Goal: Transaction & Acquisition: Purchase product/service

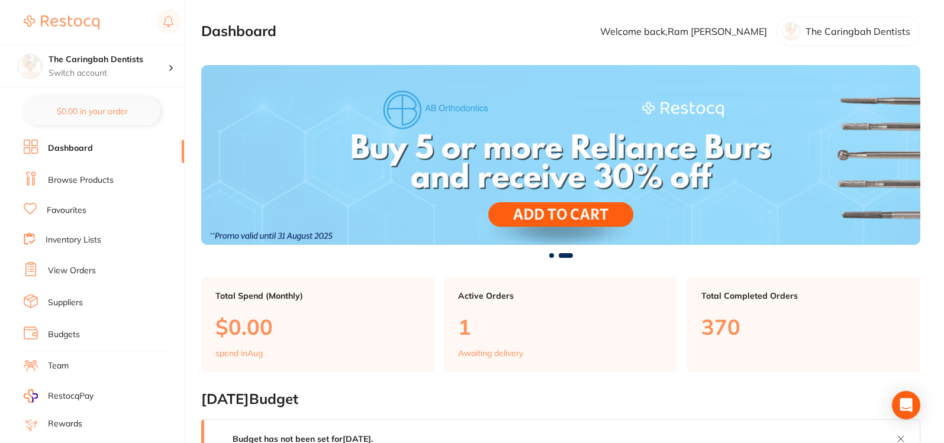
click at [92, 182] on link "Browse Products" at bounding box center [81, 181] width 66 height 12
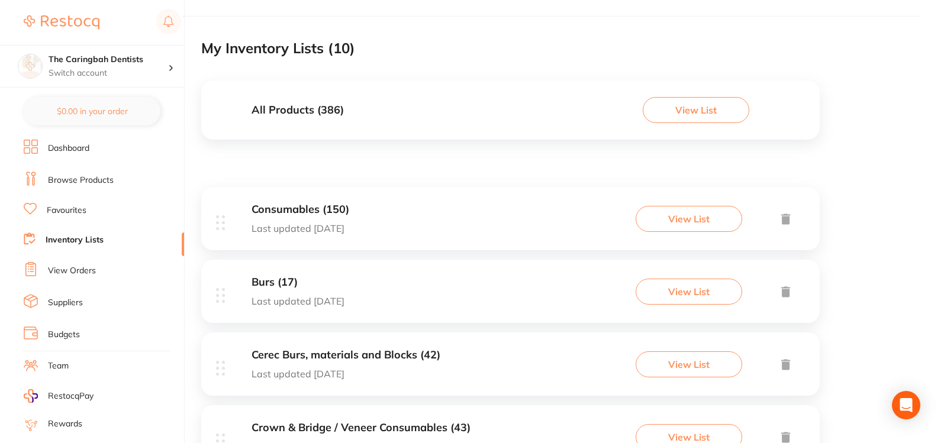
scroll to position [118, 0]
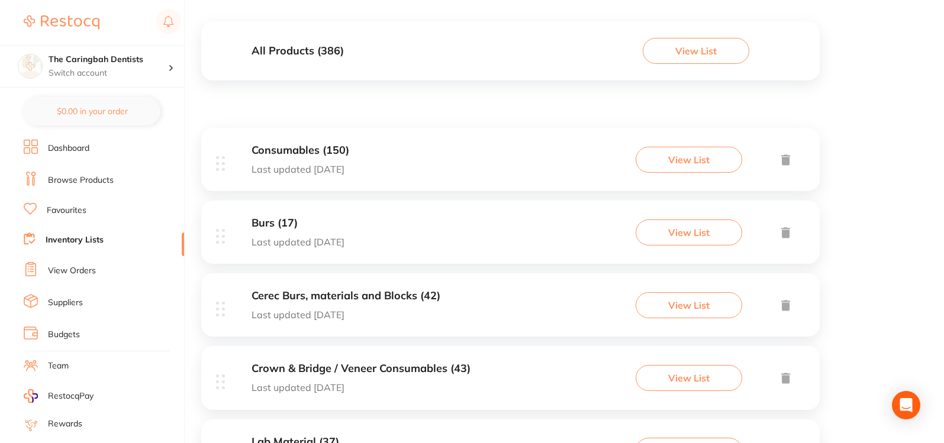
click at [465, 175] on div "Consumables (150) Last updated [DATE] View List" at bounding box center [510, 159] width 618 height 63
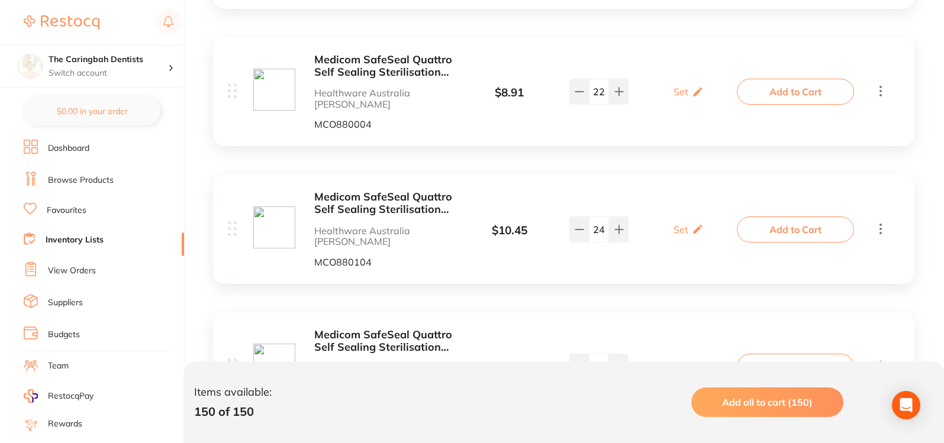
scroll to position [532, 0]
click at [795, 85] on button "Add to Cart" at bounding box center [795, 91] width 117 height 26
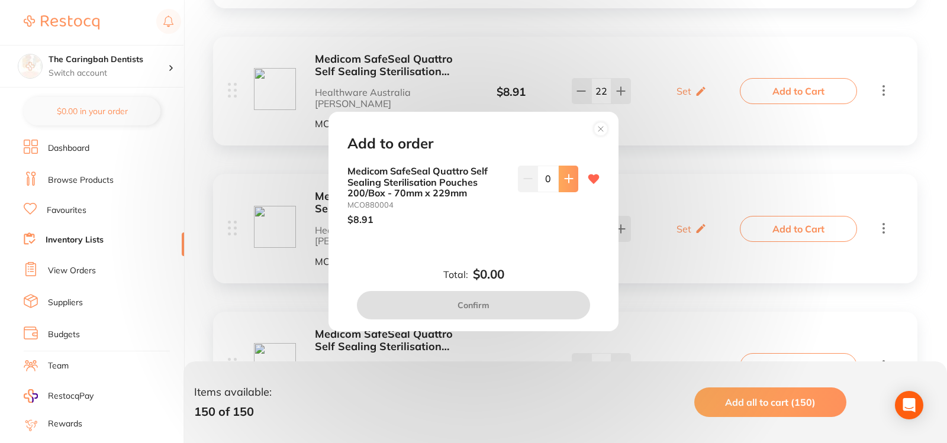
click at [563, 185] on button at bounding box center [569, 179] width 20 height 26
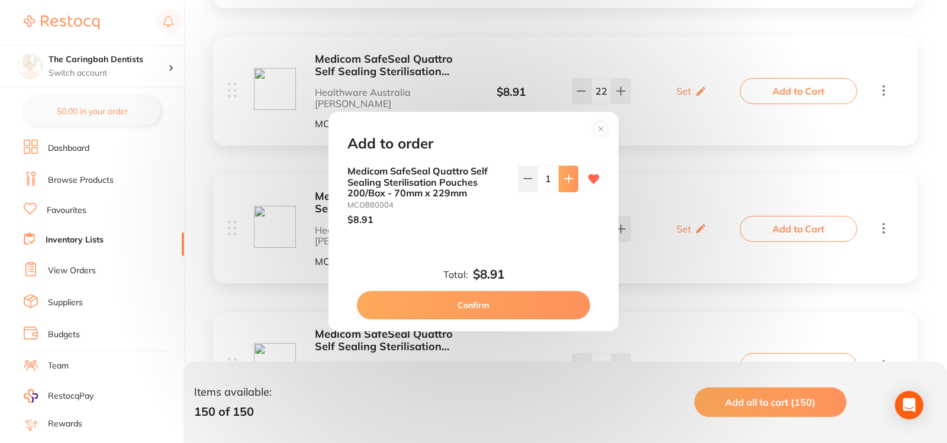
click at [563, 185] on button at bounding box center [569, 179] width 20 height 26
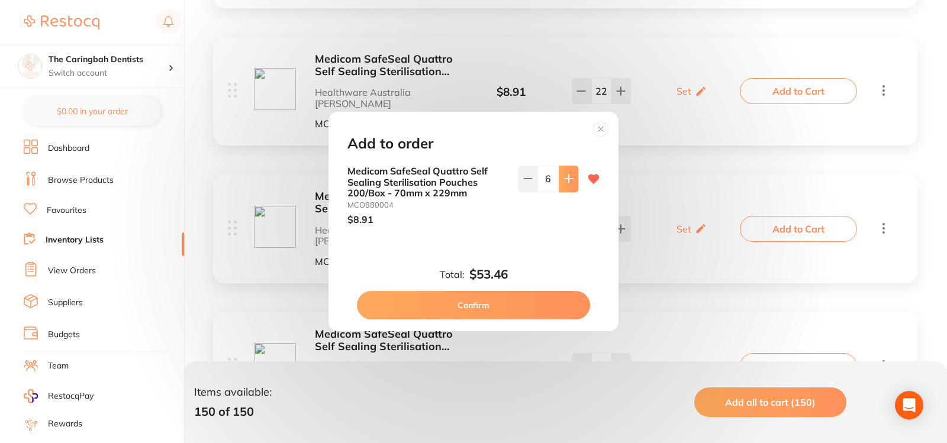
click at [563, 185] on button at bounding box center [569, 179] width 20 height 26
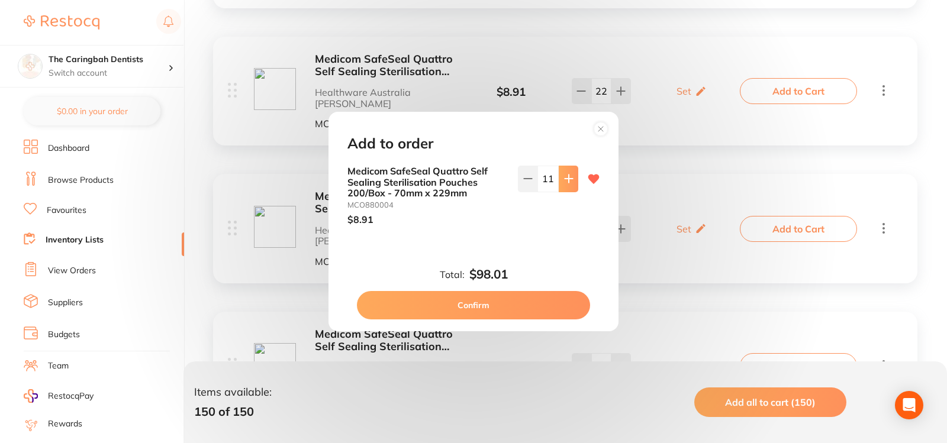
click at [563, 185] on button at bounding box center [569, 179] width 20 height 26
type input "12"
click at [501, 308] on button "Confirm" at bounding box center [473, 305] width 233 height 28
checkbox input "false"
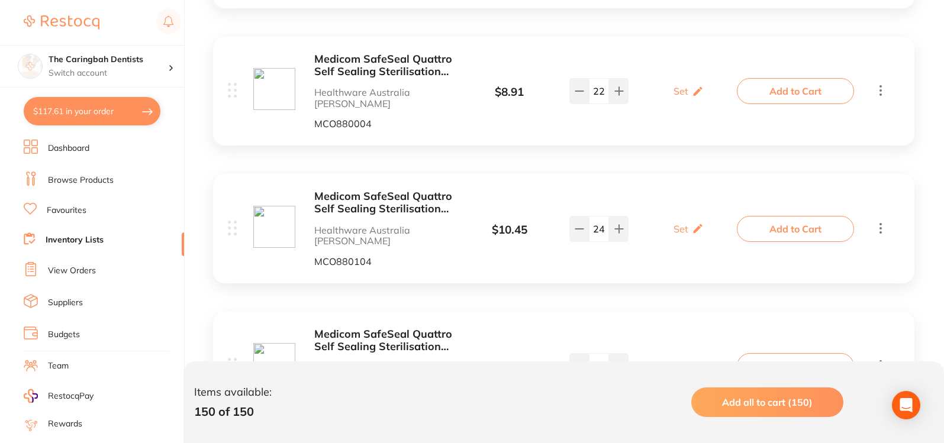
click at [816, 216] on button "Add to Cart" at bounding box center [795, 229] width 117 height 26
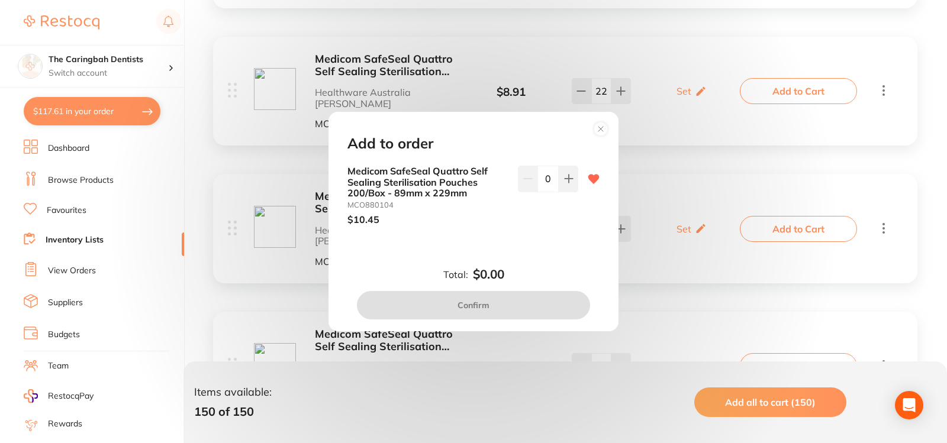
click at [693, 102] on div "Add to order Medicom SafeSeal Quattro Self Sealing Sterilisation Pouches 200/Bo…" at bounding box center [473, 221] width 947 height 443
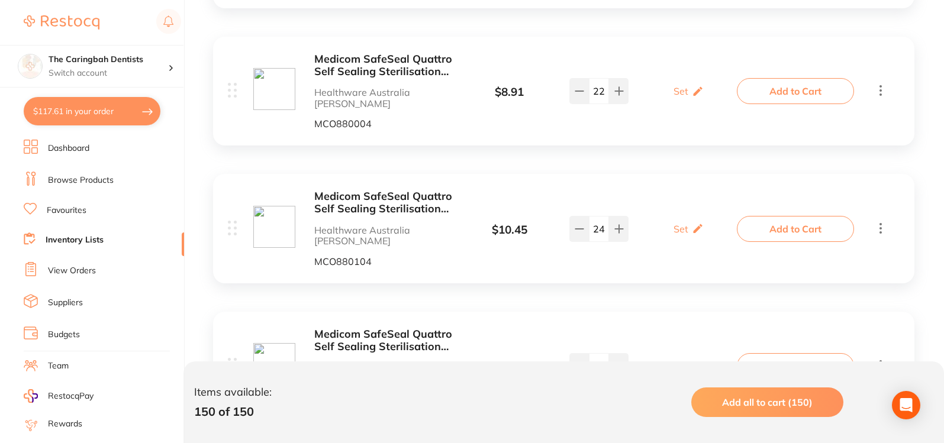
click at [761, 78] on button "Add to Cart" at bounding box center [795, 91] width 117 height 26
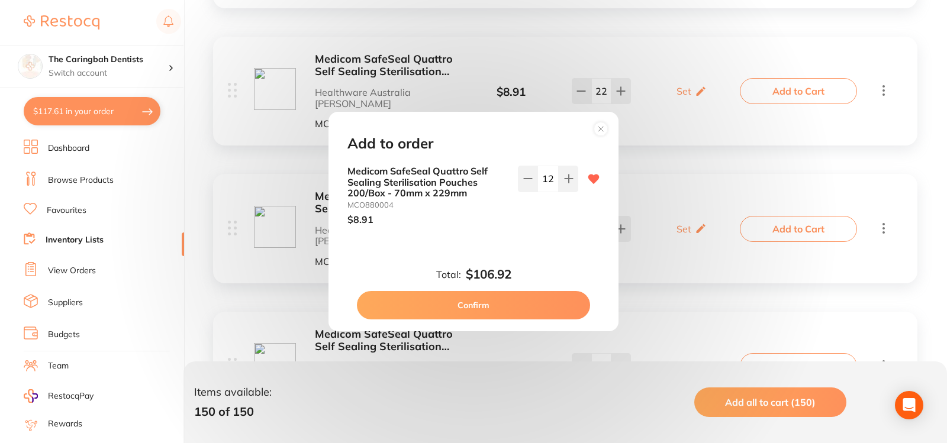
drag, startPoint x: 603, startPoint y: 132, endPoint x: 658, endPoint y: 157, distance: 59.8
click at [604, 131] on circle at bounding box center [601, 129] width 14 height 14
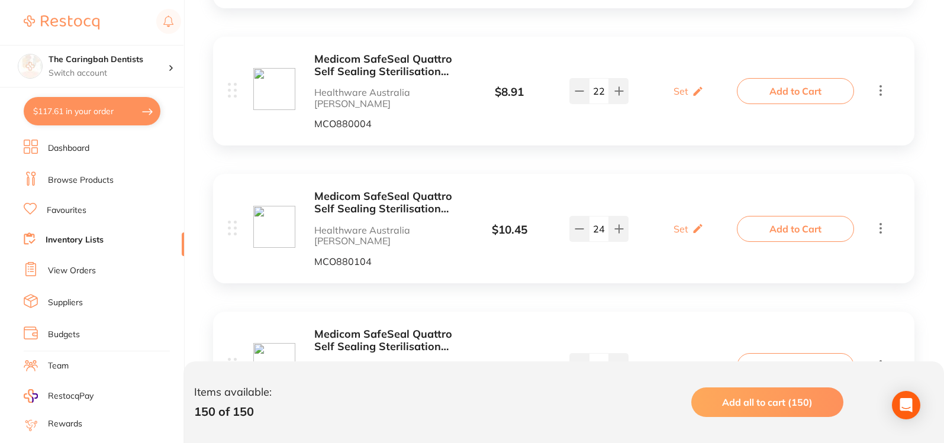
click at [818, 216] on button "Add to Cart" at bounding box center [795, 229] width 117 height 26
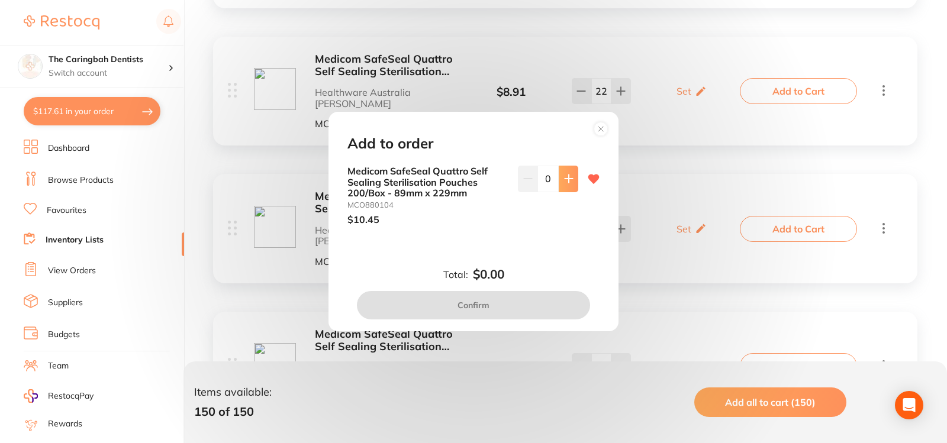
click at [564, 177] on icon at bounding box center [568, 178] width 9 height 9
click at [564, 176] on icon at bounding box center [568, 178] width 9 height 9
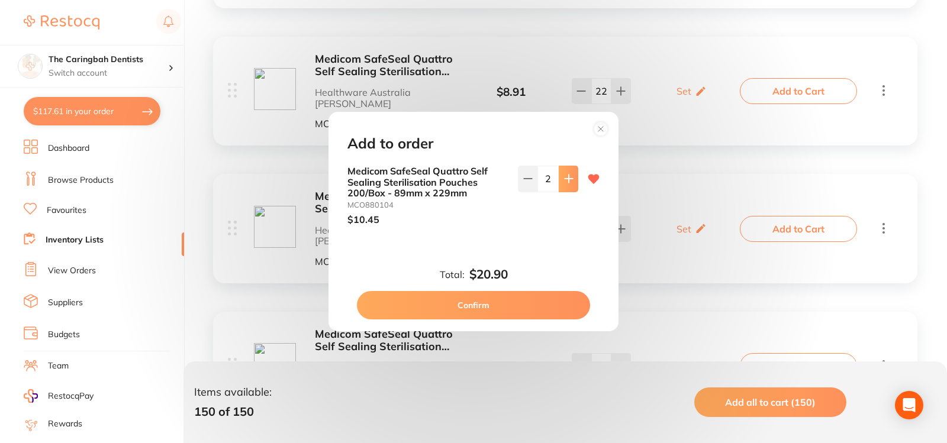
click at [564, 176] on icon at bounding box center [568, 178] width 9 height 9
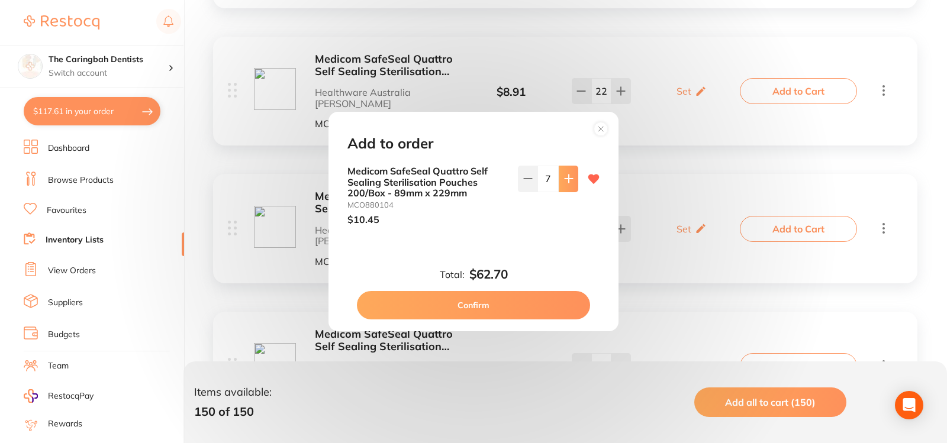
click at [564, 176] on icon at bounding box center [568, 178] width 9 height 9
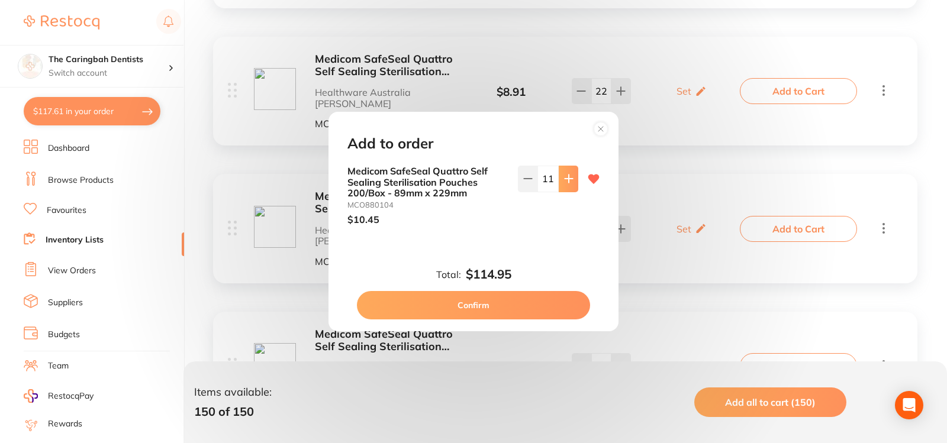
type input "12"
click at [501, 309] on button "Confirm" at bounding box center [473, 305] width 233 height 28
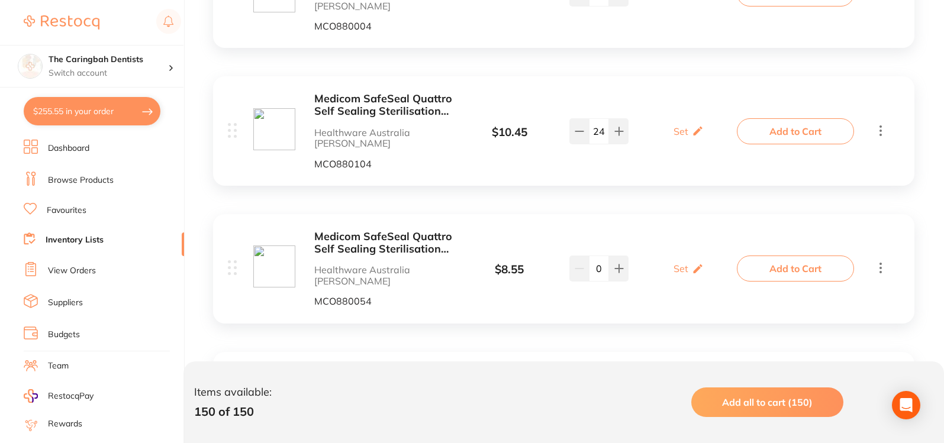
scroll to position [651, 0]
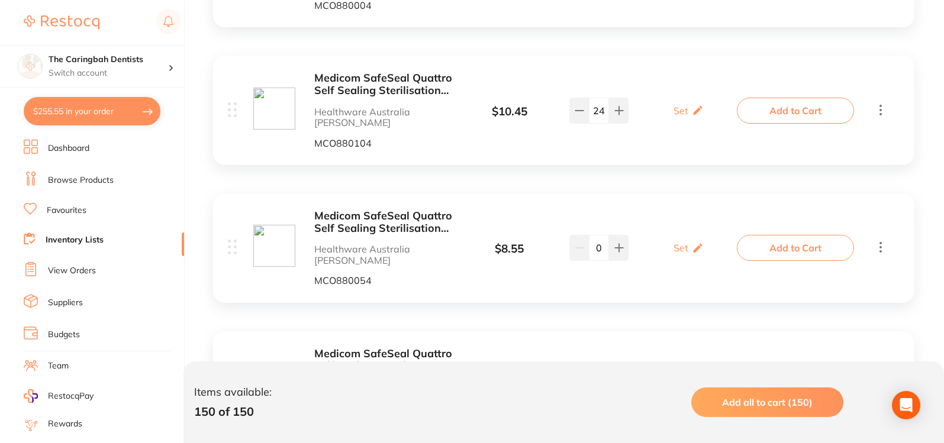
click at [827, 235] on button "Add to Cart" at bounding box center [795, 248] width 117 height 26
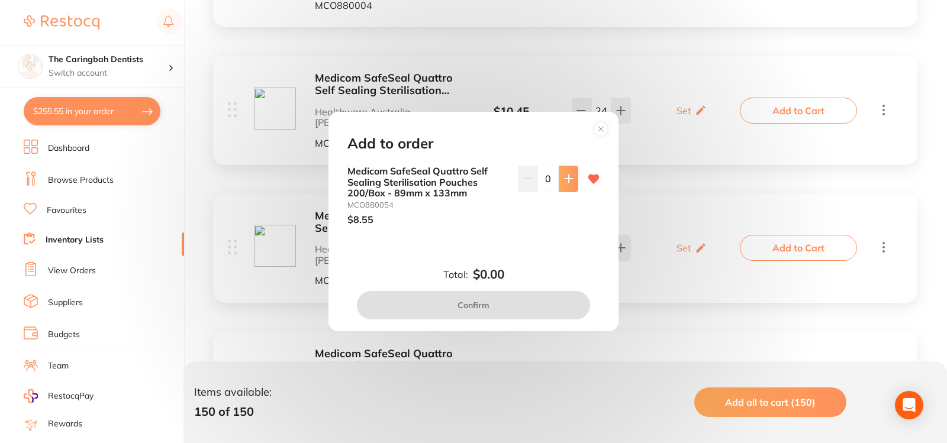
click at [568, 186] on button at bounding box center [569, 179] width 20 height 26
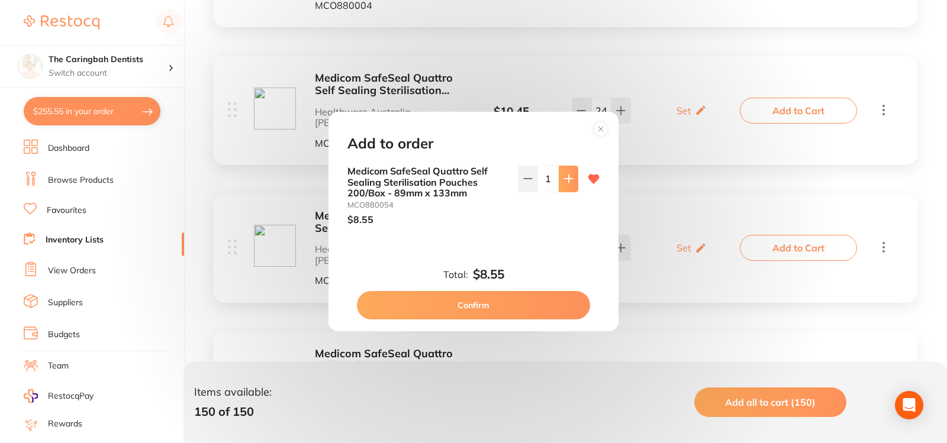
click at [568, 186] on button at bounding box center [569, 179] width 20 height 26
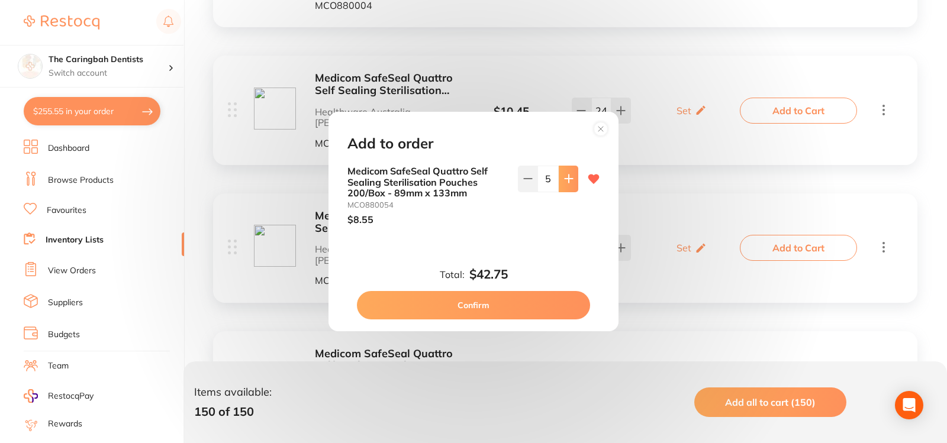
type input "6"
drag, startPoint x: 515, startPoint y: 311, endPoint x: 521, endPoint y: 306, distance: 7.5
click at [516, 311] on button "Confirm" at bounding box center [473, 305] width 233 height 28
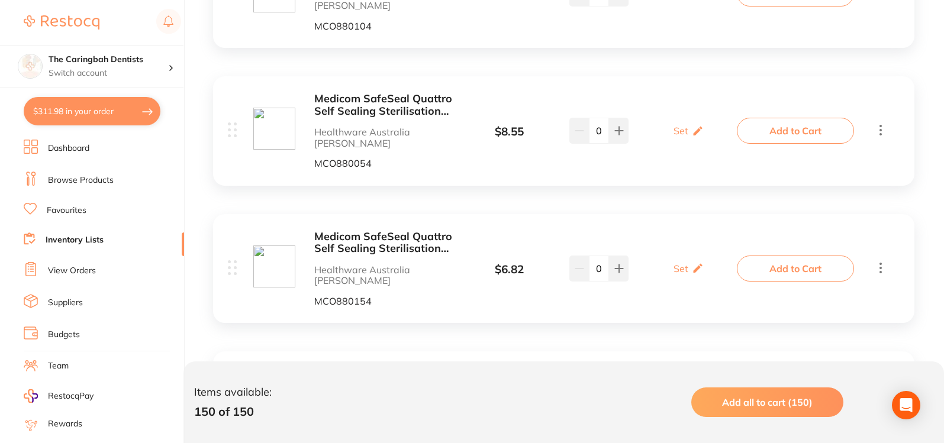
scroll to position [769, 0]
click at [811, 254] on button "Add to Cart" at bounding box center [795, 267] width 117 height 26
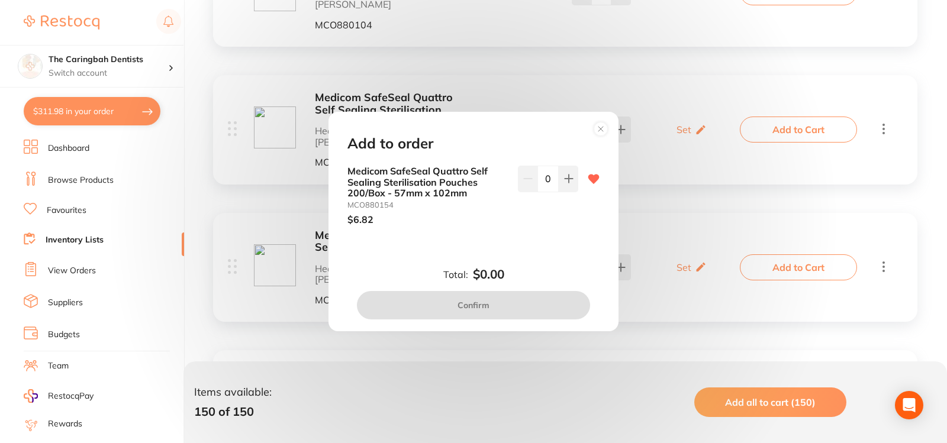
click at [919, 166] on div "Add to order Medicom SafeSeal Quattro Self Sealing Sterilisation Pouches 200/Bo…" at bounding box center [473, 221] width 947 height 443
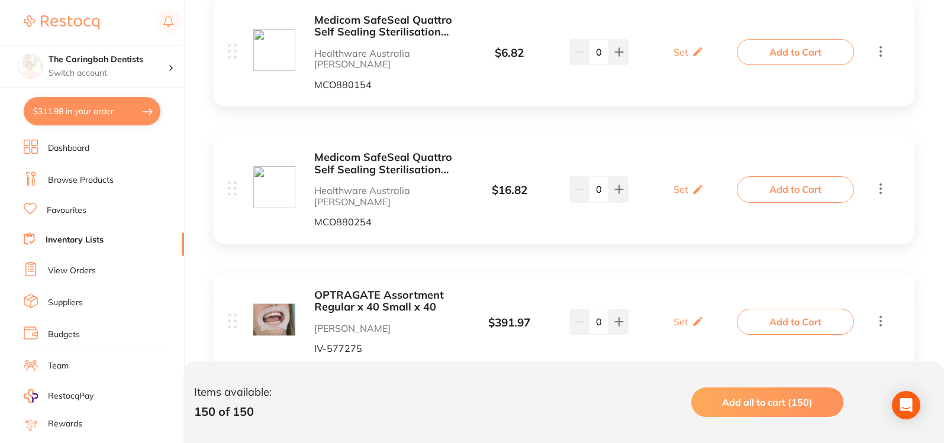
scroll to position [1006, 0]
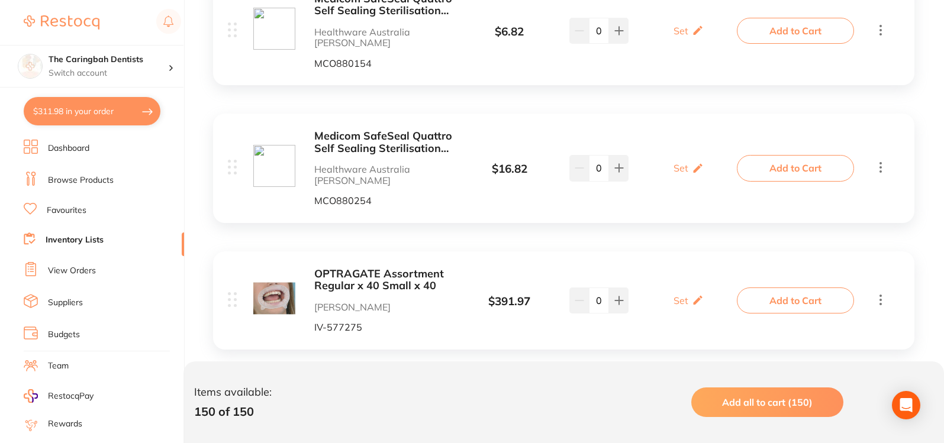
click at [786, 288] on button "Add to Cart" at bounding box center [795, 301] width 117 height 26
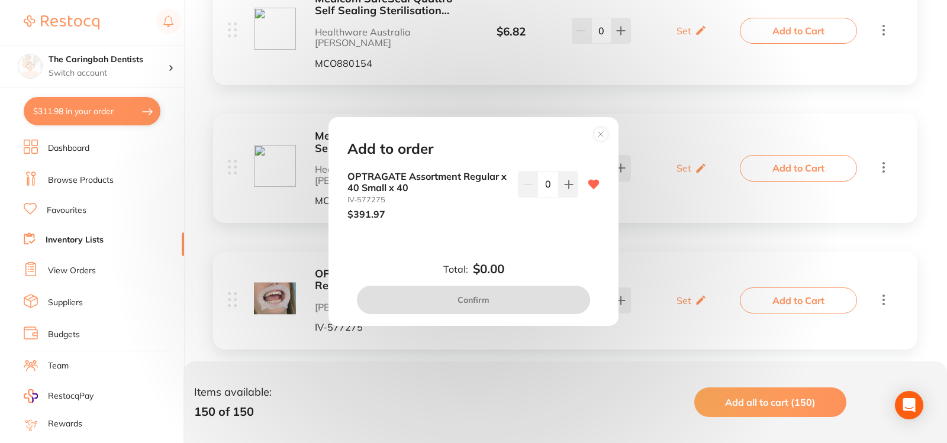
click at [604, 135] on circle at bounding box center [601, 134] width 14 height 14
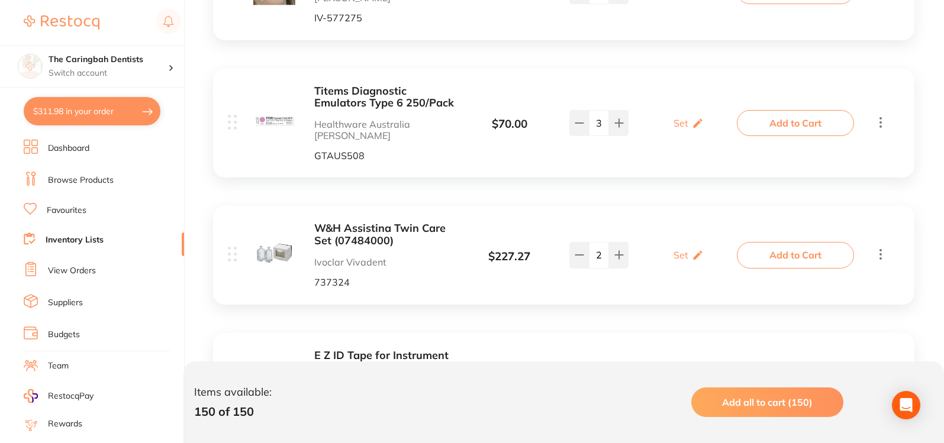
scroll to position [1302, 0]
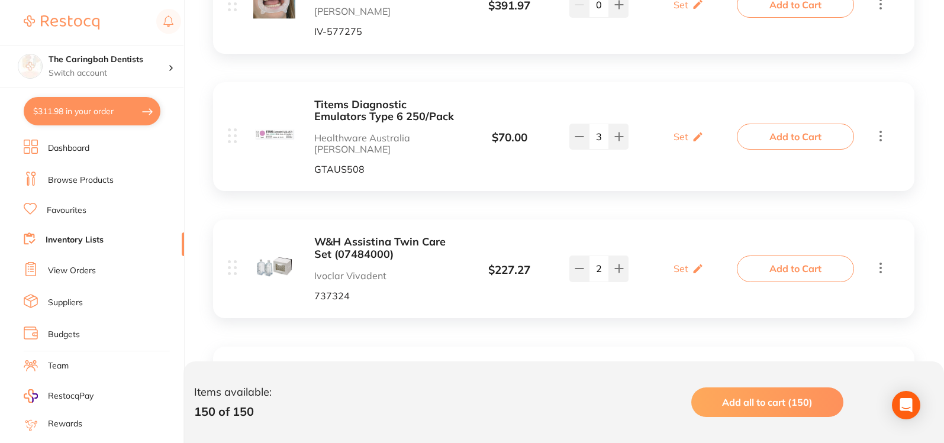
click at [818, 256] on button "Add to Cart" at bounding box center [795, 269] width 117 height 26
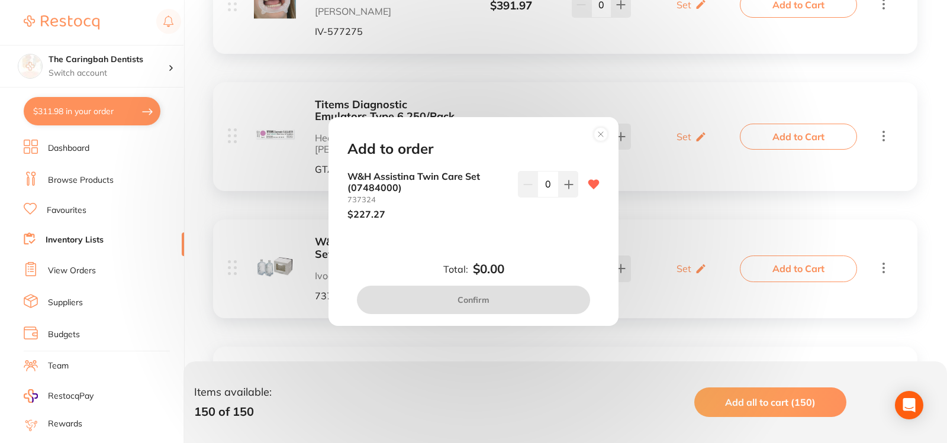
click at [941, 159] on div "Add to order W&H Assistina Twin Care Set (07484000) 737324 $227.27 0 Total: $0.…" at bounding box center [473, 221] width 947 height 443
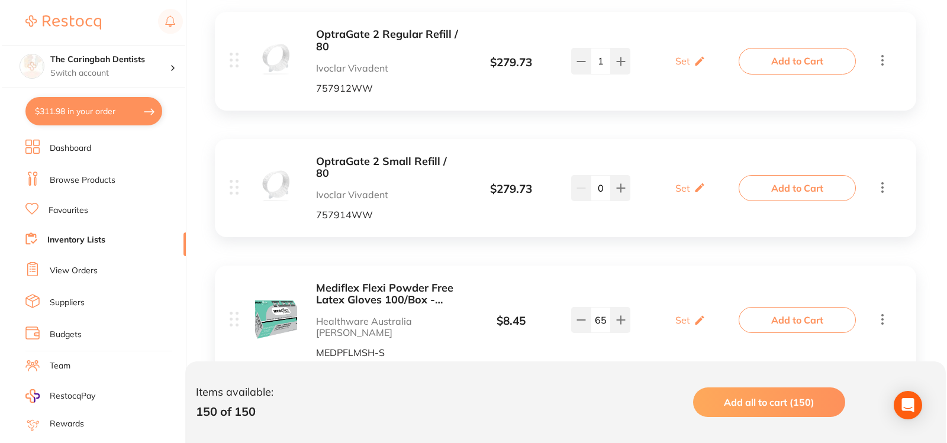
scroll to position [3491, 0]
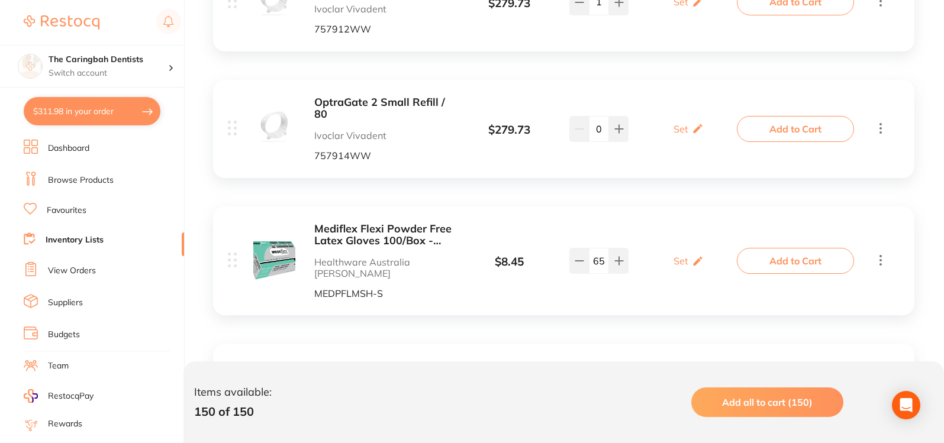
click at [811, 248] on button "Add to Cart" at bounding box center [795, 261] width 117 height 26
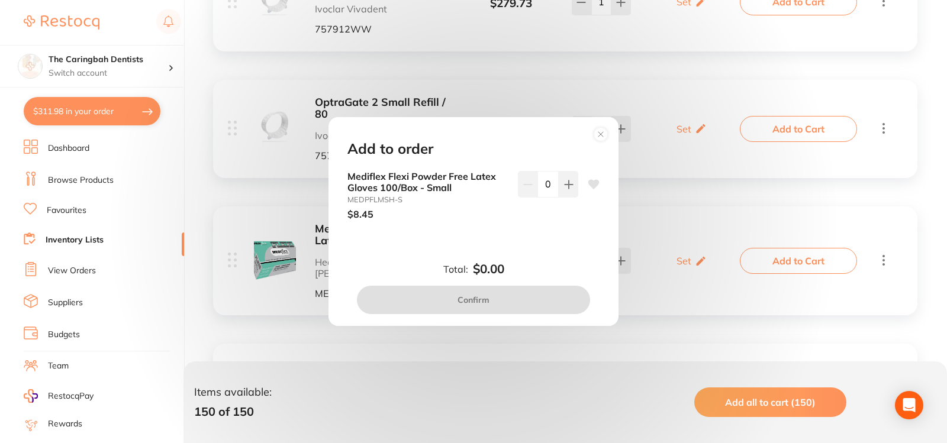
click at [550, 186] on input "0" at bounding box center [547, 184] width 21 height 26
type input "30"
click at [559, 210] on div "30" at bounding box center [548, 195] width 60 height 49
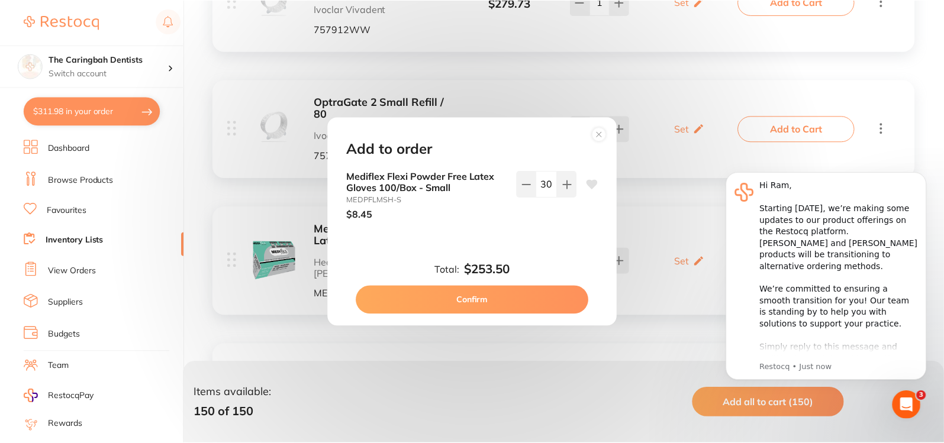
scroll to position [0, 0]
click at [516, 298] on button "Confirm" at bounding box center [473, 300] width 233 height 28
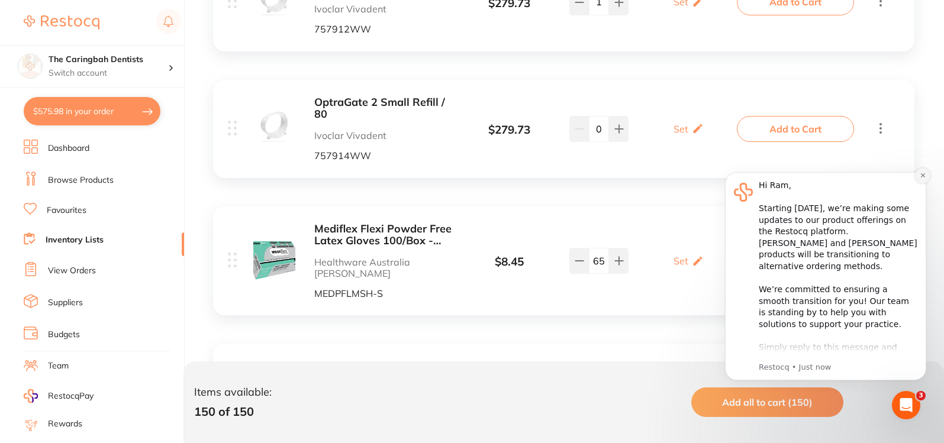
click at [926, 182] on button "Dismiss notification" at bounding box center [922, 175] width 15 height 15
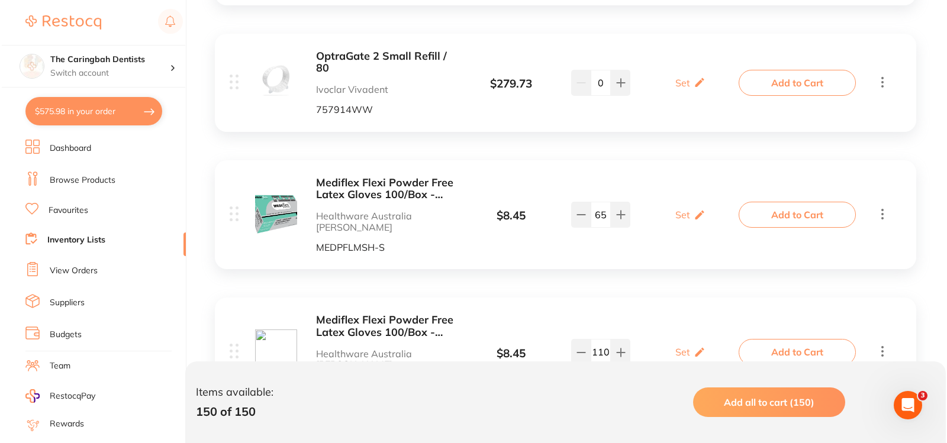
scroll to position [3550, 0]
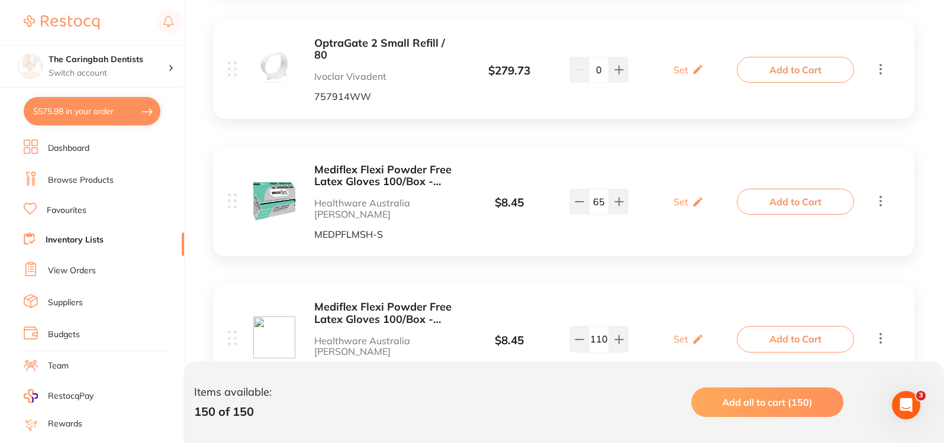
click at [777, 326] on button "Add to Cart" at bounding box center [795, 339] width 117 height 26
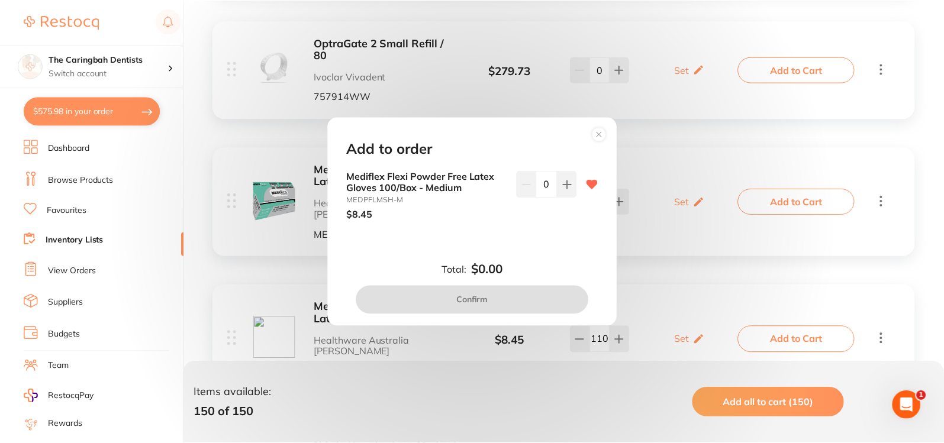
scroll to position [0, 0]
click at [547, 183] on input "0" at bounding box center [547, 184] width 21 height 26
type input "35"
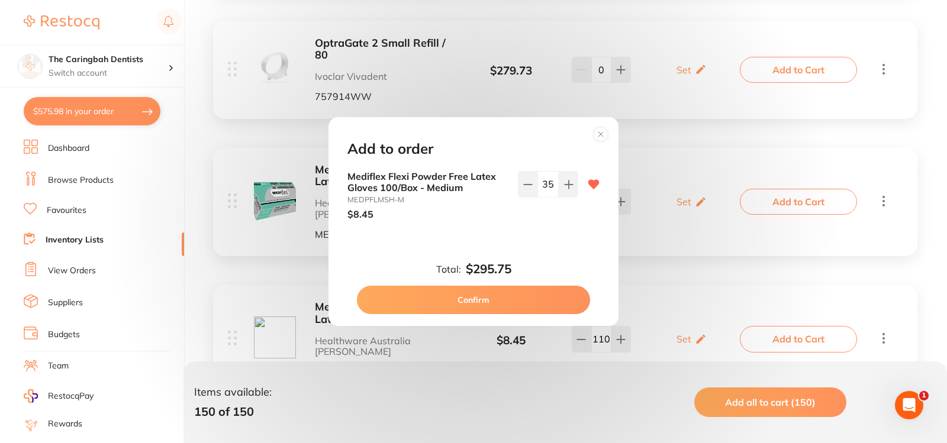
click at [560, 209] on div "35" at bounding box center [548, 195] width 60 height 49
click at [515, 298] on button "Confirm" at bounding box center [473, 300] width 233 height 28
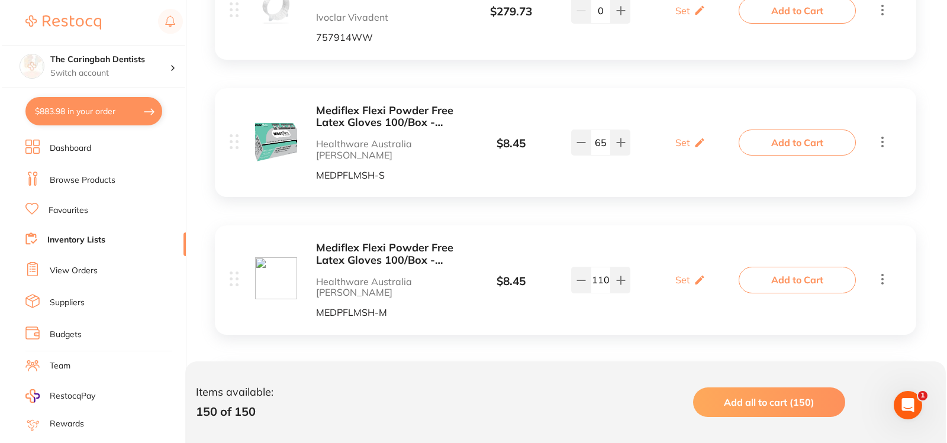
scroll to position [3550, 0]
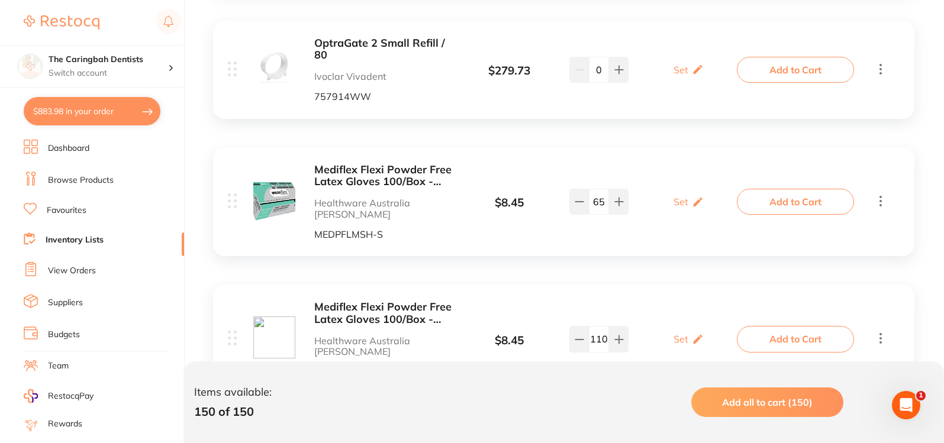
click at [804, 326] on button "Add to Cart" at bounding box center [795, 339] width 117 height 26
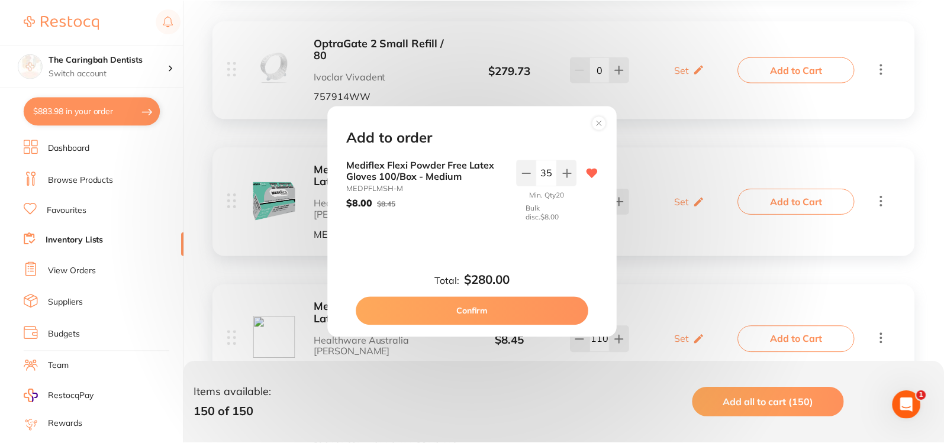
scroll to position [0, 0]
click at [601, 123] on circle at bounding box center [601, 123] width 14 height 14
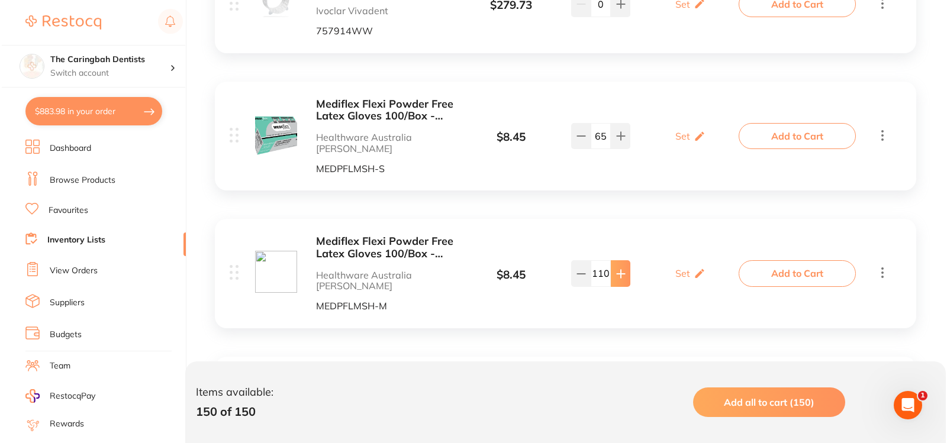
scroll to position [3668, 0]
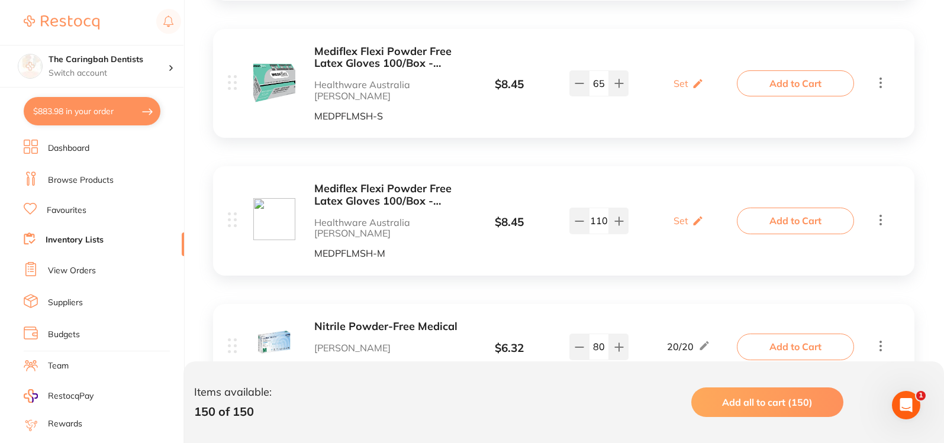
click at [767, 334] on button "Add to Cart" at bounding box center [795, 347] width 117 height 26
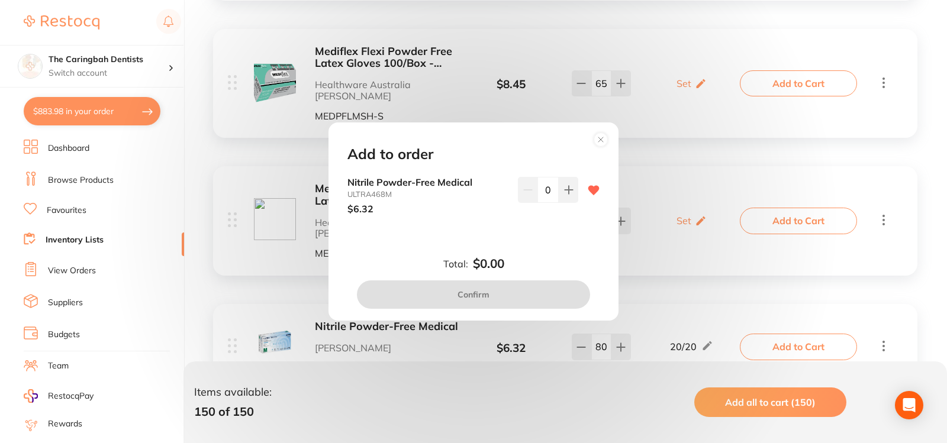
click at [548, 190] on input "0" at bounding box center [547, 190] width 21 height 26
type input "20"
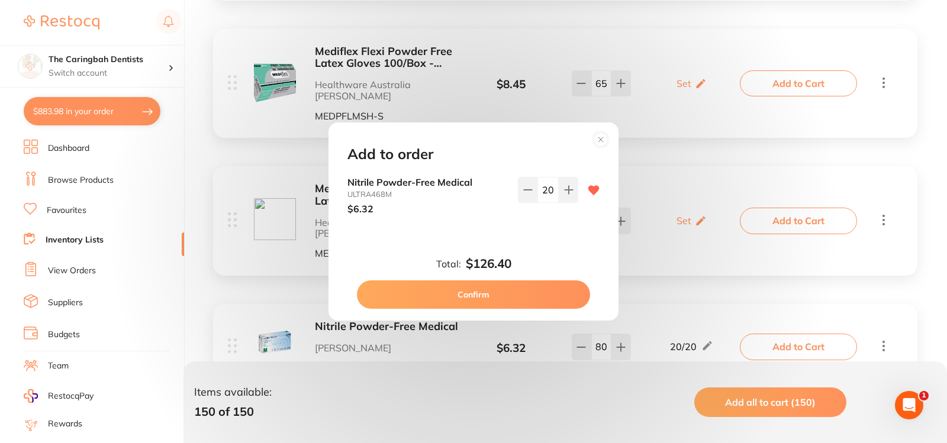
click at [570, 261] on div "Total: $126.40 Confirm" at bounding box center [473, 283] width 280 height 52
click at [545, 299] on button "Confirm" at bounding box center [473, 294] width 233 height 28
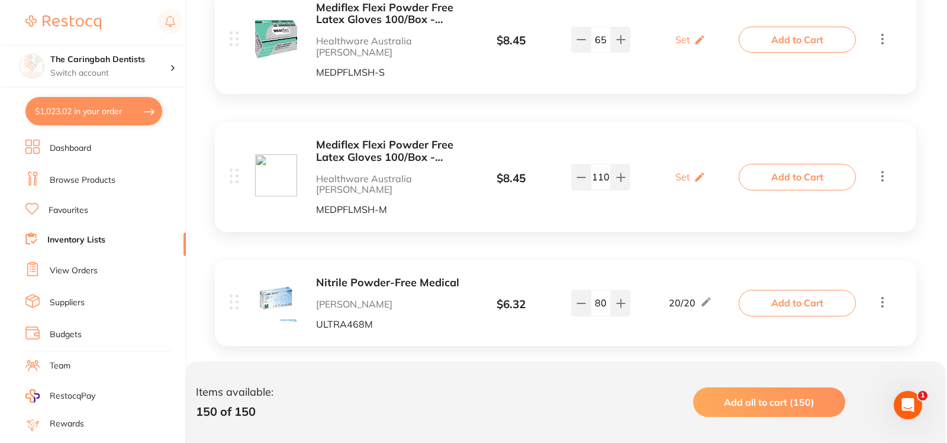
scroll to position [3786, 0]
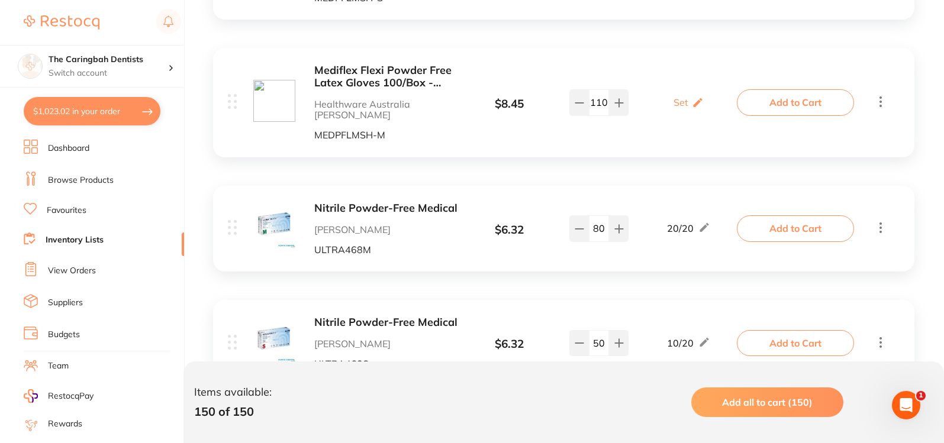
click at [773, 330] on button "Add to Cart" at bounding box center [795, 343] width 117 height 26
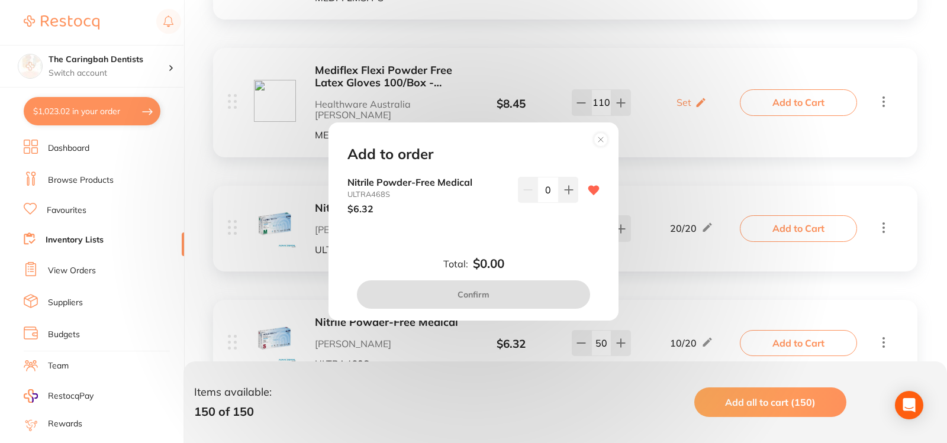
click at [548, 191] on input "0" at bounding box center [547, 190] width 21 height 26
type input "20"
click at [554, 254] on div "Add to order Nitrile Powder-Free Medical ULTRA468S $6.32 20 Total: $0.00 Confirm" at bounding box center [473, 221] width 290 height 198
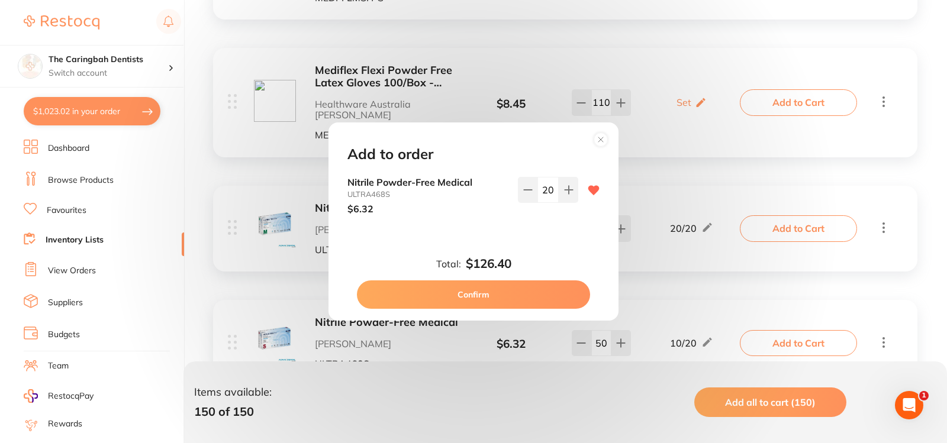
click at [541, 294] on button "Confirm" at bounding box center [473, 294] width 233 height 28
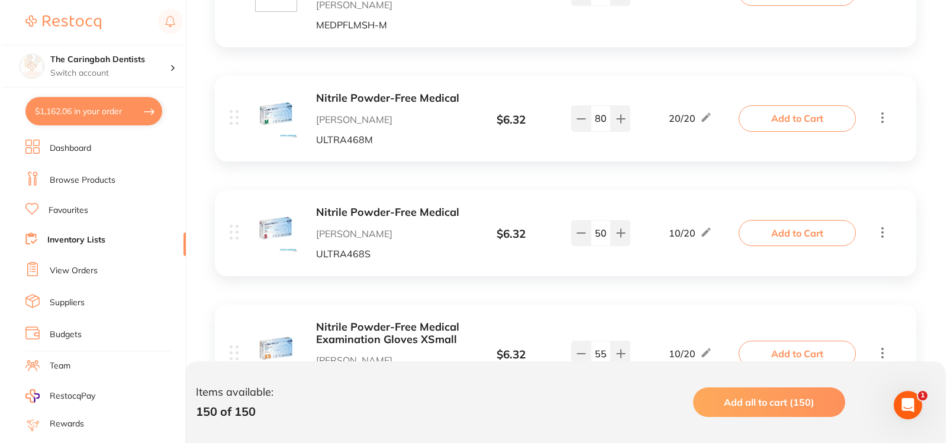
scroll to position [3905, 0]
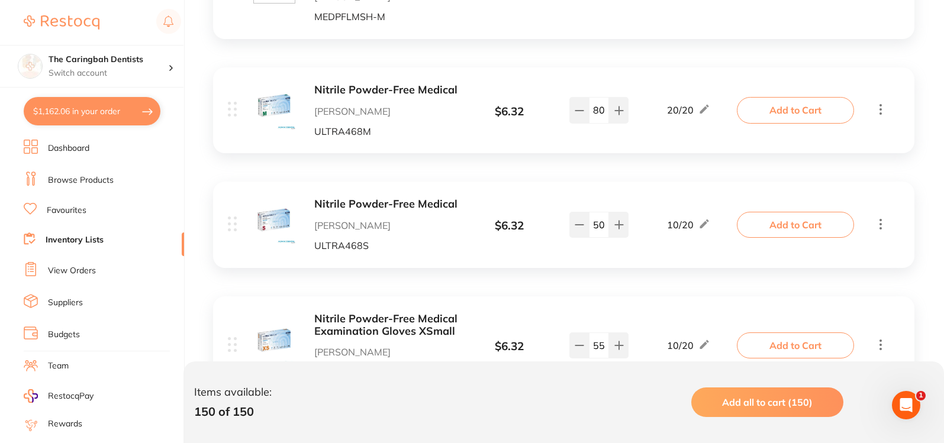
click at [785, 332] on button "Add to Cart" at bounding box center [795, 345] width 117 height 26
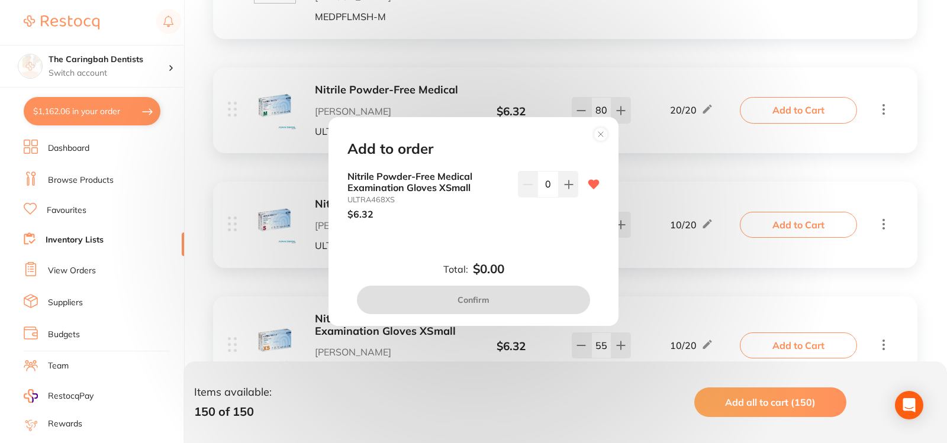
click at [548, 183] on input "0" at bounding box center [547, 184] width 21 height 26
type input "15"
click at [553, 221] on div "Nitrile Powder-Free Medical Examination Gloves XSmall ULTRA468XS $6.32 15" at bounding box center [473, 204] width 280 height 67
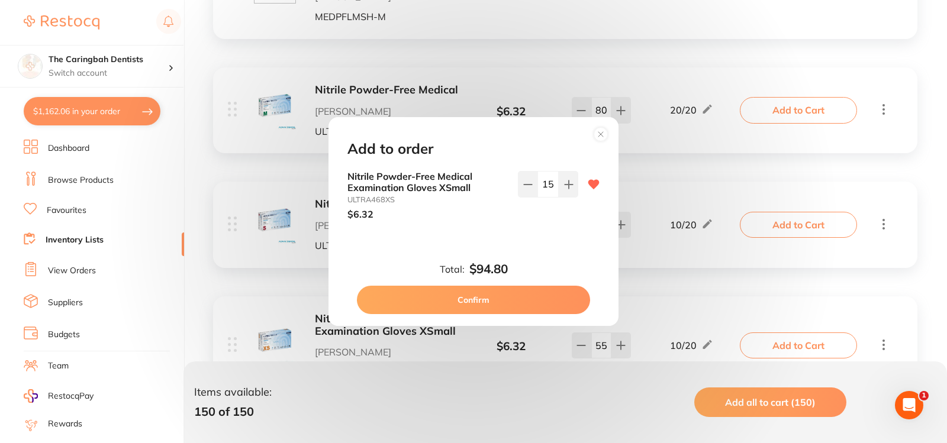
click at [567, 301] on button "Confirm" at bounding box center [473, 300] width 233 height 28
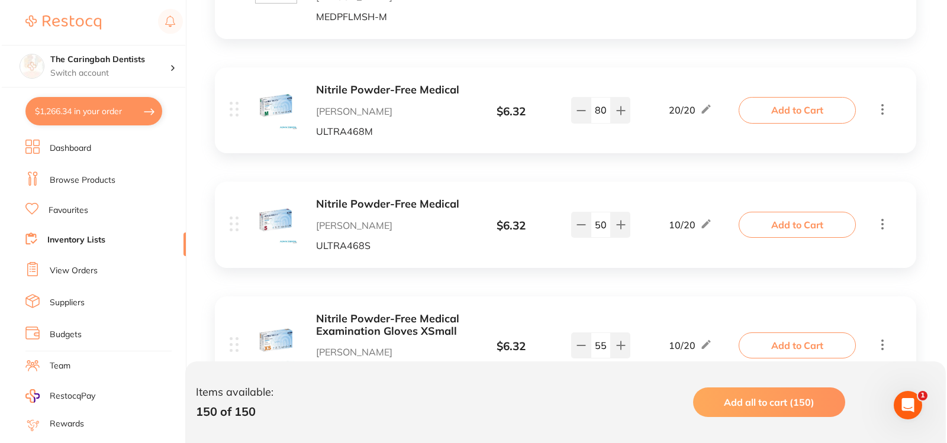
scroll to position [4023, 0]
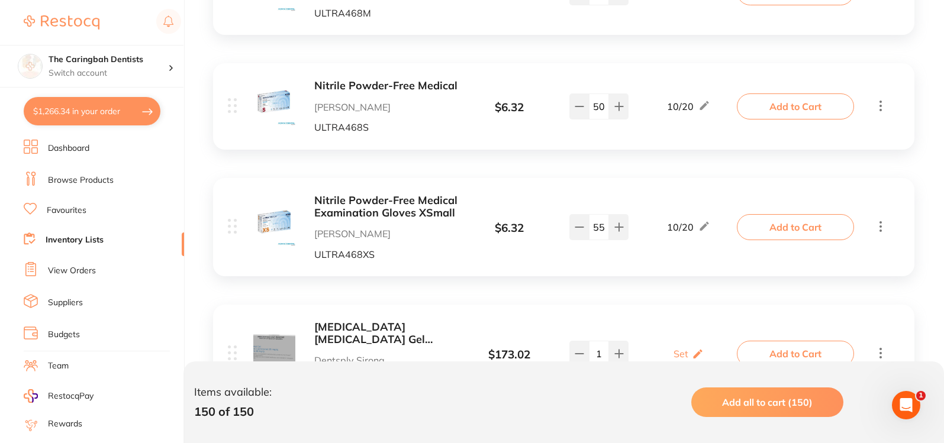
click at [777, 341] on button "Add to Cart" at bounding box center [795, 354] width 117 height 26
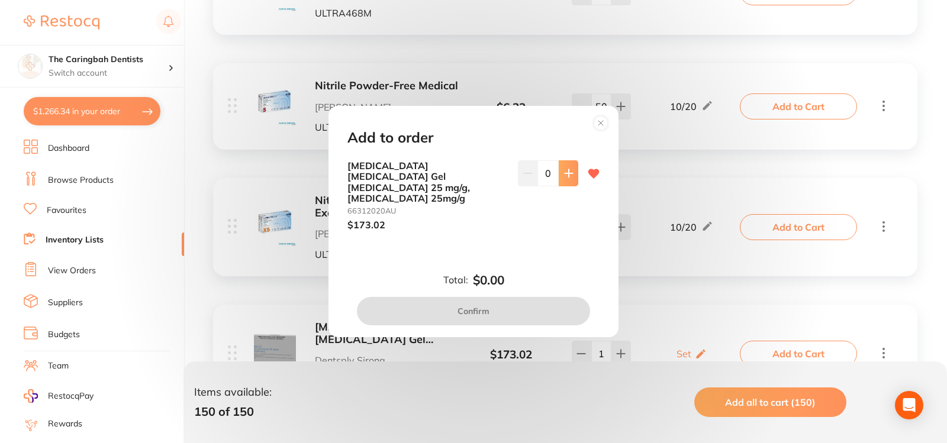
click at [573, 183] on button at bounding box center [569, 173] width 20 height 26
type input "1"
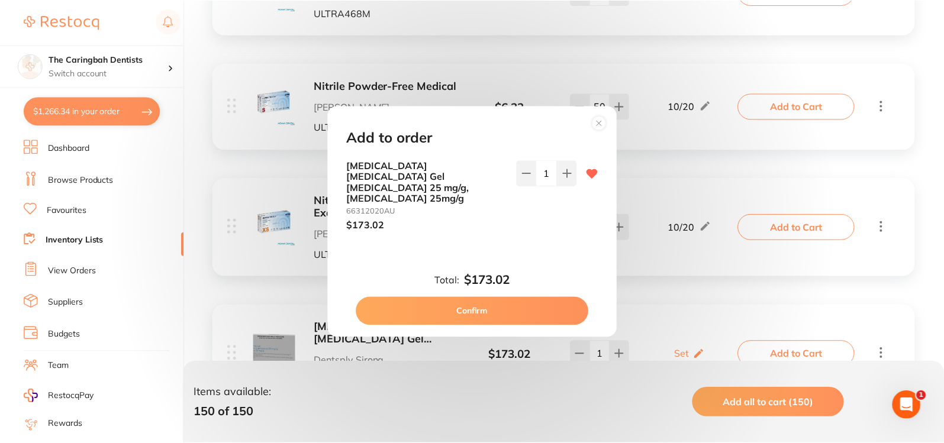
scroll to position [0, 0]
click at [543, 297] on button "Confirm" at bounding box center [473, 311] width 233 height 28
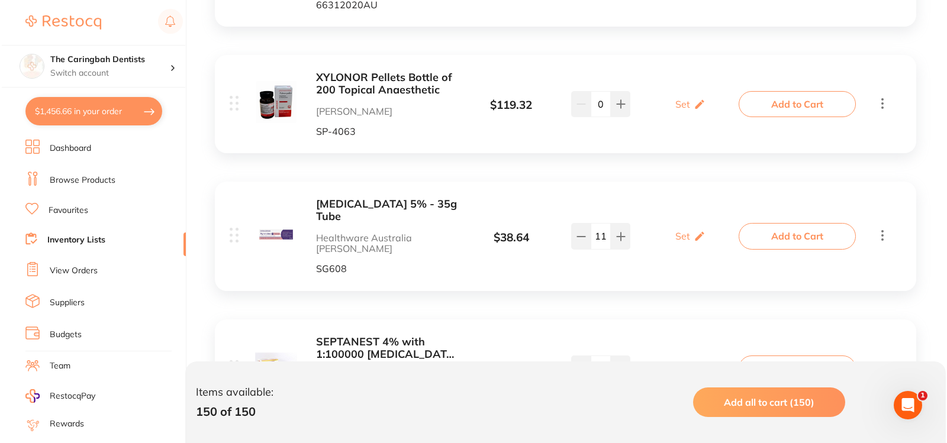
scroll to position [4437, 0]
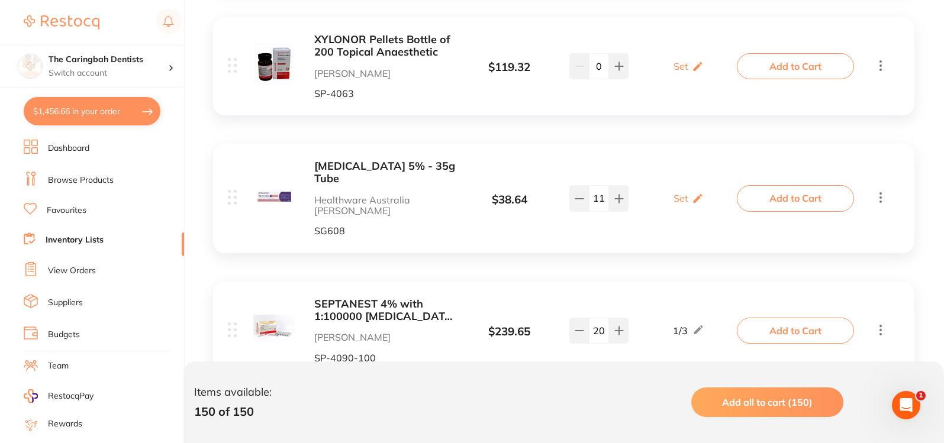
click at [780, 318] on button "Add to Cart" at bounding box center [795, 331] width 117 height 26
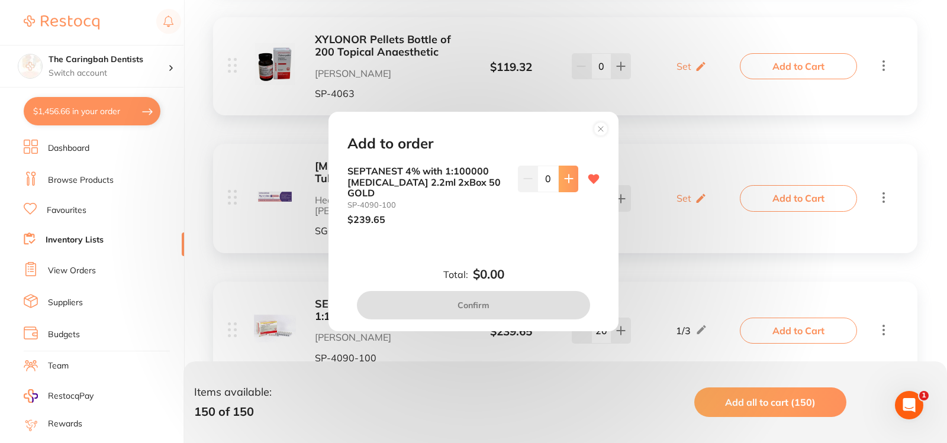
click at [565, 192] on button at bounding box center [569, 179] width 20 height 26
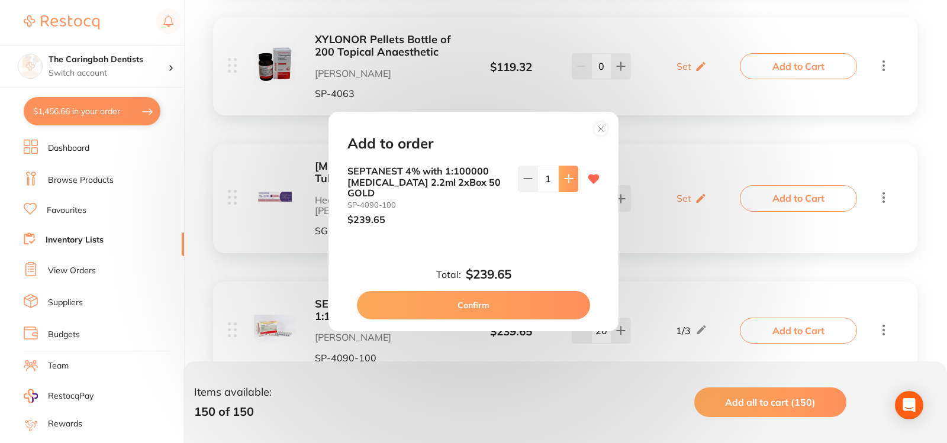
click at [567, 183] on icon at bounding box center [568, 178] width 9 height 9
type input "2"
click at [539, 300] on button "Confirm" at bounding box center [473, 305] width 233 height 28
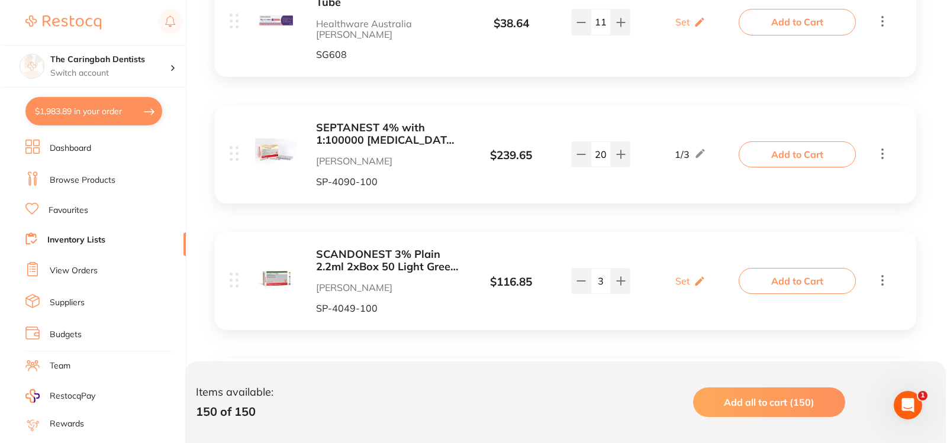
scroll to position [4615, 0]
click at [783, 393] on button "Add to Cart" at bounding box center [795, 406] width 117 height 26
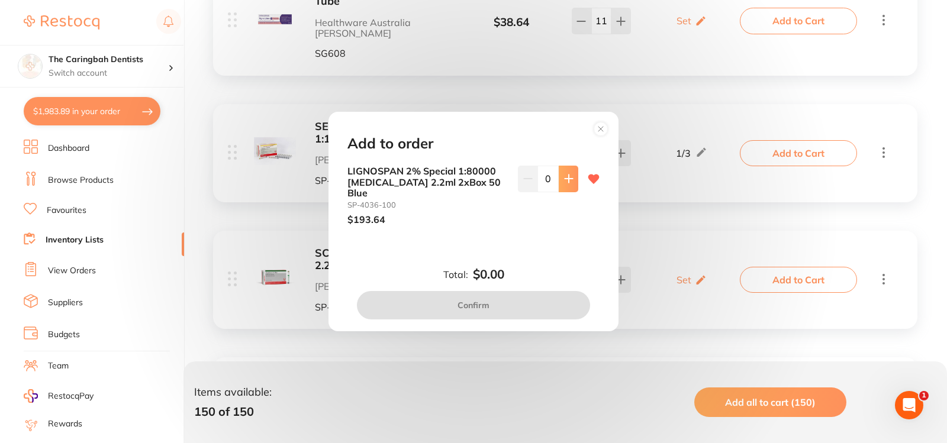
click at [559, 186] on button at bounding box center [569, 179] width 20 height 26
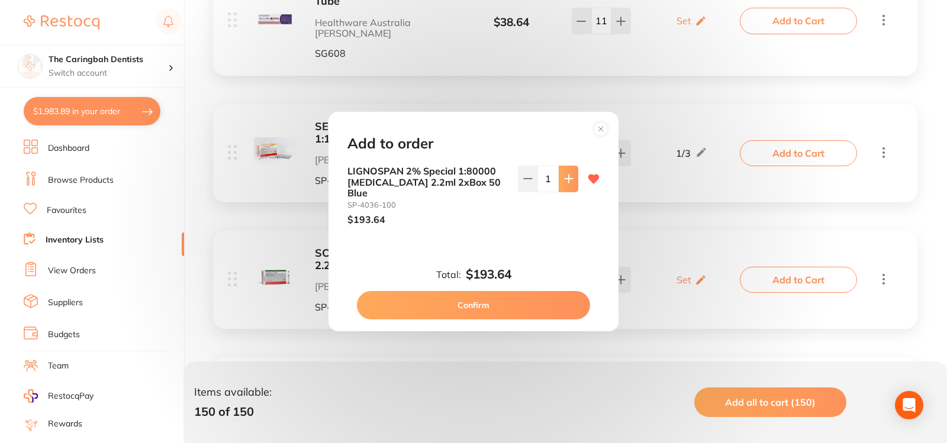
click at [559, 186] on button at bounding box center [569, 179] width 20 height 26
type input "2"
drag, startPoint x: 527, startPoint y: 296, endPoint x: 537, endPoint y: 276, distance: 22.0
click at [527, 296] on button "Confirm" at bounding box center [473, 305] width 233 height 28
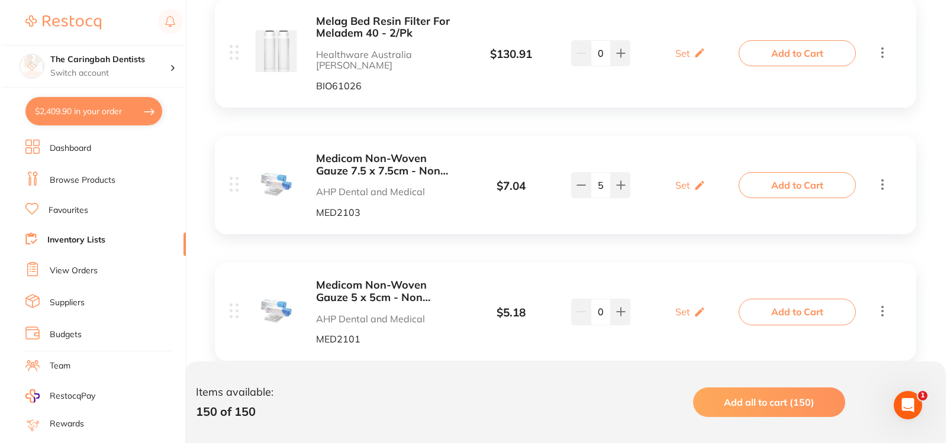
scroll to position [5561, 0]
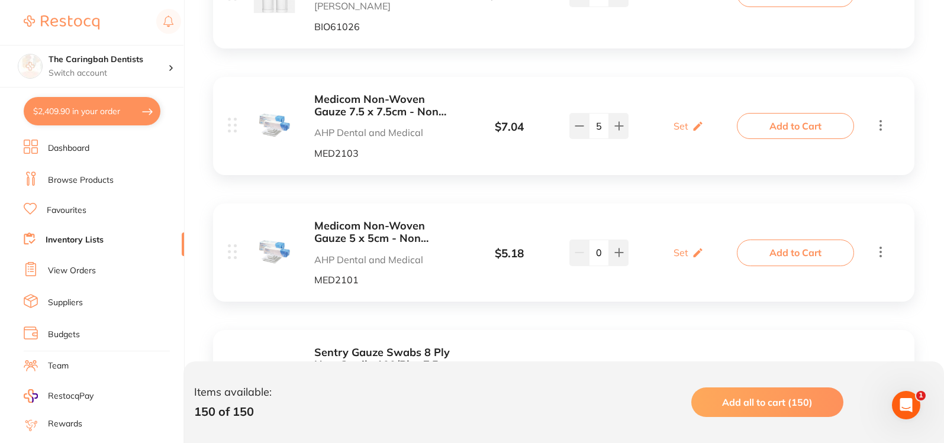
click at [787, 372] on button "Add to Cart" at bounding box center [795, 385] width 117 height 26
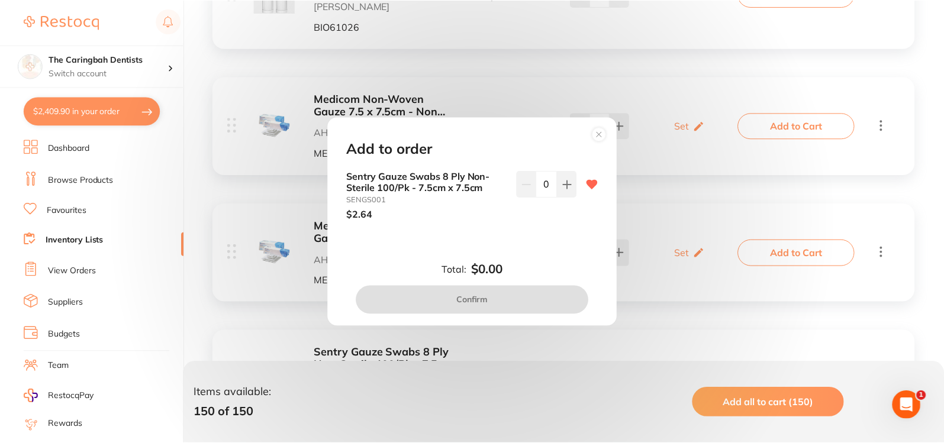
scroll to position [0, 0]
click at [564, 183] on icon at bounding box center [568, 184] width 9 height 9
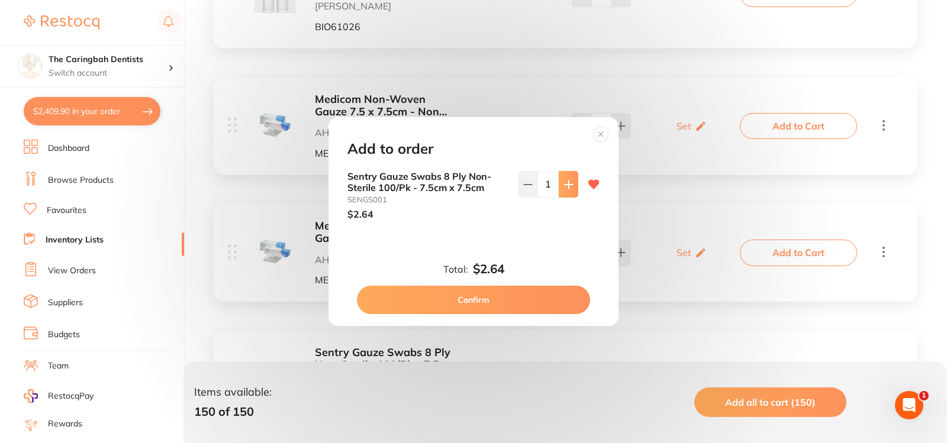
click at [564, 183] on icon at bounding box center [568, 184] width 9 height 9
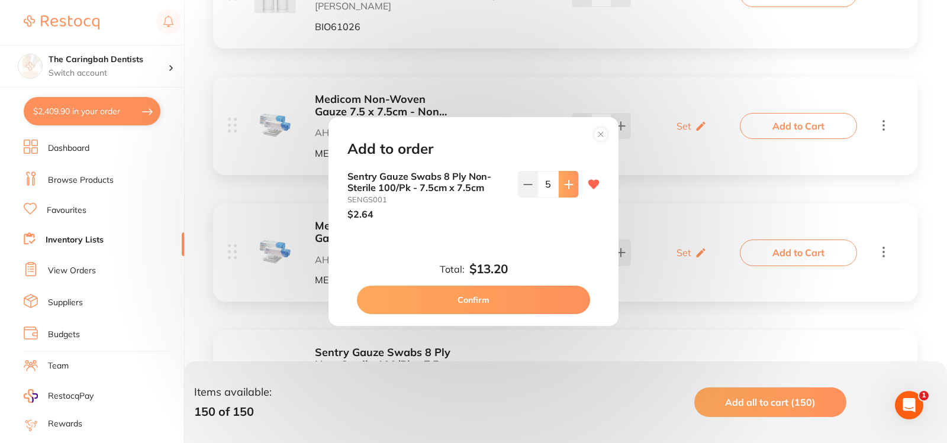
type input "6"
click at [506, 305] on button "Confirm" at bounding box center [473, 300] width 233 height 28
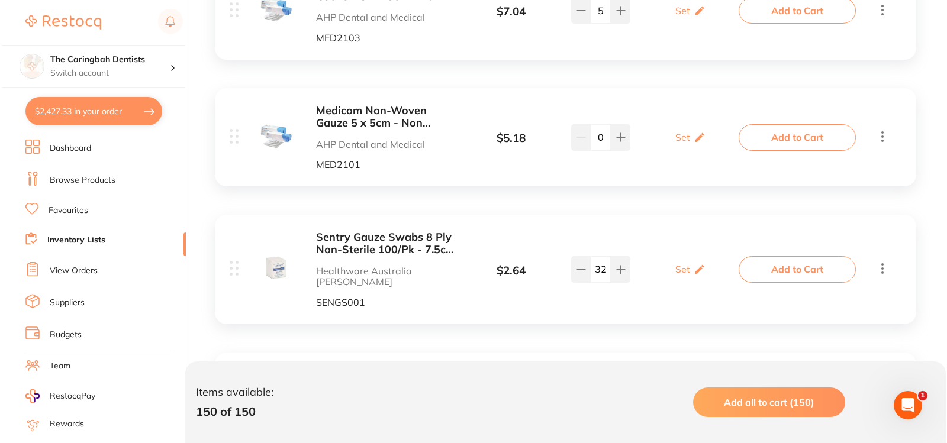
scroll to position [5680, 0]
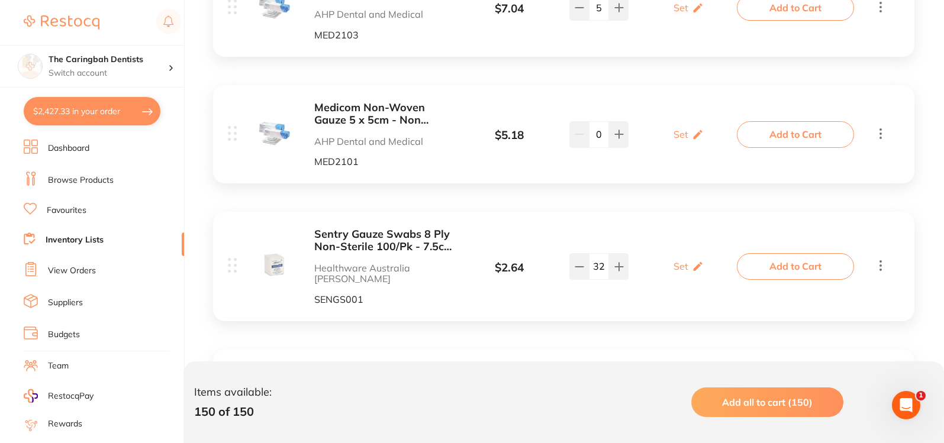
click at [827, 391] on button "Add to Cart" at bounding box center [795, 404] width 117 height 26
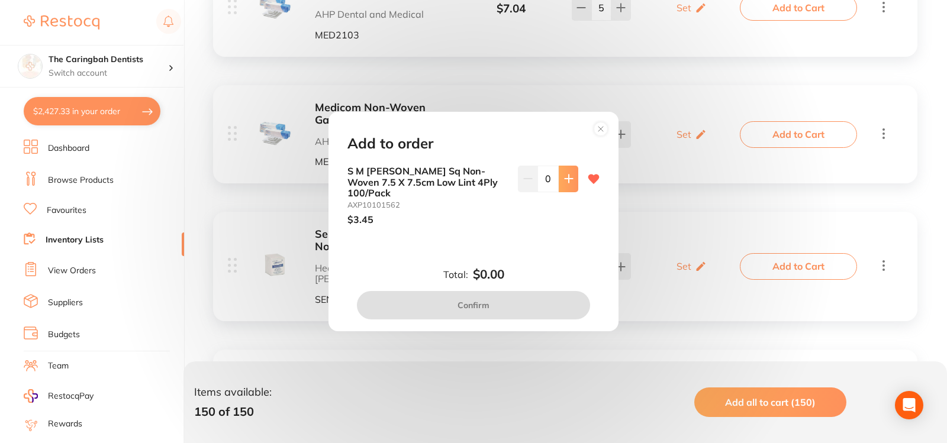
click at [564, 182] on icon at bounding box center [568, 178] width 9 height 9
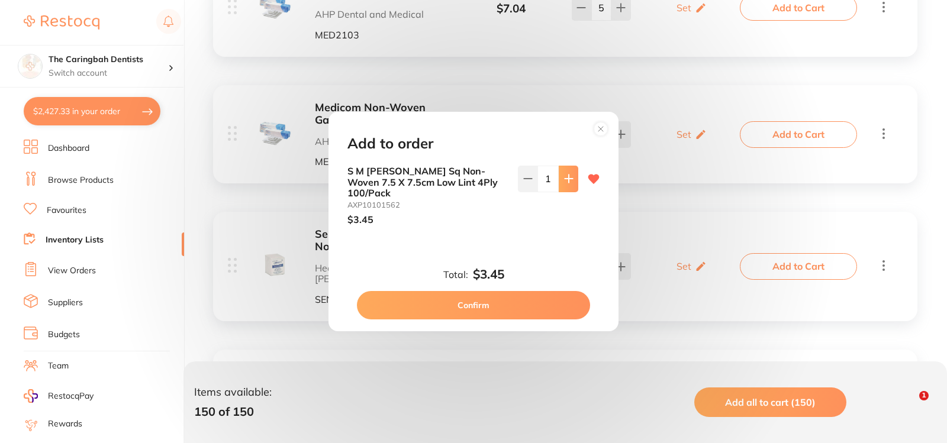
click at [564, 182] on icon at bounding box center [568, 178] width 9 height 9
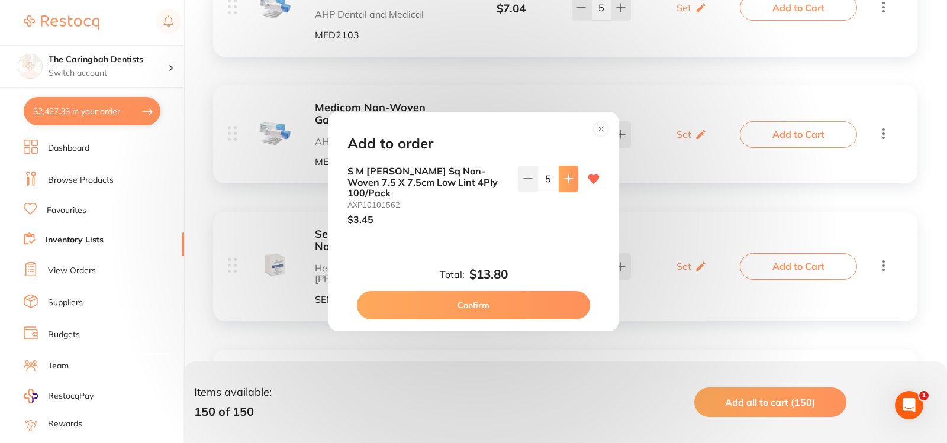
click at [564, 182] on icon at bounding box center [568, 178] width 9 height 9
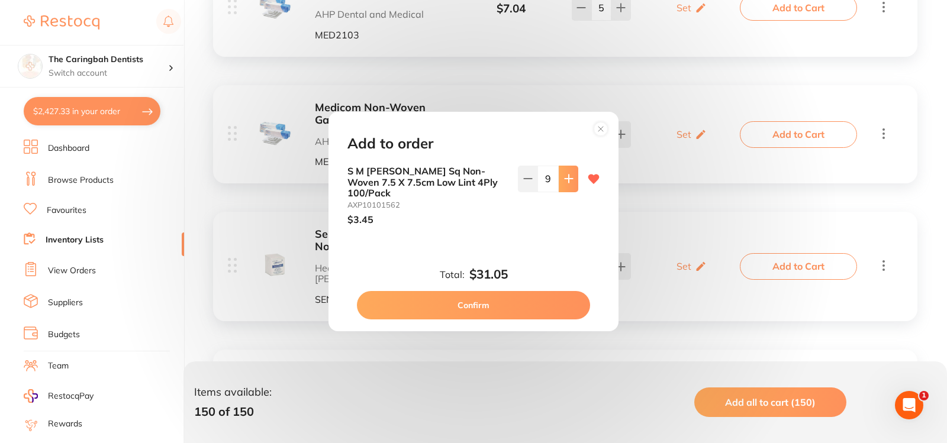
type input "10"
click at [525, 309] on button "Confirm" at bounding box center [473, 305] width 233 height 28
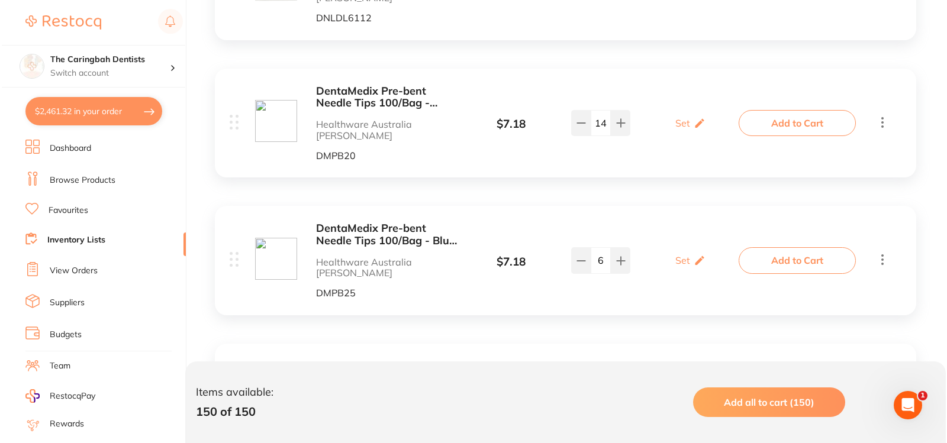
scroll to position [6567, 0]
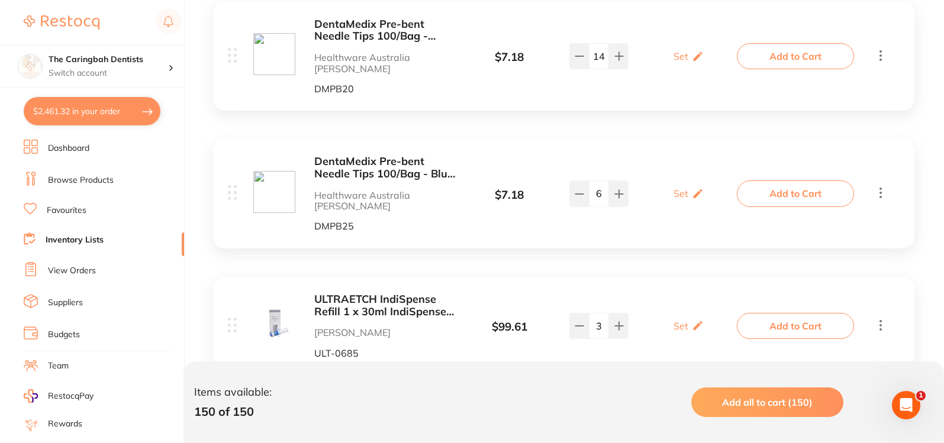
click at [773, 313] on button "Add to Cart" at bounding box center [795, 326] width 117 height 26
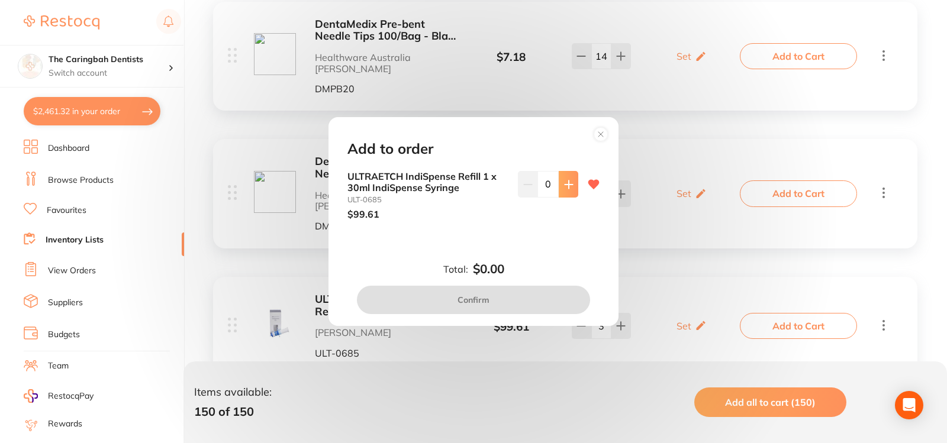
click at [570, 188] on button at bounding box center [569, 184] width 20 height 26
type input "1"
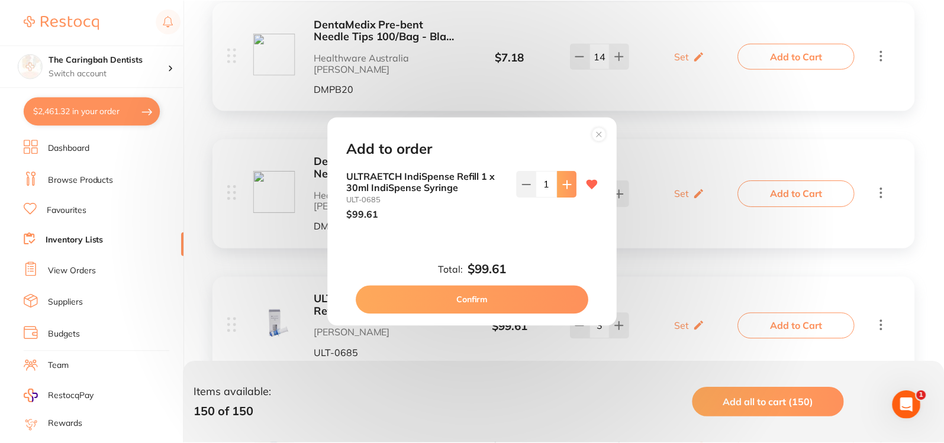
scroll to position [0, 0]
click at [508, 301] on button "Confirm" at bounding box center [473, 300] width 233 height 28
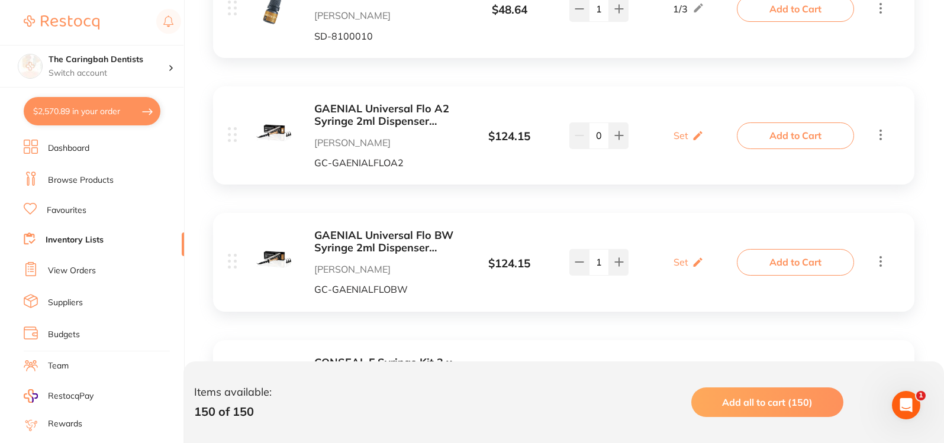
scroll to position [7691, 0]
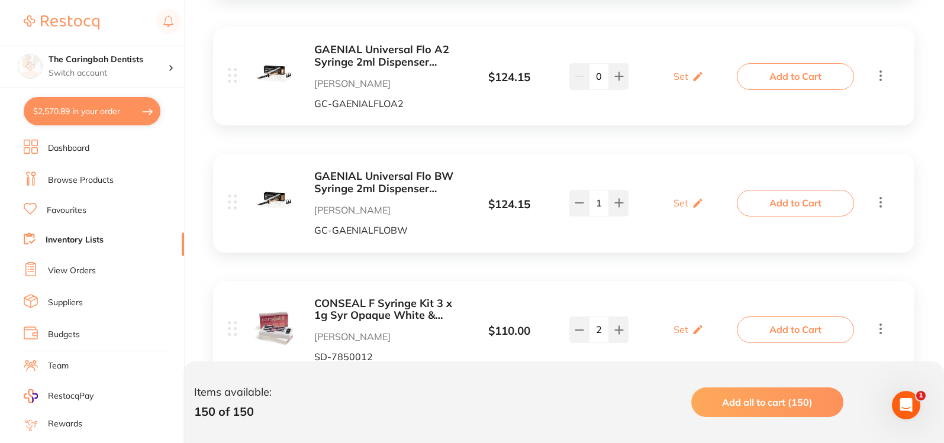
click at [104, 179] on link "Browse Products" at bounding box center [81, 181] width 66 height 12
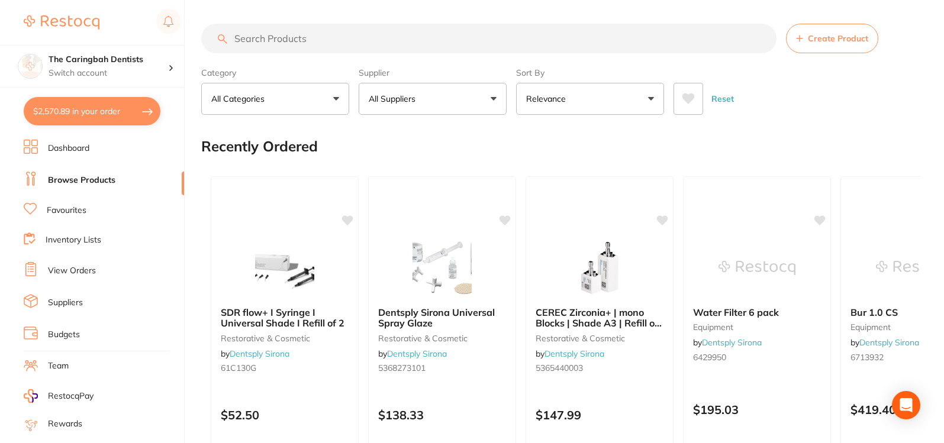
click at [283, 39] on input "search" at bounding box center [488, 39] width 575 height 30
click at [289, 37] on input "search" at bounding box center [488, 39] width 575 height 30
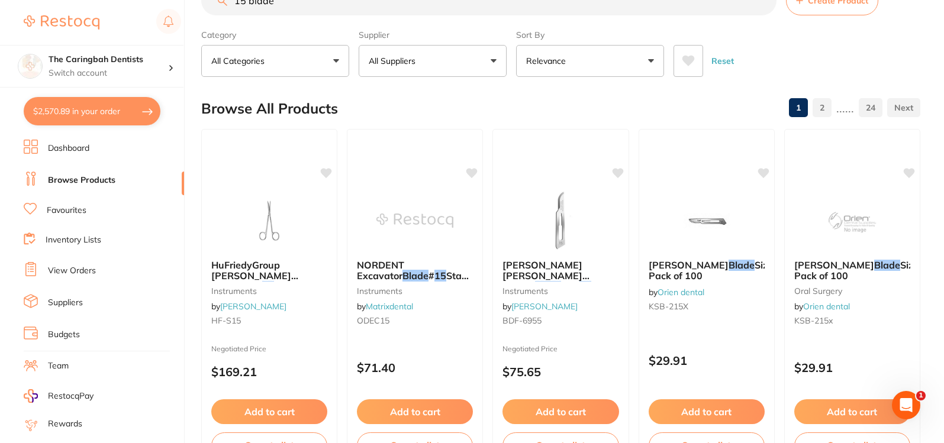
scroll to position [59, 0]
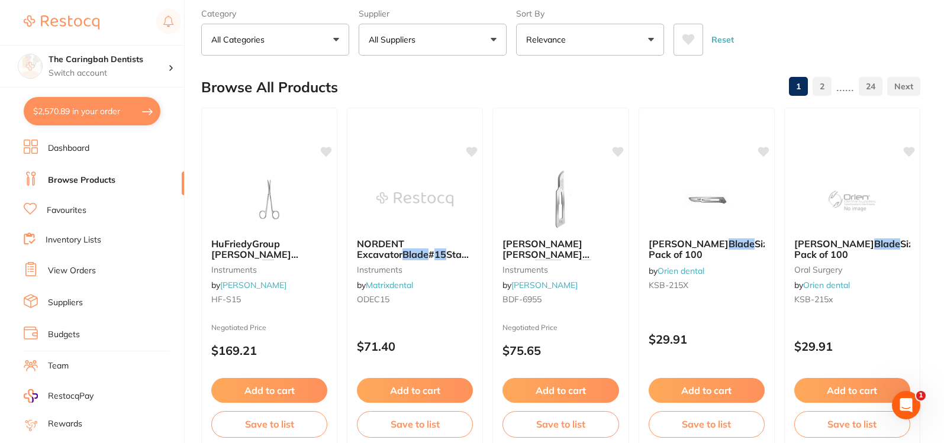
type input "15 blade"
click at [406, 35] on p "All Suppliers" at bounding box center [394, 40] width 51 height 12
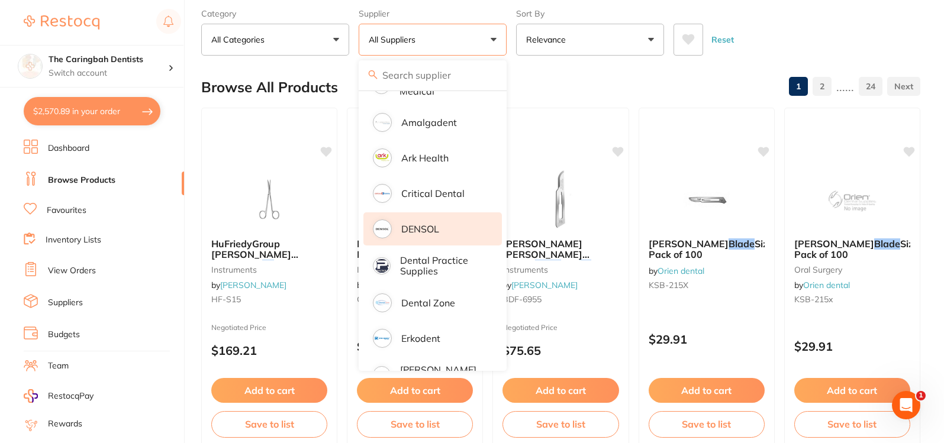
scroll to position [237, 0]
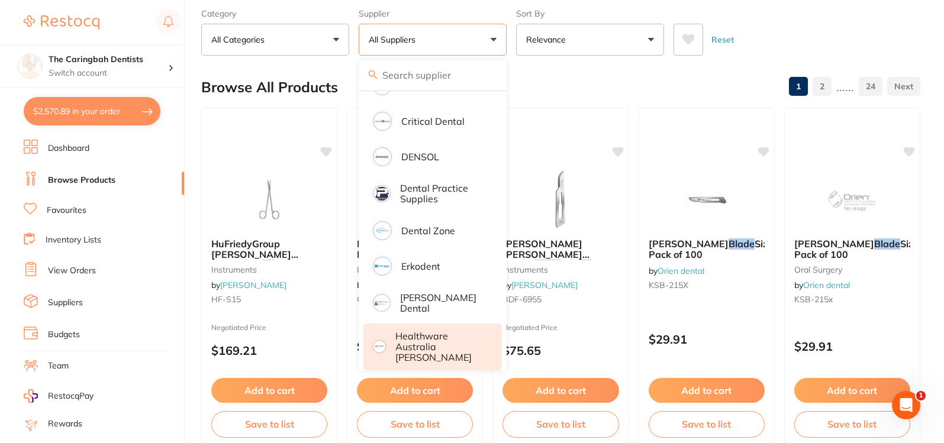
click at [460, 338] on p "Healthware Australia [PERSON_NAME]" at bounding box center [440, 347] width 91 height 33
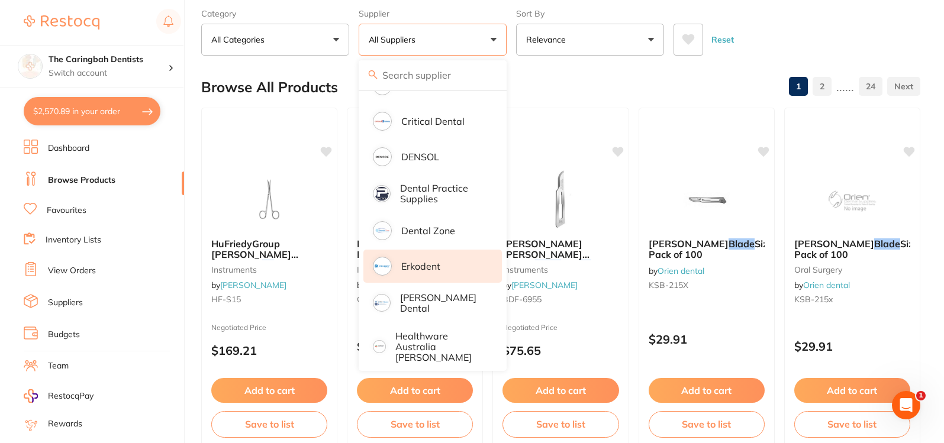
scroll to position [0, 0]
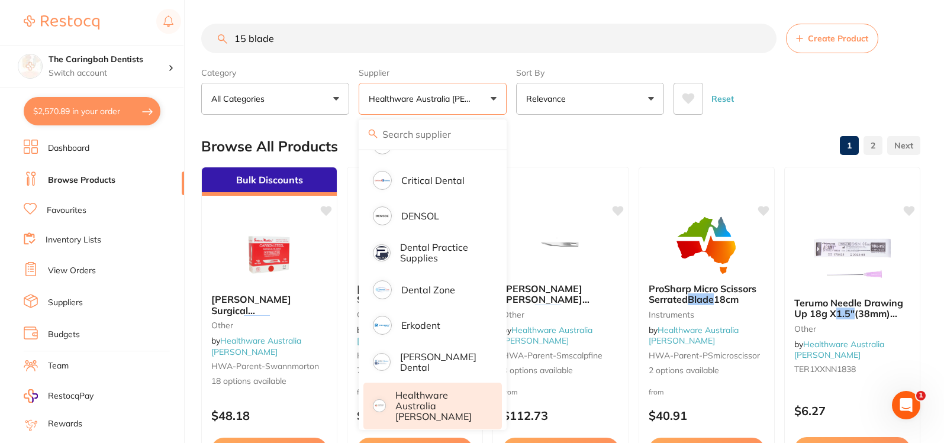
click at [666, 137] on div "Browse All Products 1 2" at bounding box center [560, 147] width 719 height 40
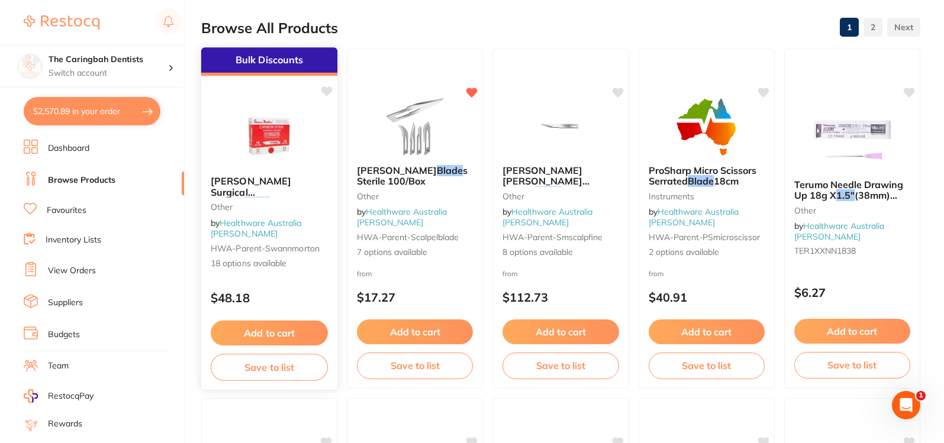
click at [312, 328] on button "Add to cart" at bounding box center [269, 333] width 117 height 25
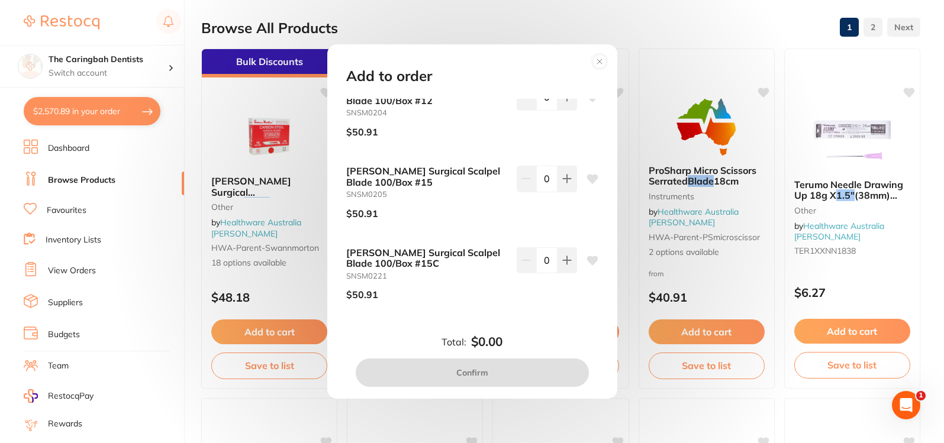
click at [588, 182] on icon at bounding box center [591, 179] width 11 height 9
type input "1"
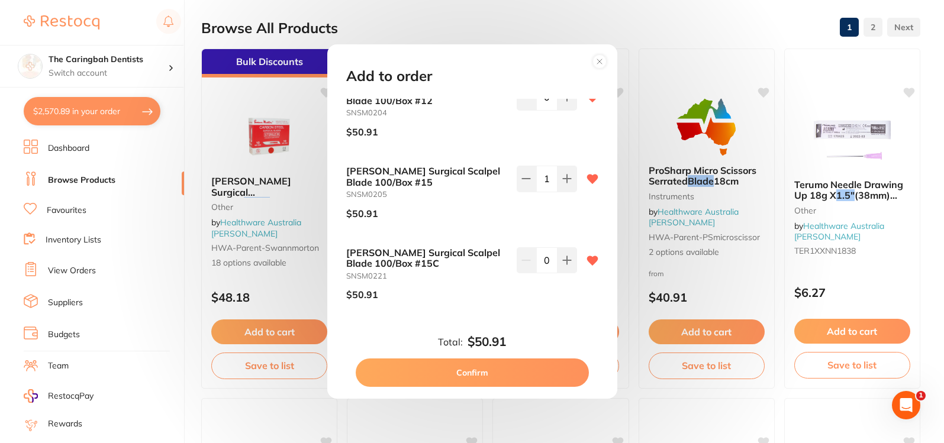
click at [448, 370] on button "Confirm" at bounding box center [472, 373] width 233 height 28
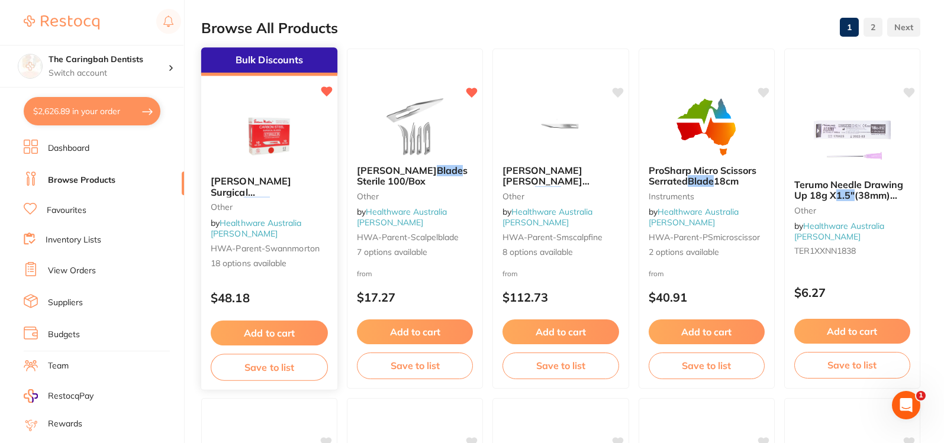
click at [308, 370] on button "Save to list" at bounding box center [269, 367] width 117 height 27
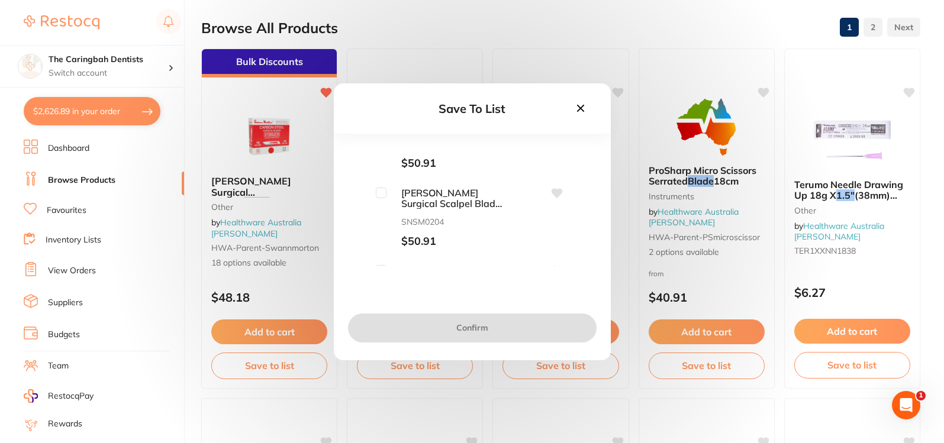
scroll to position [118, 0]
click at [577, 114] on icon at bounding box center [580, 108] width 13 height 13
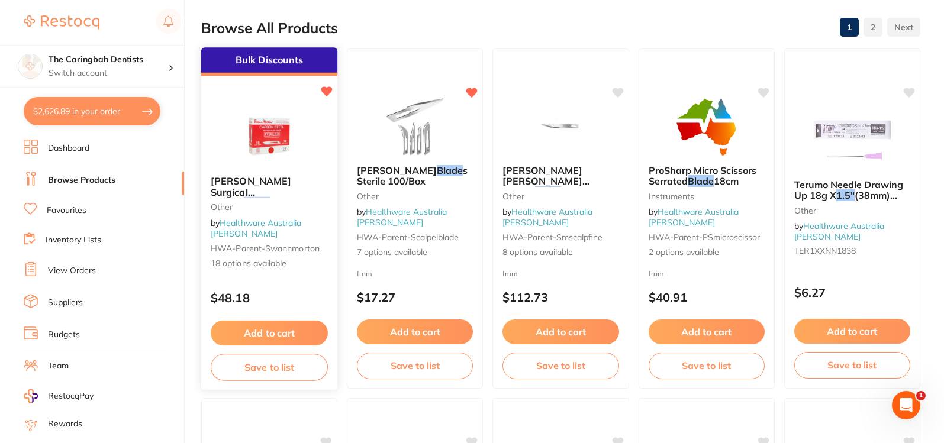
click at [311, 290] on div "$48.18" at bounding box center [269, 295] width 136 height 32
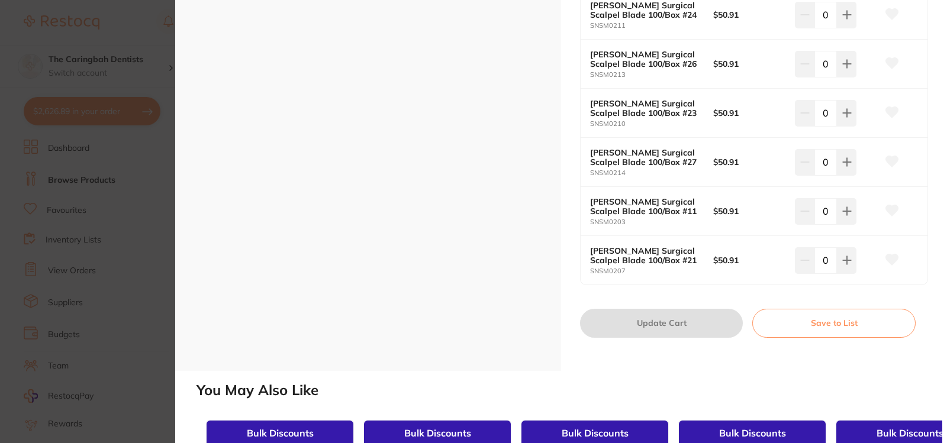
scroll to position [1183, 0]
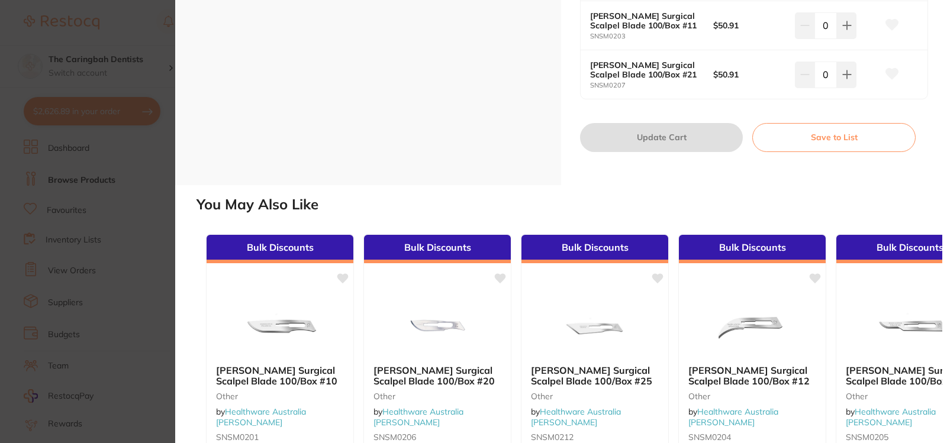
click at [819, 145] on button "Save to List" at bounding box center [833, 137] width 163 height 28
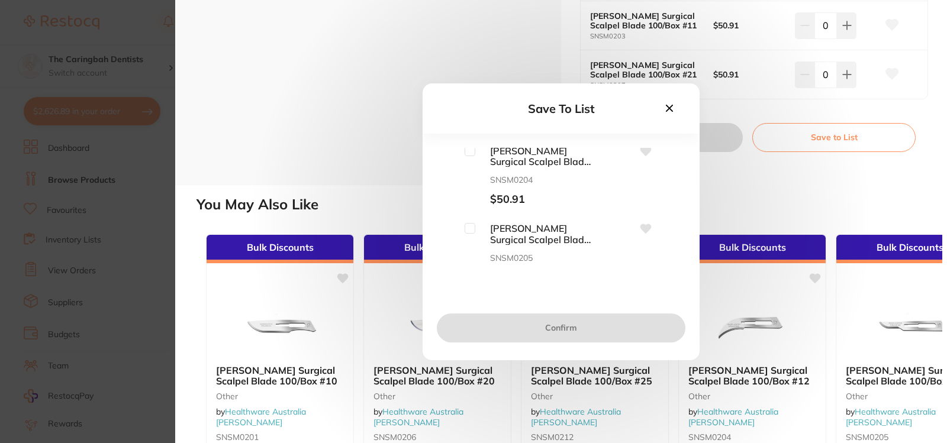
scroll to position [177, 0]
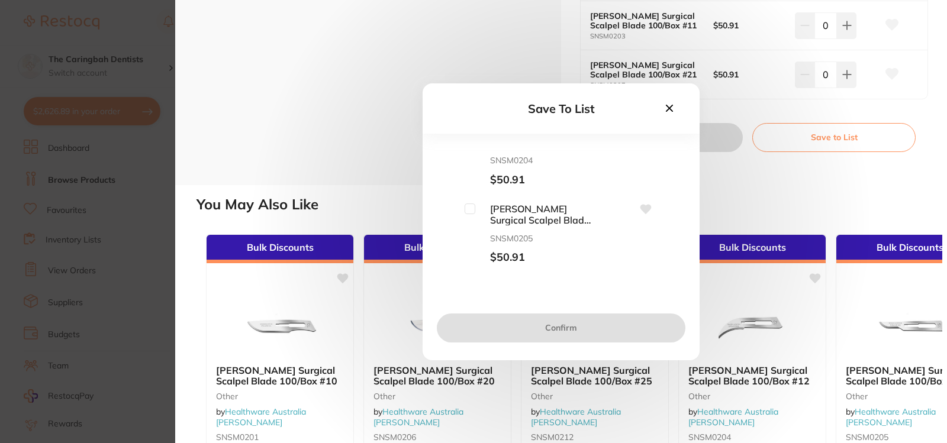
click at [464, 211] on input "checkbox" at bounding box center [469, 209] width 11 height 11
checkbox input "true"
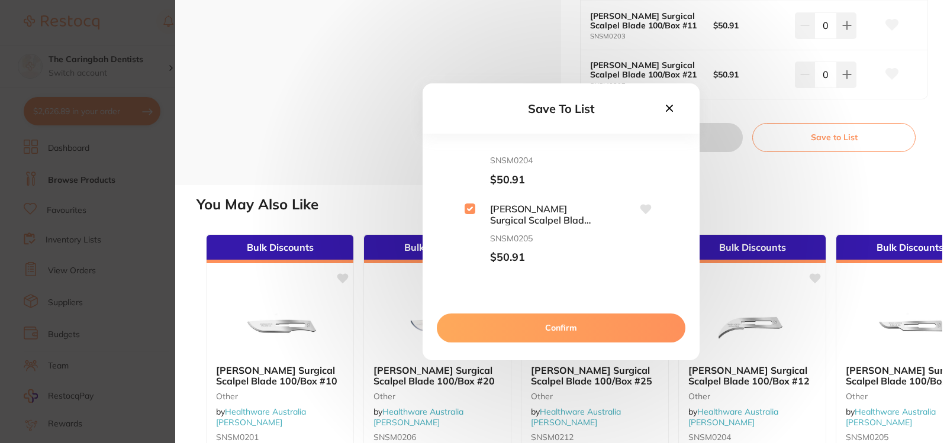
click at [511, 327] on button "Confirm" at bounding box center [561, 328] width 248 height 28
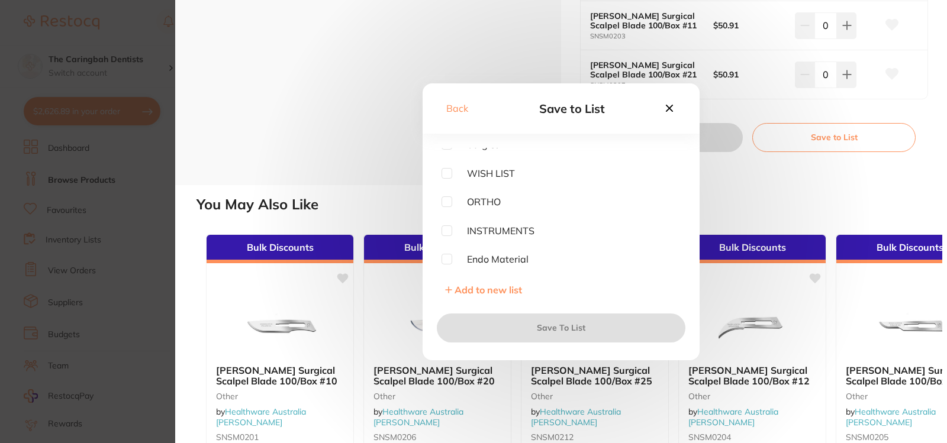
scroll to position [92, 0]
click at [451, 205] on input "checkbox" at bounding box center [446, 203] width 11 height 11
checkbox input "true"
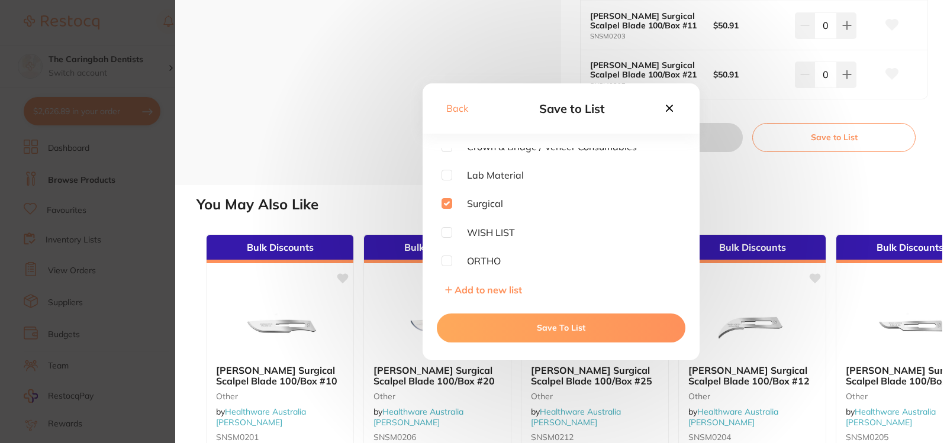
click at [519, 330] on button "Save To List" at bounding box center [561, 328] width 248 height 28
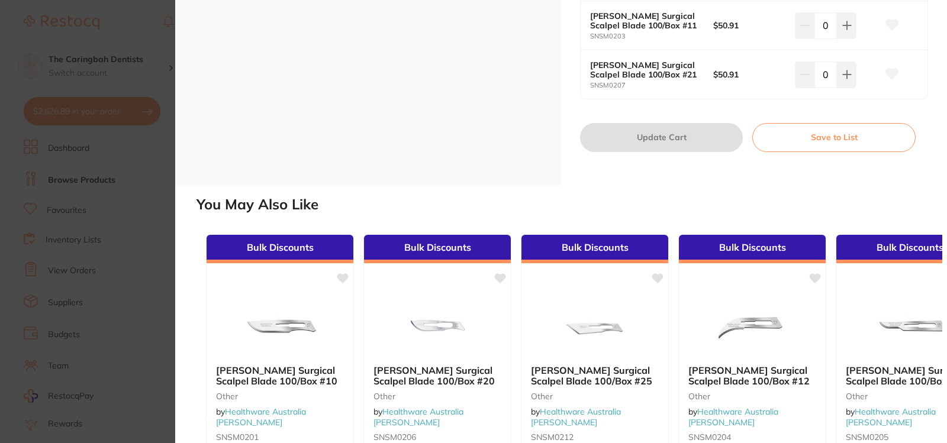
scroll to position [0, 0]
click at [138, 35] on section "[PERSON_NAME] Surgical Scalpel Blade 100/Box other by Healthware Australia [PER…" at bounding box center [473, 221] width 947 height 443
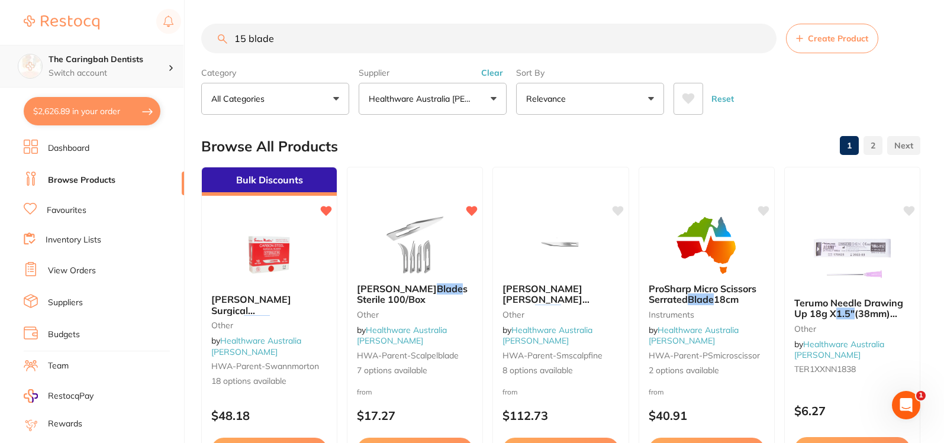
scroll to position [1, 0]
drag, startPoint x: 288, startPoint y: 49, endPoint x: 159, endPoint y: 59, distance: 129.4
click at [162, 56] on div "$2,626.89 The Caringbah Dentists Switch account The Caringbah Dentists $2,626.8…" at bounding box center [472, 221] width 944 height 443
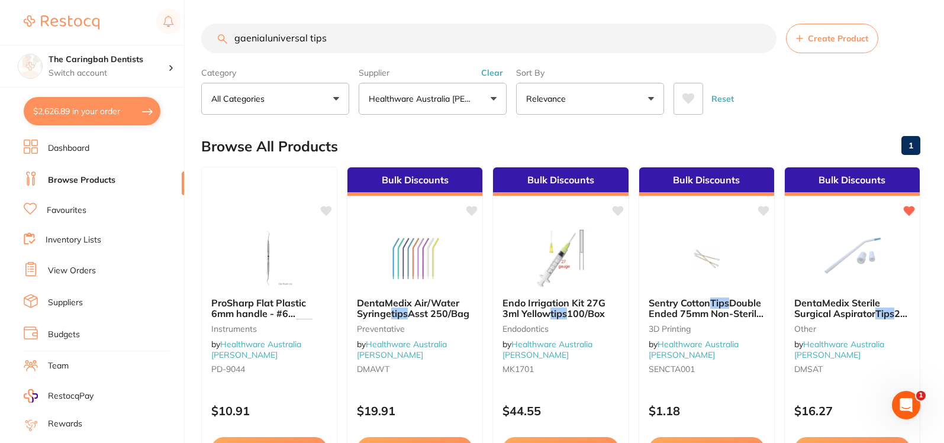
scroll to position [0, 0]
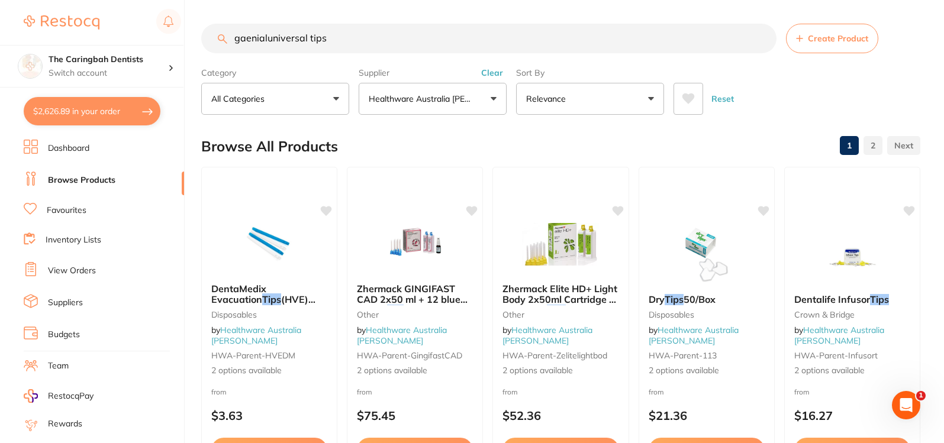
click at [267, 42] on input "gaenialuniversal tips" at bounding box center [488, 39] width 575 height 30
click at [266, 39] on input "gaenialuniversal tips" at bounding box center [488, 39] width 575 height 30
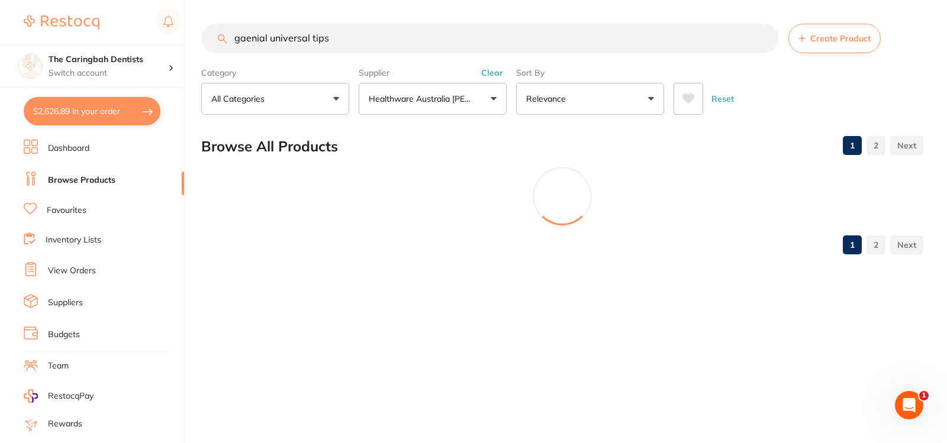
click at [464, 101] on p "Healthware Australia [PERSON_NAME]" at bounding box center [423, 99] width 108 height 12
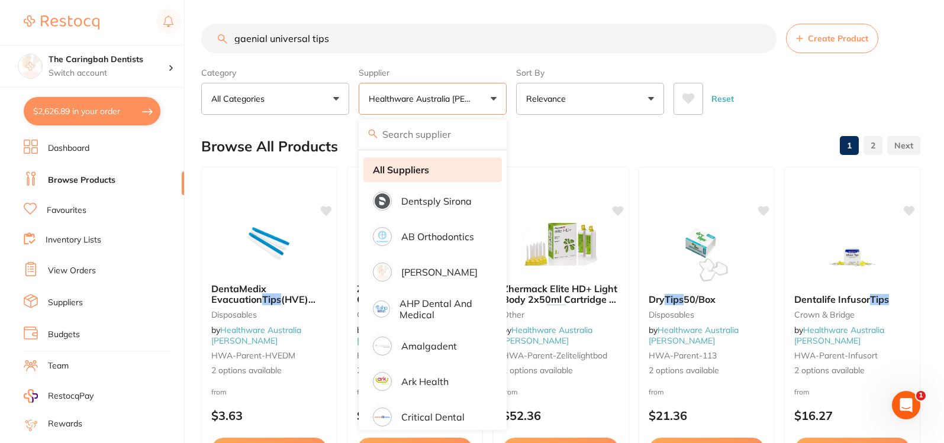
click at [418, 180] on li "All Suppliers" at bounding box center [432, 169] width 138 height 25
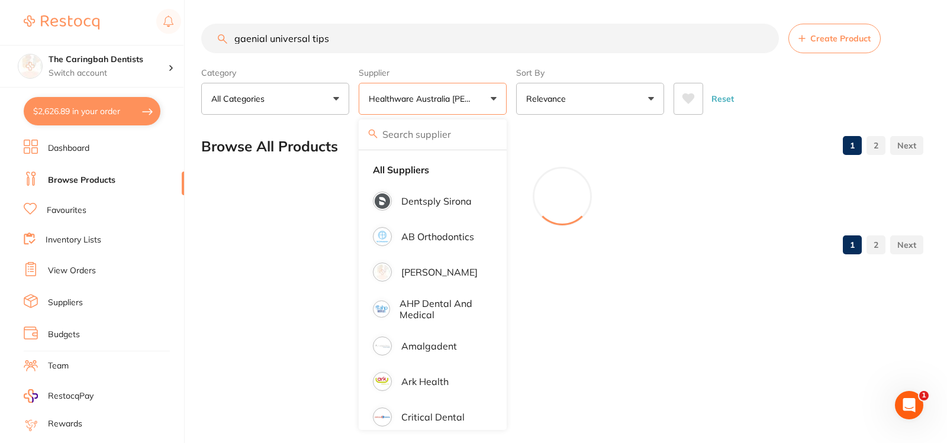
click at [566, 141] on div "Browse All Products 1 2" at bounding box center [562, 147] width 722 height 40
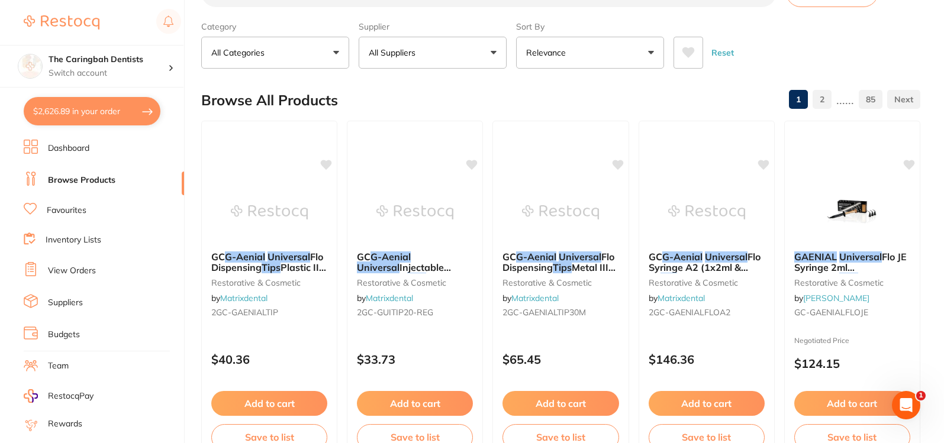
scroll to position [59, 0]
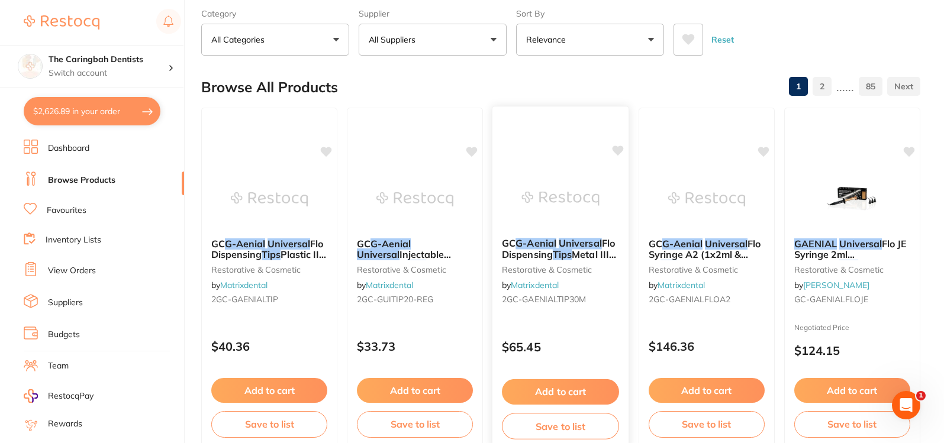
click at [563, 200] on img at bounding box center [561, 199] width 78 height 60
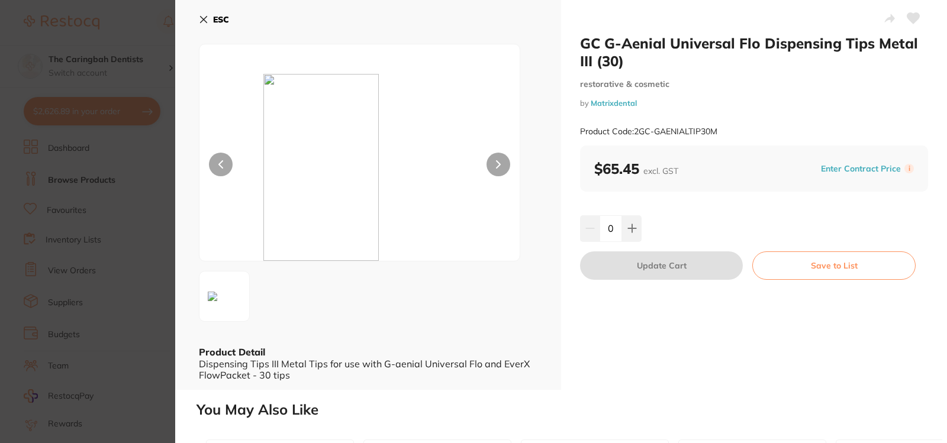
click at [201, 19] on icon at bounding box center [203, 19] width 9 height 9
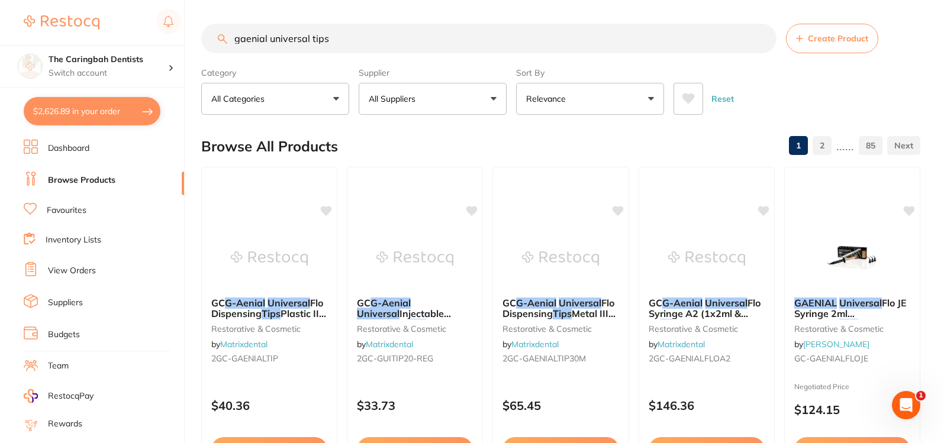
drag, startPoint x: 353, startPoint y: 40, endPoint x: 176, endPoint y: 43, distance: 176.9
click at [176, 43] on div "$2,626.89 The Caringbah Dentists Switch account The Caringbah Dentists $2,626.8…" at bounding box center [472, 221] width 944 height 443
type input "orocup"
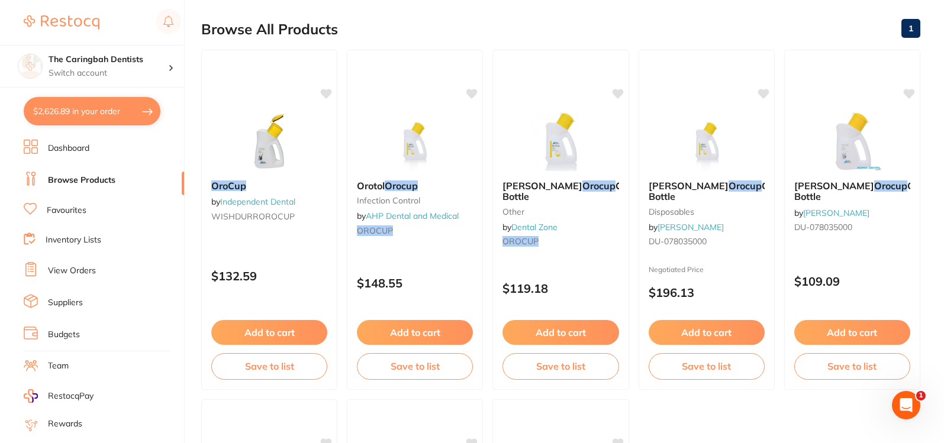
scroll to position [118, 0]
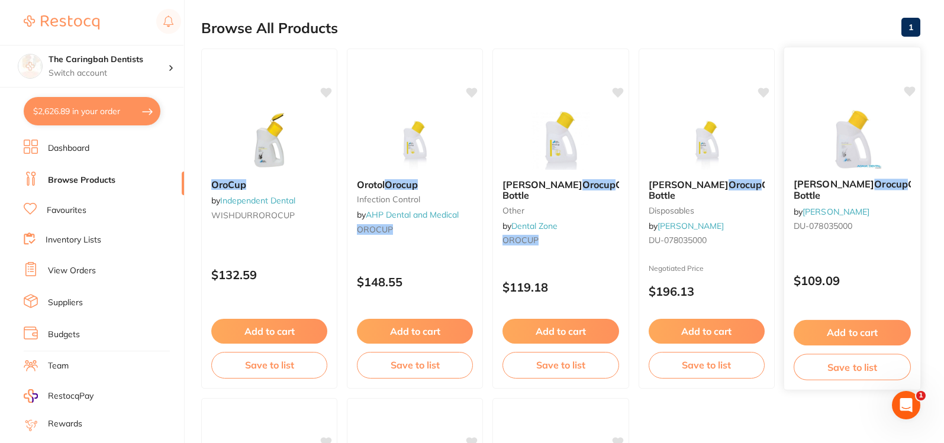
click at [880, 335] on button "Add to cart" at bounding box center [851, 332] width 117 height 25
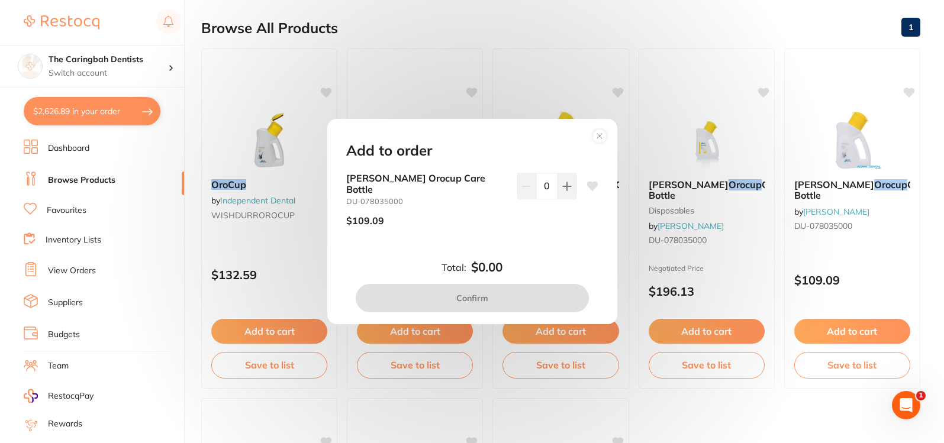
scroll to position [0, 0]
click at [567, 191] on icon at bounding box center [566, 186] width 9 height 9
type input "1"
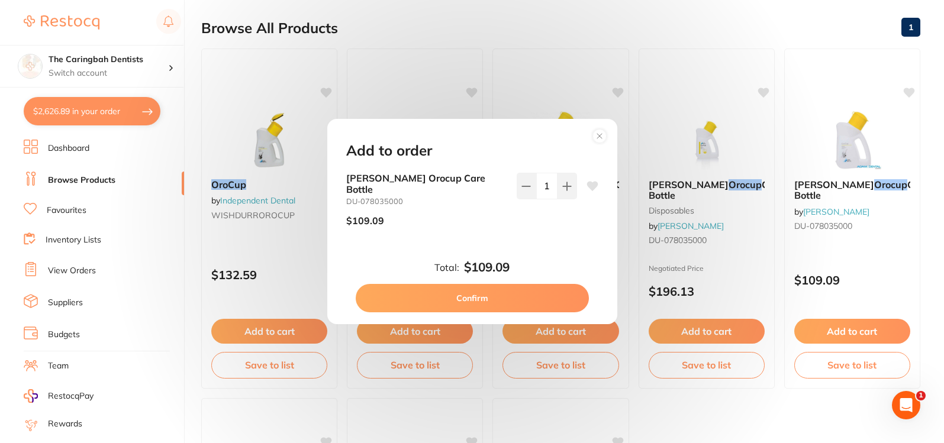
click at [546, 288] on button "Confirm" at bounding box center [472, 298] width 233 height 28
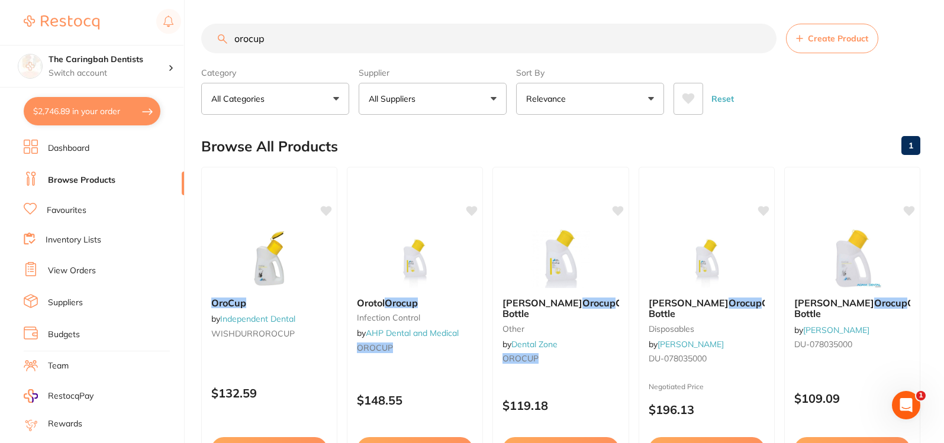
scroll to position [1, 0]
drag, startPoint x: 288, startPoint y: 44, endPoint x: 212, endPoint y: 49, distance: 75.3
click at [212, 49] on input "orocup" at bounding box center [488, 39] width 575 height 30
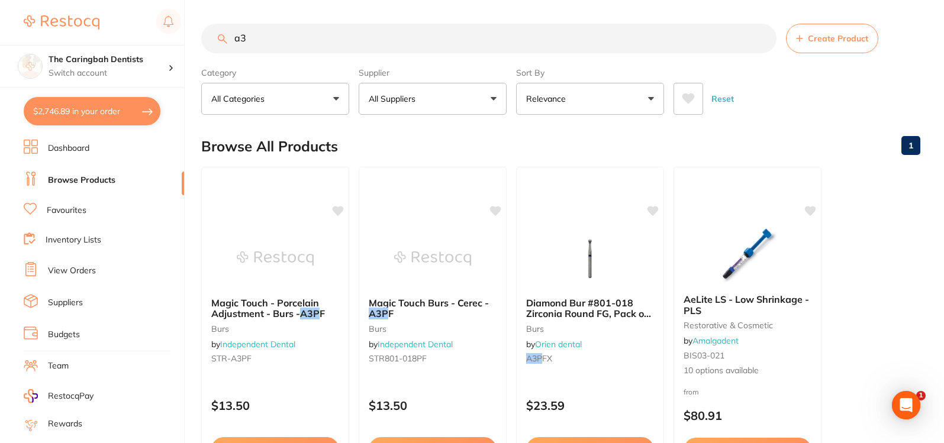
type input "a"
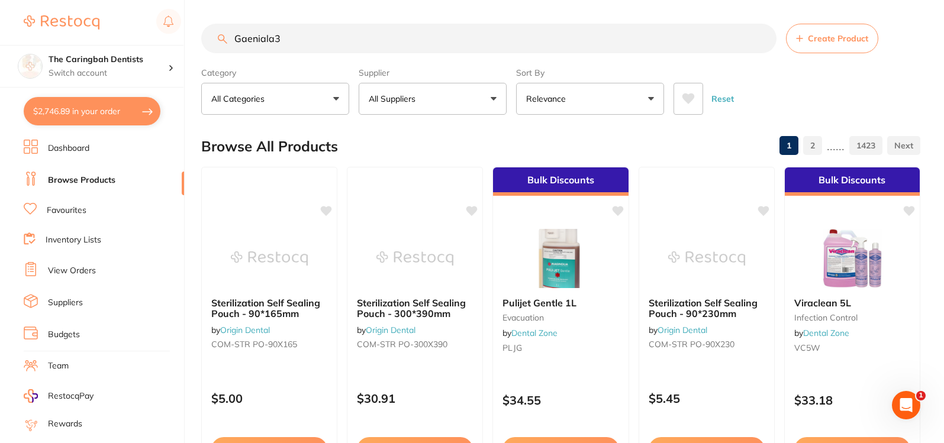
scroll to position [0, 0]
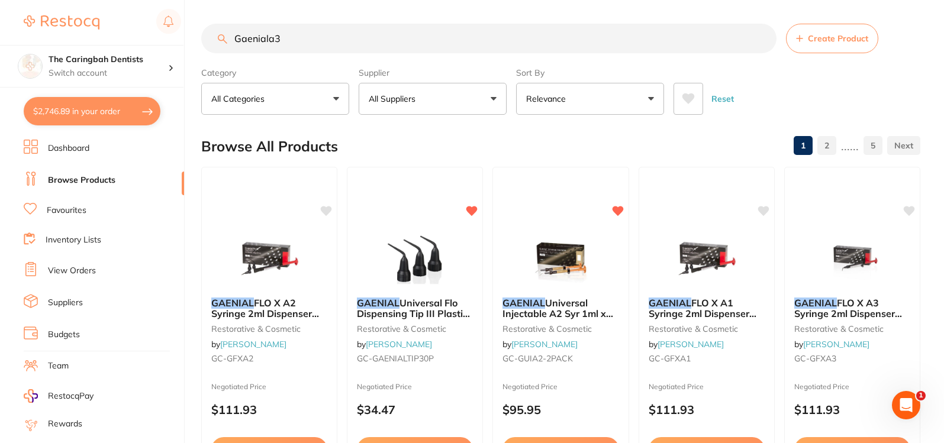
click at [270, 43] on input "Gaeniala3" at bounding box center [488, 39] width 575 height 30
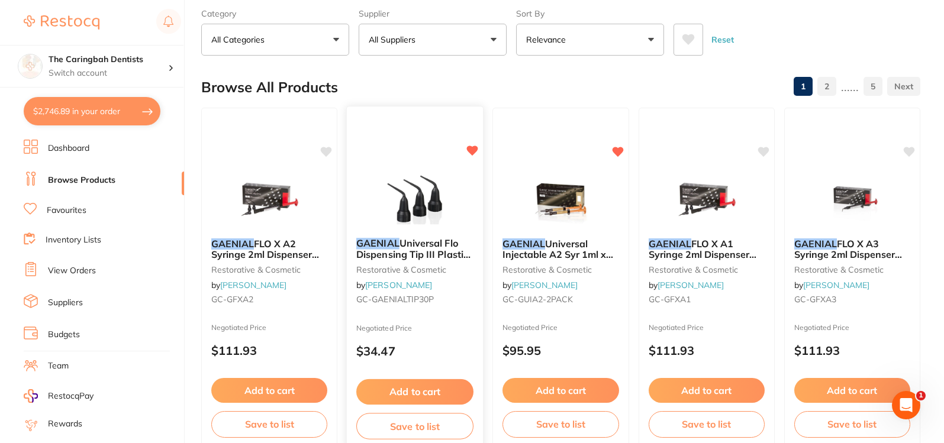
type input "Gaeniala3"
click at [430, 389] on button "Add to cart" at bounding box center [414, 391] width 117 height 25
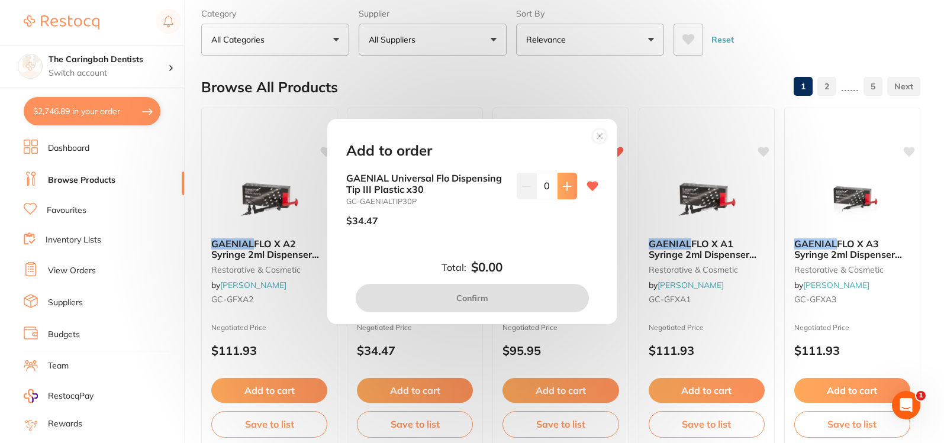
click at [567, 180] on button at bounding box center [567, 186] width 20 height 26
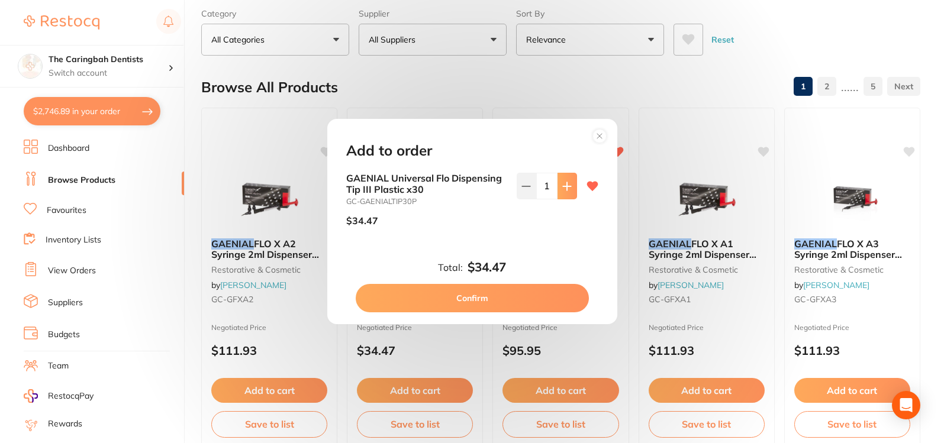
type input "1"
click at [483, 298] on button "Confirm" at bounding box center [472, 298] width 233 height 28
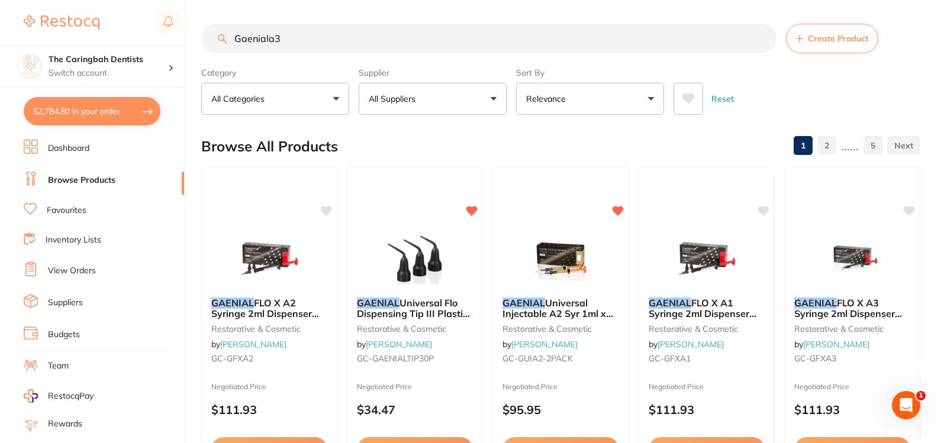
click at [268, 39] on input "Gaeniala3" at bounding box center [488, 39] width 575 height 30
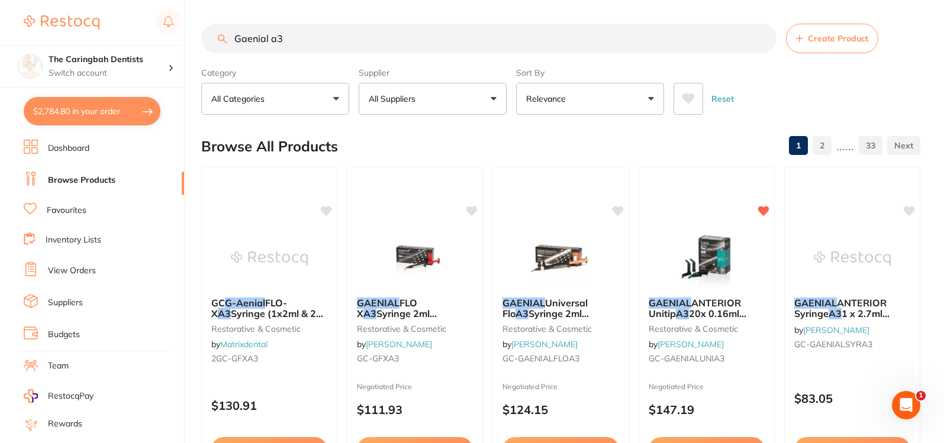
click at [375, 37] on input "Gaenial a3" at bounding box center [488, 39] width 575 height 30
type input "Gaenial a3 pos"
click at [451, 98] on button "All Suppliers" at bounding box center [433, 99] width 148 height 32
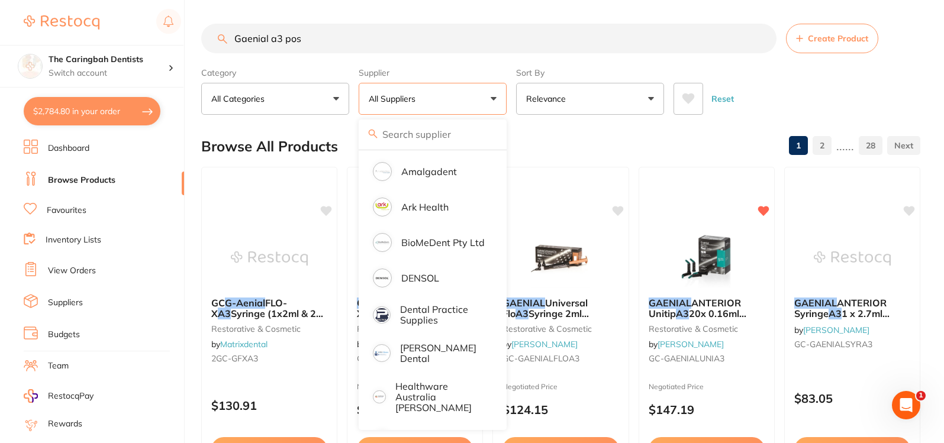
scroll to position [237, 0]
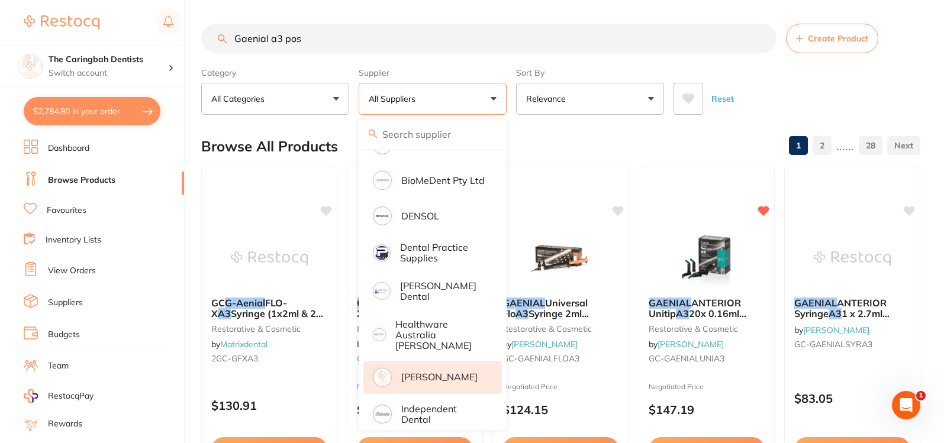
click at [435, 372] on p "[PERSON_NAME]" at bounding box center [439, 377] width 76 height 11
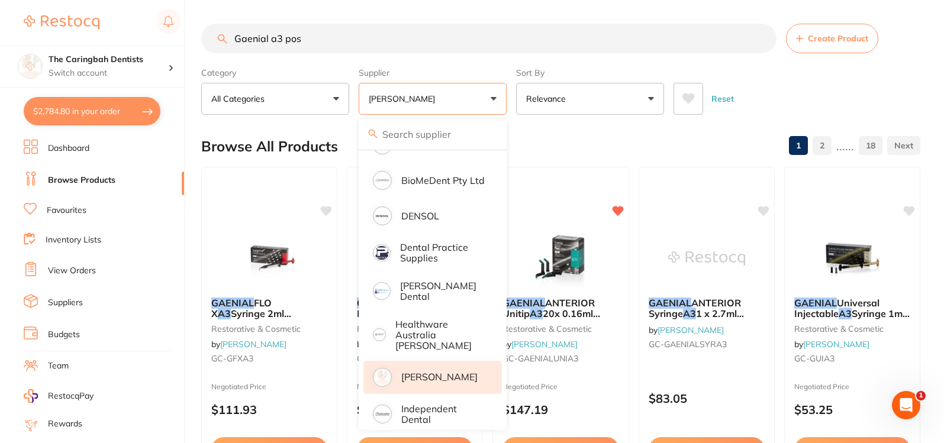
drag, startPoint x: 570, startPoint y: 138, endPoint x: 495, endPoint y: 101, distance: 84.1
click at [570, 138] on div "Browse All Products 1 2 ...... 18" at bounding box center [560, 147] width 719 height 40
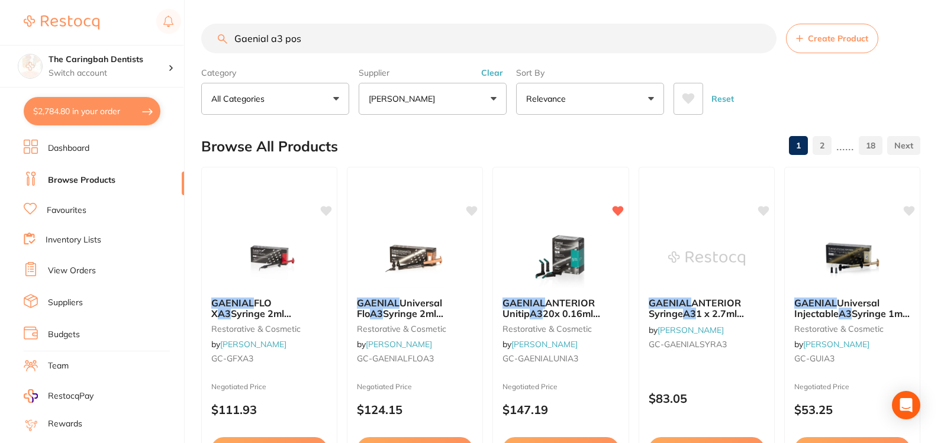
click at [495, 101] on button "[PERSON_NAME]" at bounding box center [433, 99] width 148 height 32
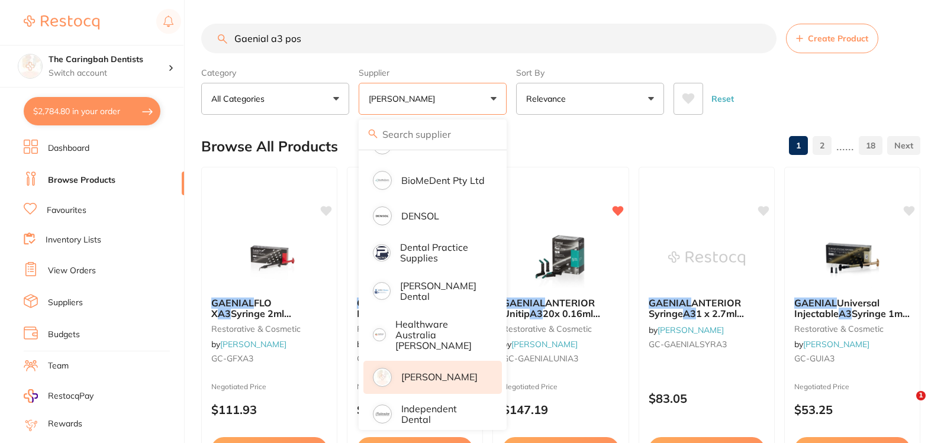
click at [495, 101] on button "[PERSON_NAME]" at bounding box center [433, 99] width 148 height 32
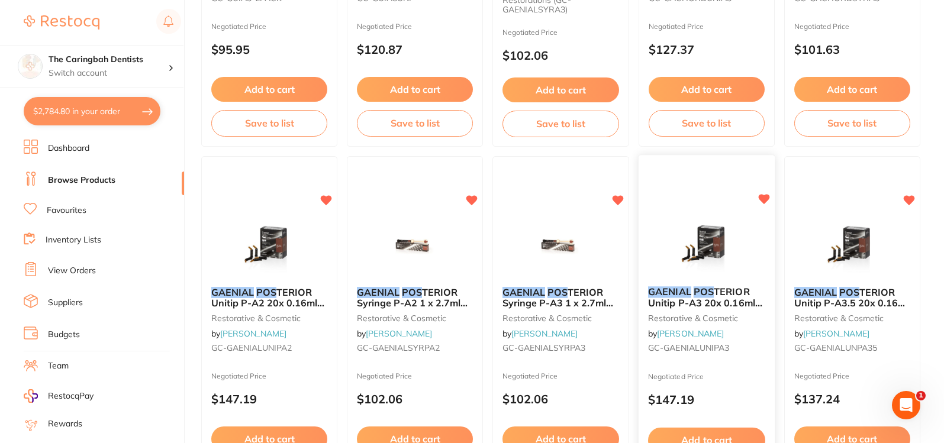
scroll to position [769, 0]
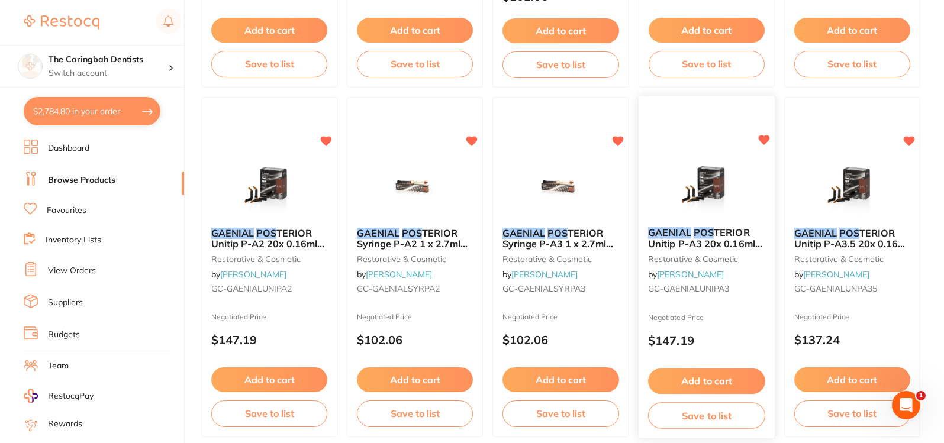
click at [719, 388] on button "Add to cart" at bounding box center [706, 381] width 117 height 25
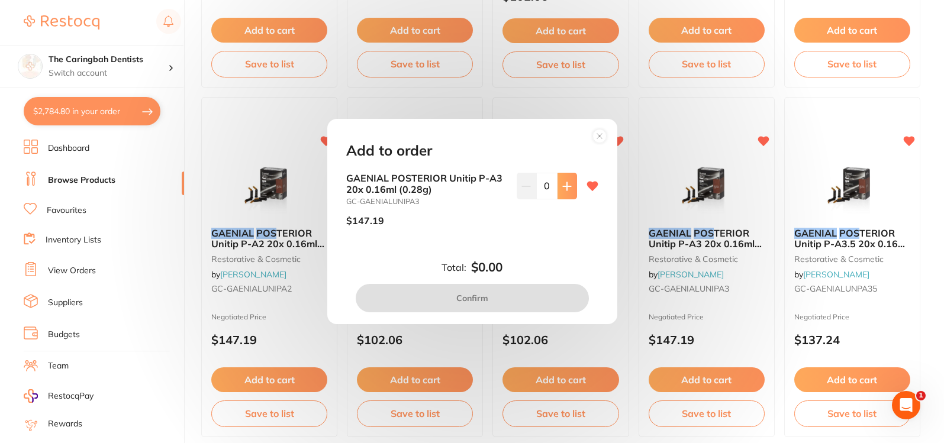
click at [562, 186] on icon at bounding box center [566, 186] width 9 height 9
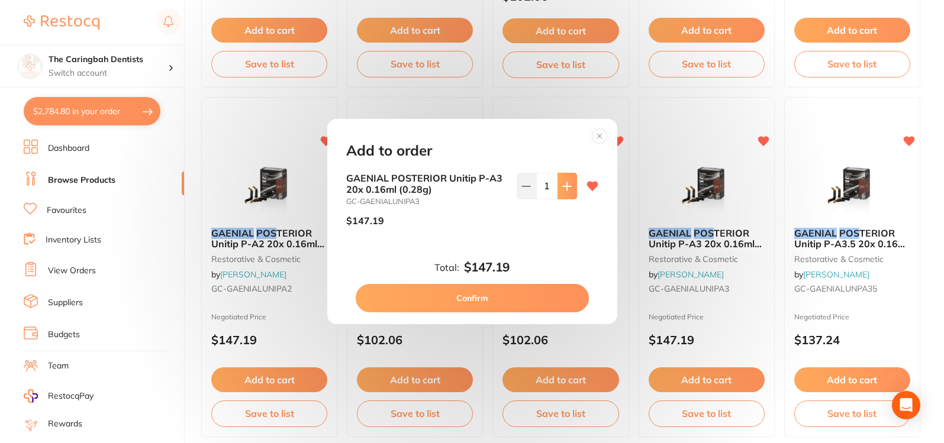
type input "1"
click at [539, 301] on button "Confirm" at bounding box center [472, 298] width 233 height 28
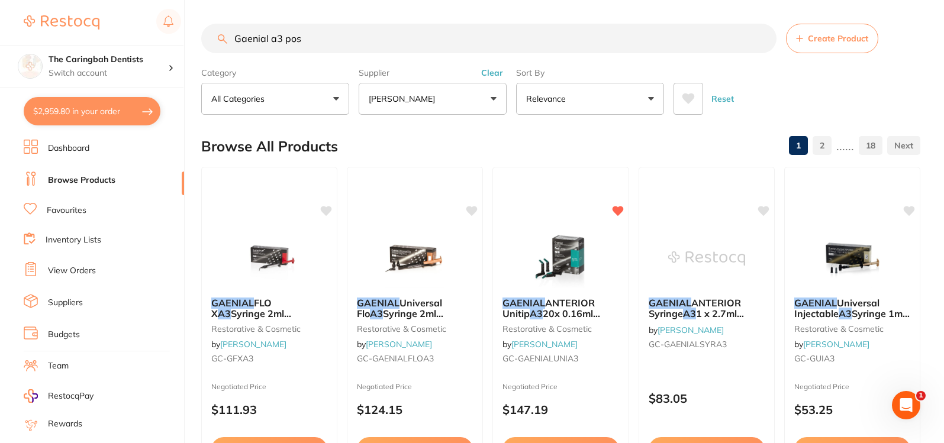
scroll to position [1, 0]
drag, startPoint x: 323, startPoint y: 45, endPoint x: 196, endPoint y: 56, distance: 127.1
click at [196, 56] on div "$2,959.80 The Caringbah Dentists Switch account The Caringbah Dentists $2,959.8…" at bounding box center [472, 221] width 944 height 443
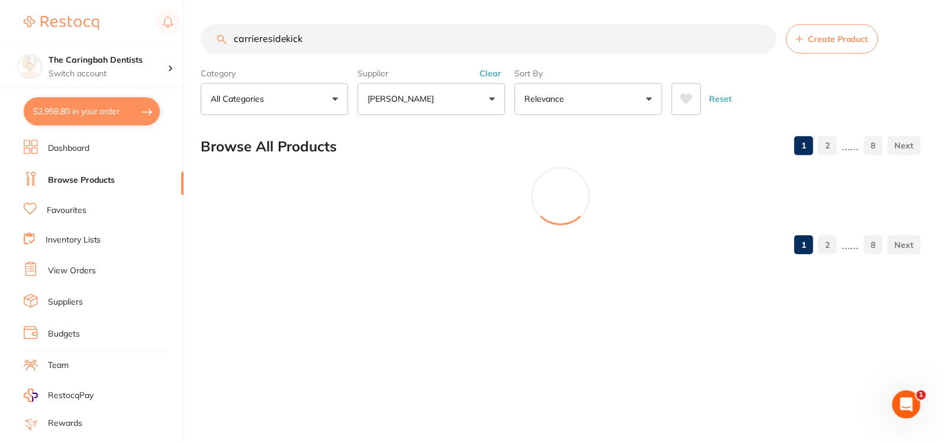
scroll to position [0, 0]
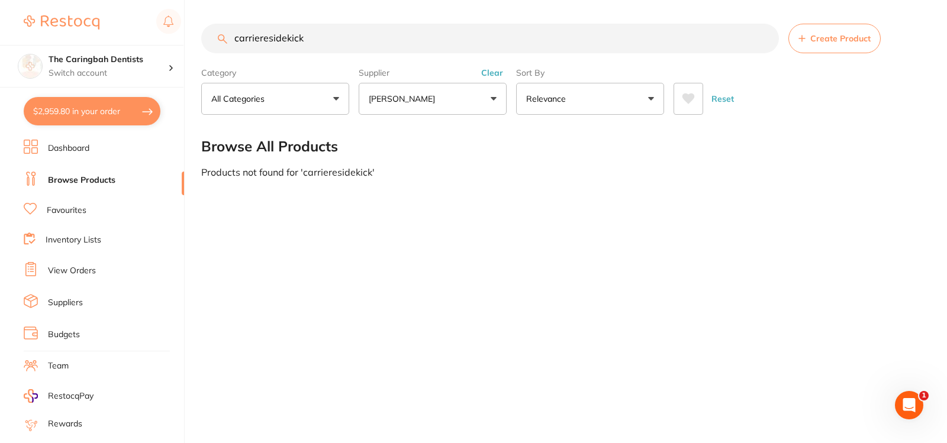
click at [269, 40] on input "carrieresidekick" at bounding box center [489, 39] width 577 height 30
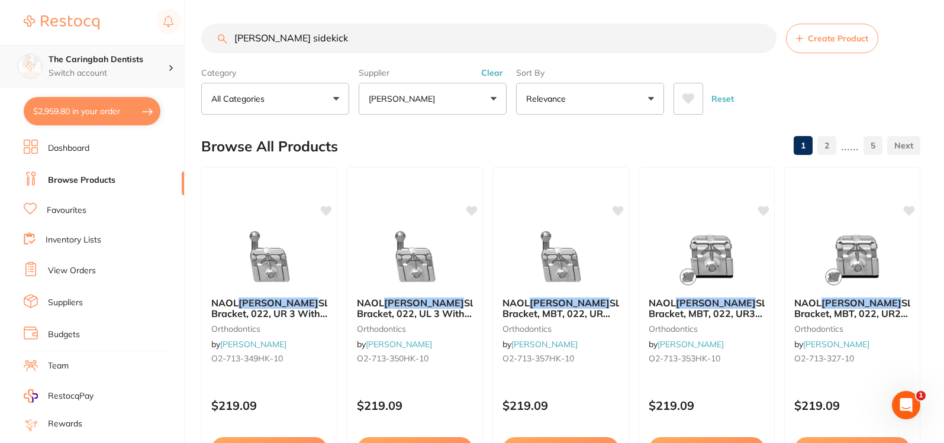
drag, startPoint x: 320, startPoint y: 37, endPoint x: 79, endPoint y: 79, distance: 244.4
click at [79, 79] on div "$2,959.80 The Caringbah Dentists Switch account The Caringbah Dentists $2,959.8…" at bounding box center [472, 221] width 944 height 443
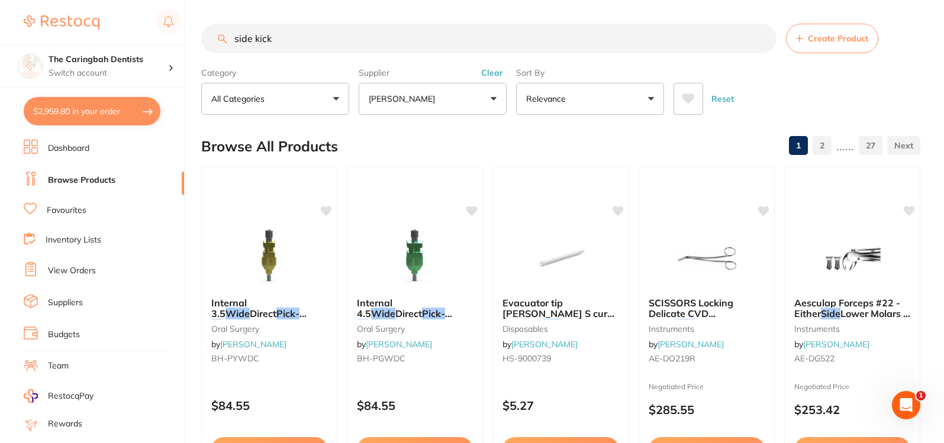
drag, startPoint x: 283, startPoint y: 43, endPoint x: 116, endPoint y: 27, distance: 168.2
click at [116, 27] on div "$2,959.80 The Caringbah Dentists Switch account The Caringbah Dentists $2,959.8…" at bounding box center [472, 221] width 944 height 443
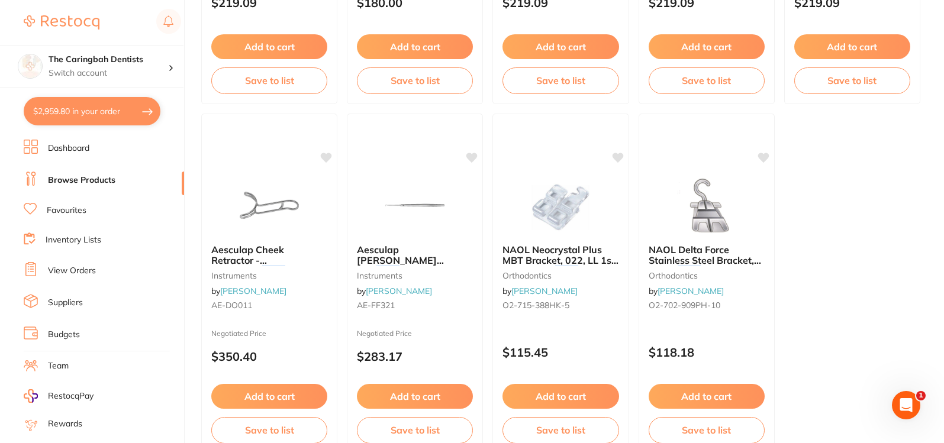
scroll to position [3622, 0]
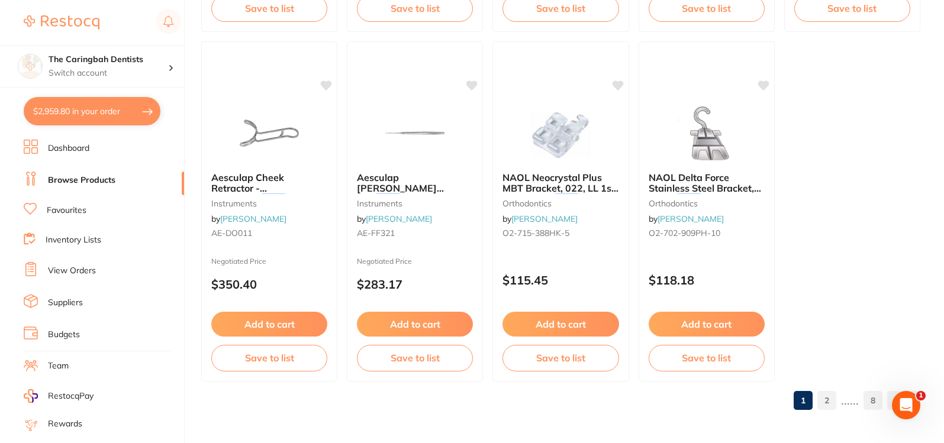
click at [826, 405] on link "2" at bounding box center [826, 401] width 19 height 24
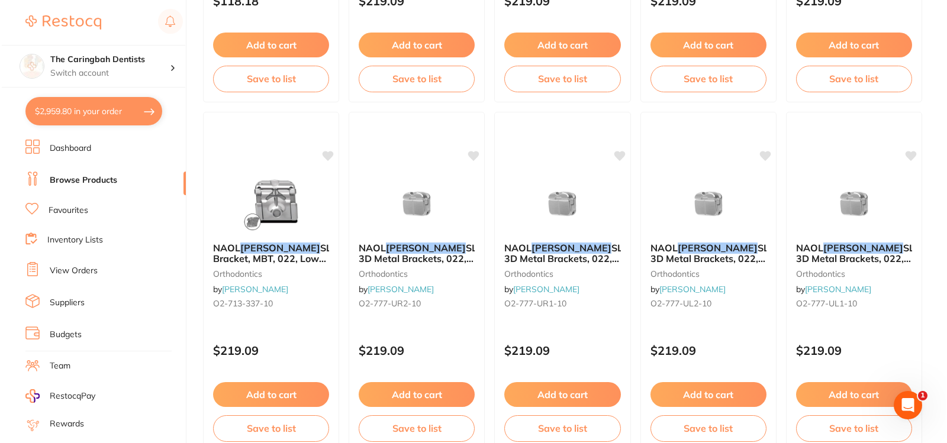
scroll to position [0, 0]
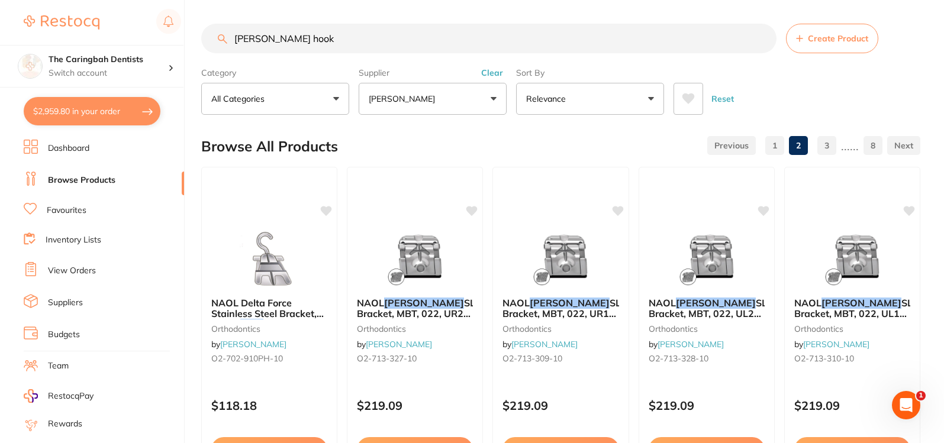
click at [270, 41] on input "[PERSON_NAME] hook" at bounding box center [488, 39] width 575 height 30
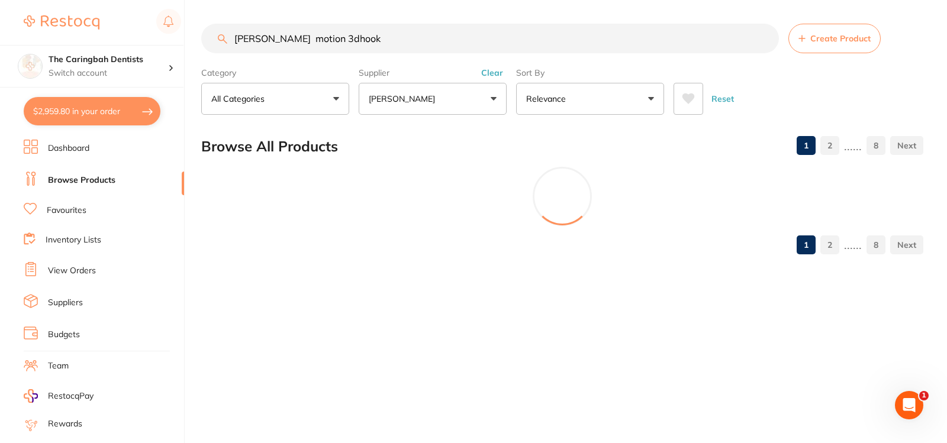
drag, startPoint x: 365, startPoint y: 43, endPoint x: 318, endPoint y: 44, distance: 46.8
click at [318, 44] on input "[PERSON_NAME] motion 3dhook" at bounding box center [489, 39] width 577 height 30
type input "[PERSON_NAME] motion 3d sidekick"
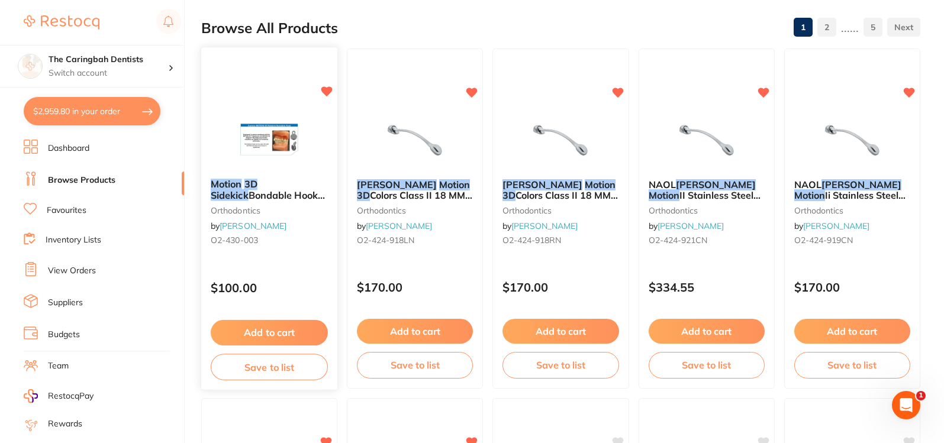
click at [270, 337] on button "Add to cart" at bounding box center [269, 332] width 117 height 25
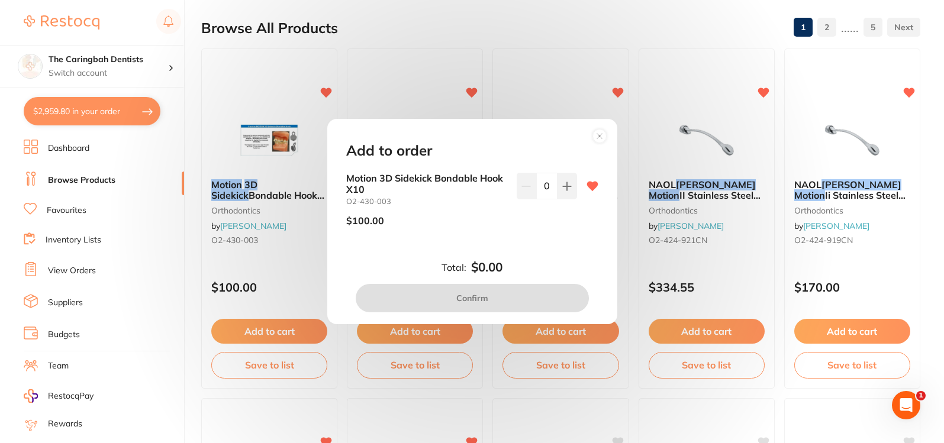
click at [563, 182] on icon at bounding box center [566, 186] width 9 height 9
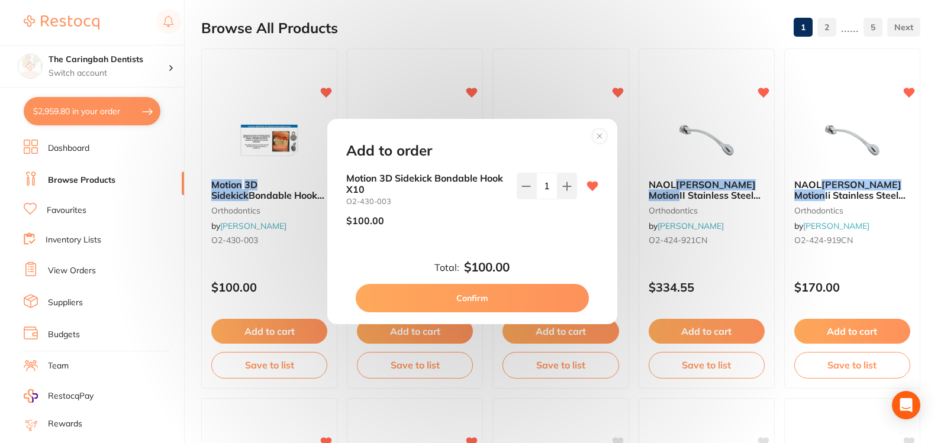
type input "1"
click at [507, 297] on button "Confirm" at bounding box center [472, 298] width 233 height 28
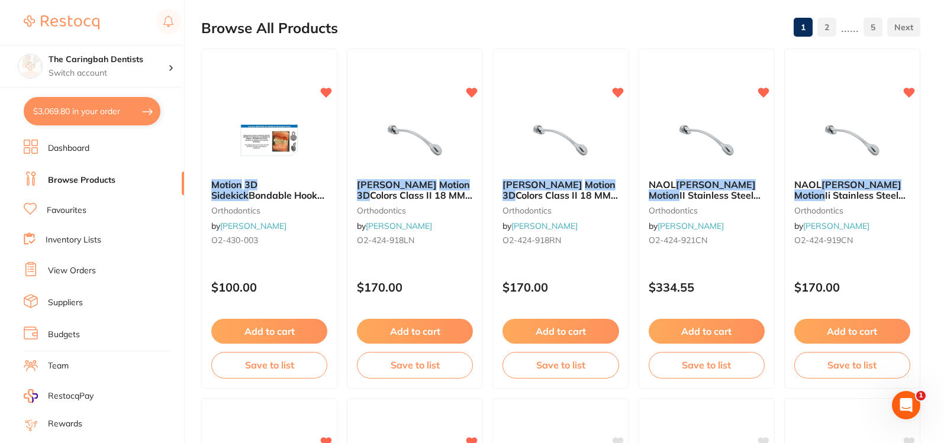
drag, startPoint x: 55, startPoint y: 108, endPoint x: 92, endPoint y: 115, distance: 37.4
click at [56, 108] on button "$3,069.80 in your order" at bounding box center [92, 111] width 137 height 28
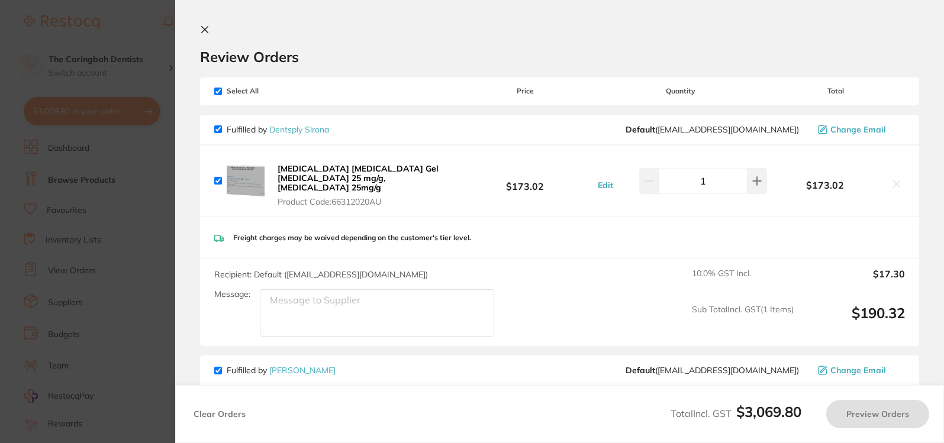
checkbox input "true"
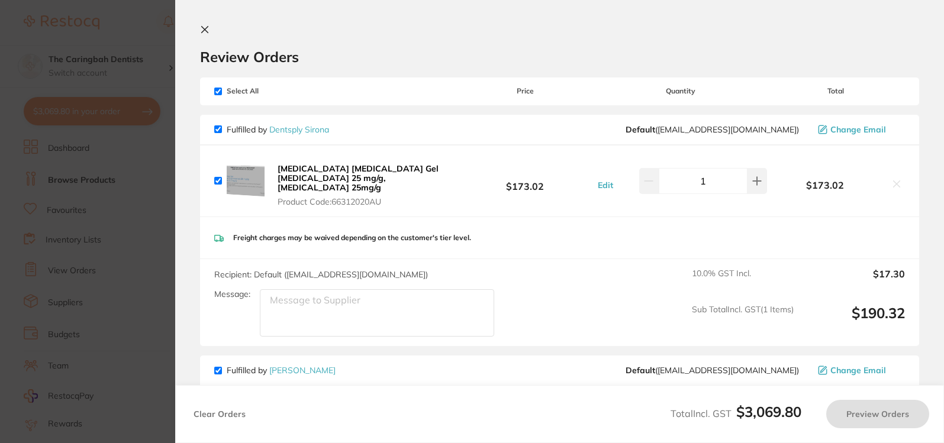
checkbox input "true"
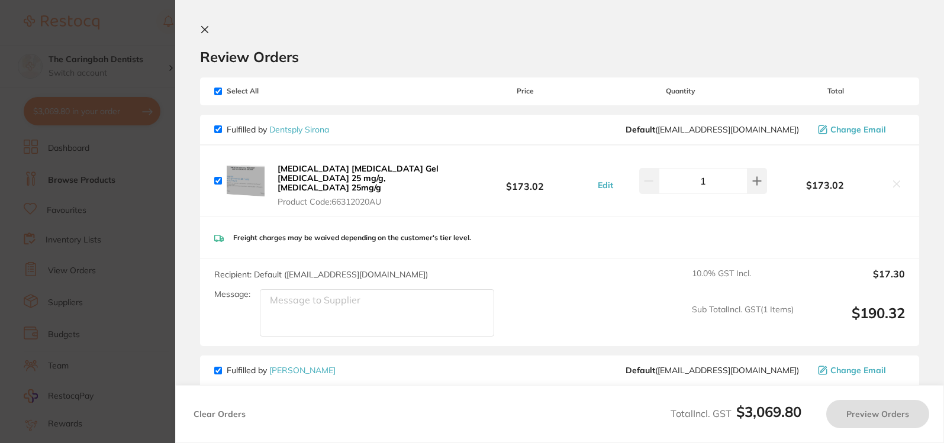
checkbox input "true"
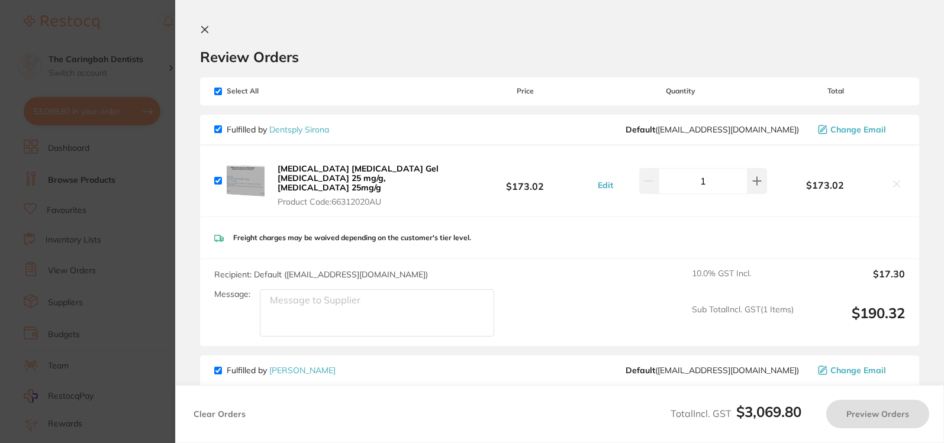
checkbox input "true"
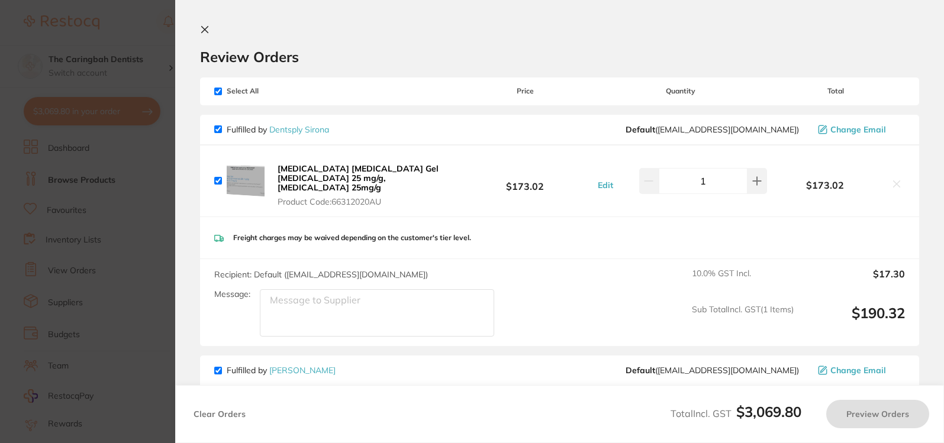
checkbox input "true"
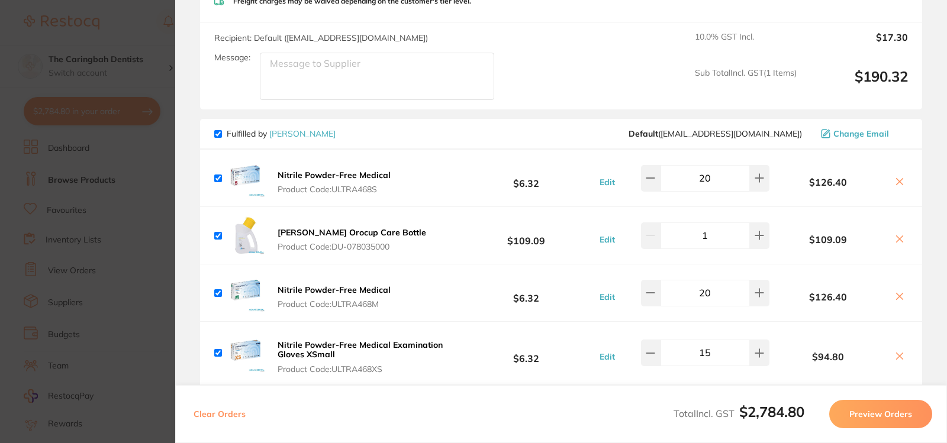
scroll to position [296, 0]
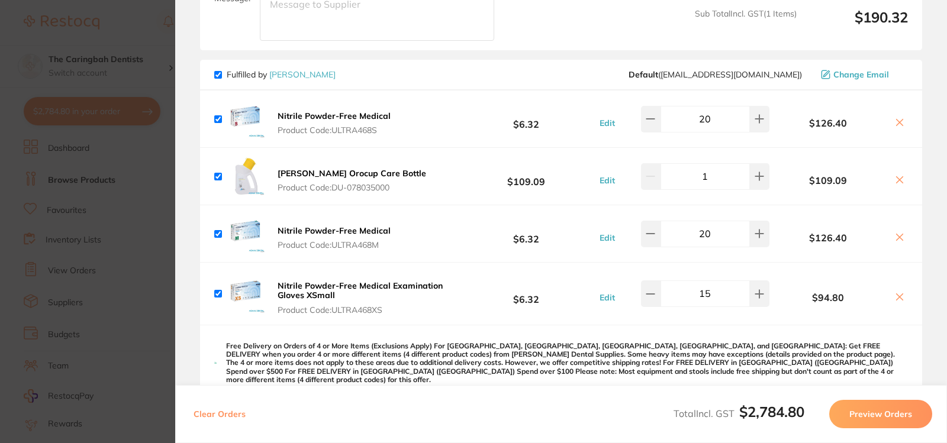
click at [721, 221] on input "20" at bounding box center [704, 234] width 89 height 26
type input "25"
click at [709, 111] on input "20" at bounding box center [704, 119] width 89 height 26
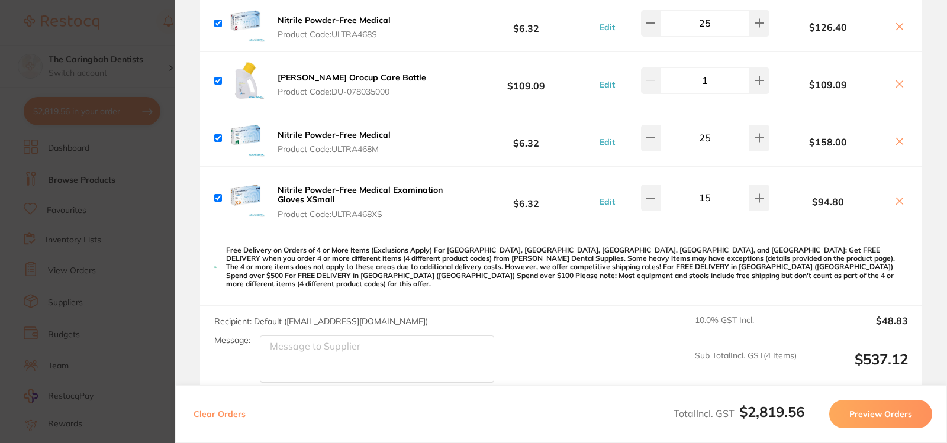
scroll to position [355, 0]
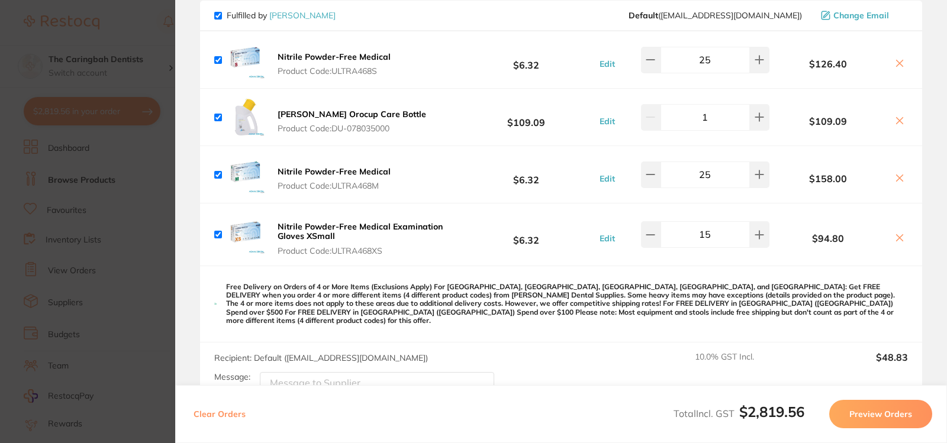
type input "25"
click at [714, 222] on input "15" at bounding box center [704, 234] width 89 height 26
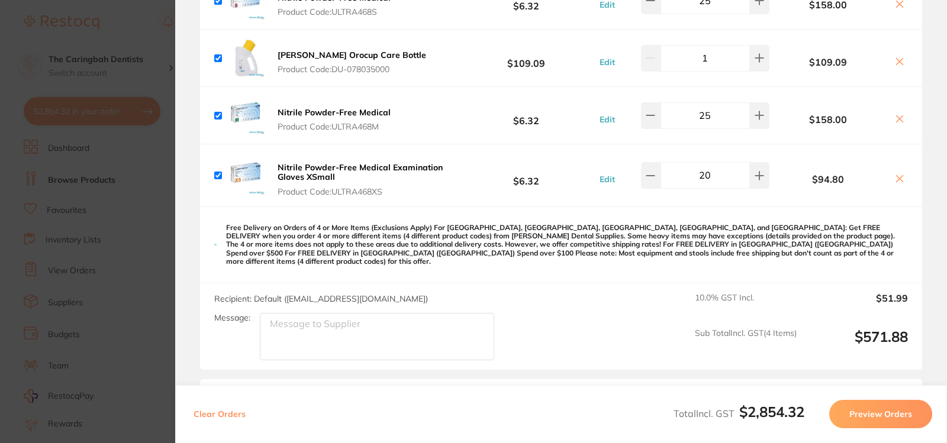
type input "20"
click at [601, 286] on div "Recipient: Default ( [EMAIL_ADDRESS][DOMAIN_NAME] ) Message: 10.0 % GST Incl. $…" at bounding box center [561, 326] width 722 height 87
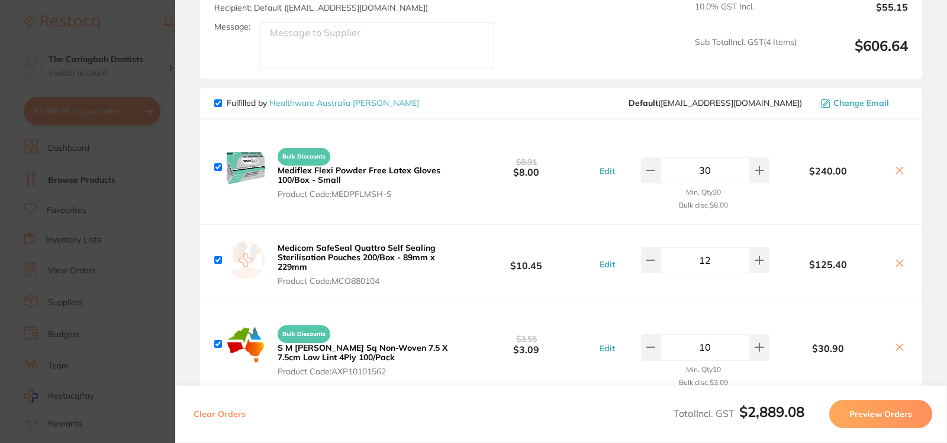
scroll to position [710, 0]
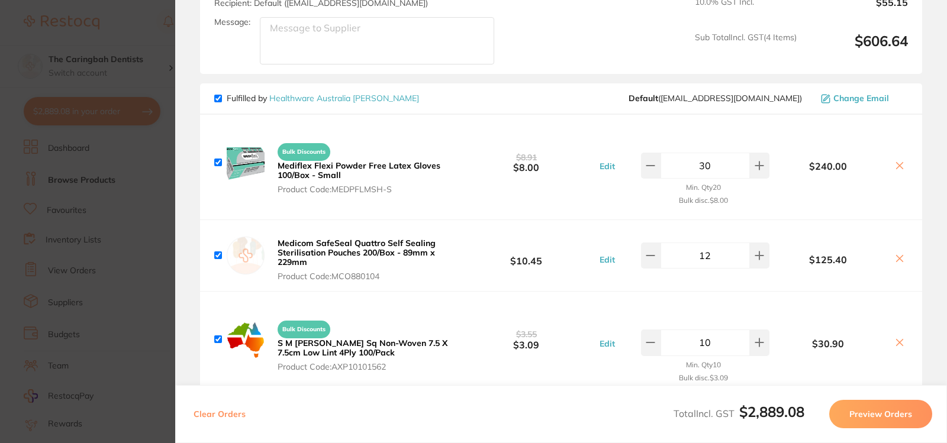
click at [703, 153] on input "30" at bounding box center [704, 166] width 89 height 26
type input "40"
click at [763, 180] on div "Min. Qty 20 Bulk disc. $8.00" at bounding box center [693, 194] width 151 height 31
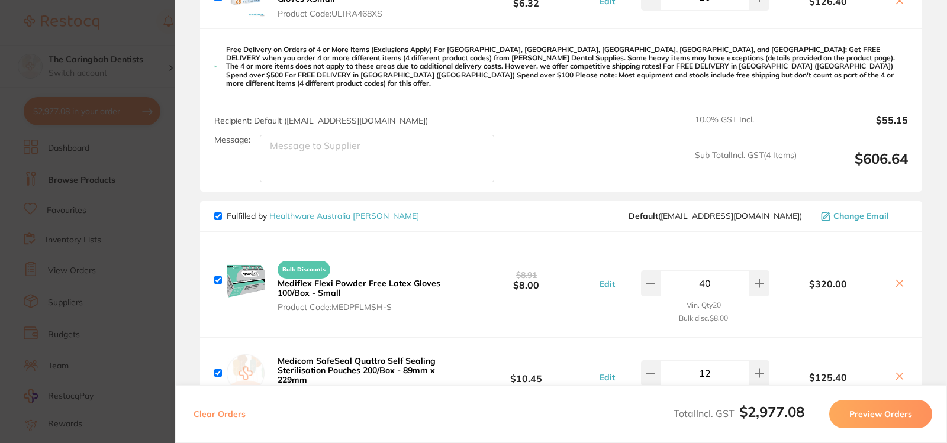
scroll to position [592, 0]
click at [127, 27] on section "Update RRP Set your pre negotiated price for this item. Item Agreed RRP (excl. …" at bounding box center [473, 221] width 947 height 443
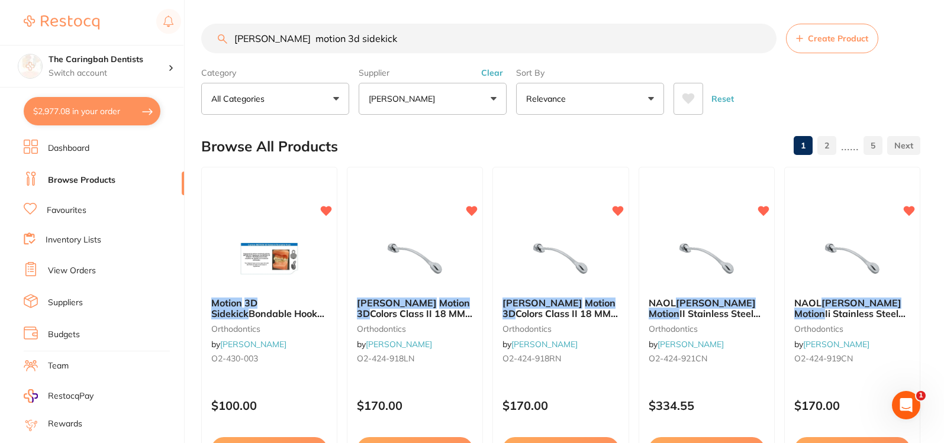
scroll to position [1, 0]
drag, startPoint x: 378, startPoint y: 36, endPoint x: 209, endPoint y: 53, distance: 170.0
click at [209, 53] on div "[PERSON_NAME] motion 3d sidekick Create Product" at bounding box center [560, 39] width 719 height 30
click at [499, 108] on button "[PERSON_NAME]" at bounding box center [433, 99] width 148 height 32
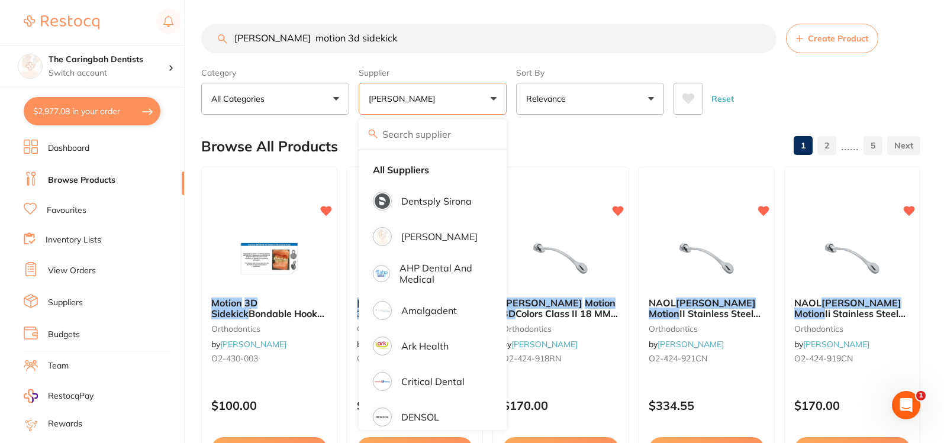
scroll to position [0, 0]
click at [434, 166] on li "All Suppliers" at bounding box center [432, 169] width 138 height 25
click at [412, 40] on input "[PERSON_NAME] motion 3d sidekick" at bounding box center [489, 39] width 577 height 30
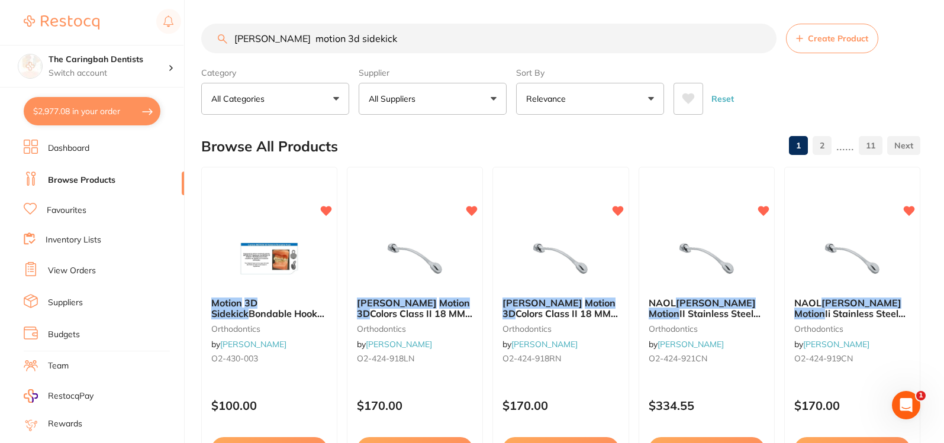
drag, startPoint x: 407, startPoint y: 43, endPoint x: 209, endPoint y: 40, distance: 198.2
click at [208, 35] on input "[PERSON_NAME] motion 3d sidekick" at bounding box center [488, 39] width 575 height 30
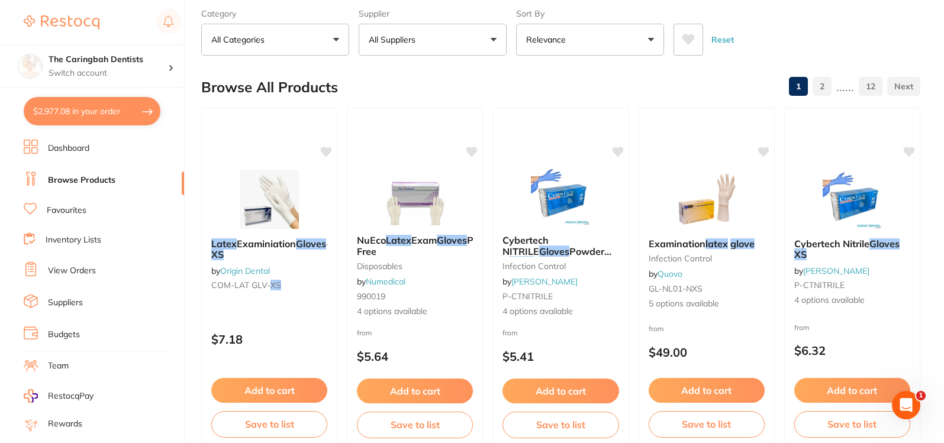
type input "xs latex gloves"
click at [482, 46] on button "All Suppliers" at bounding box center [433, 40] width 148 height 32
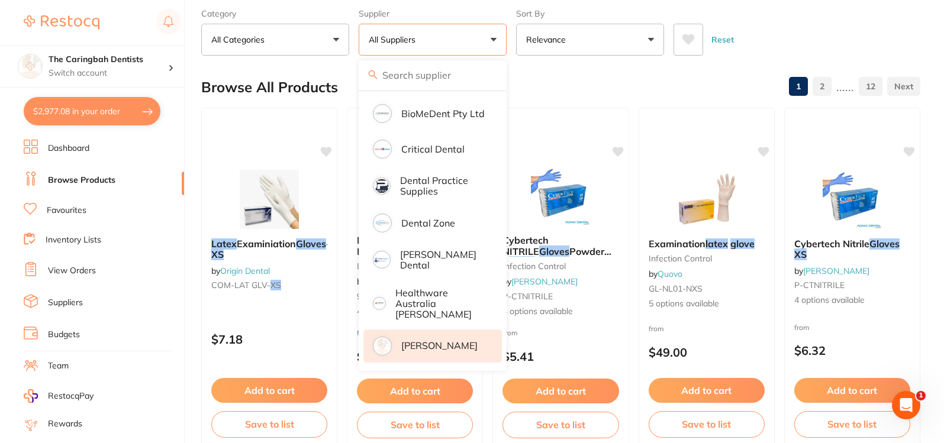
scroll to position [237, 0]
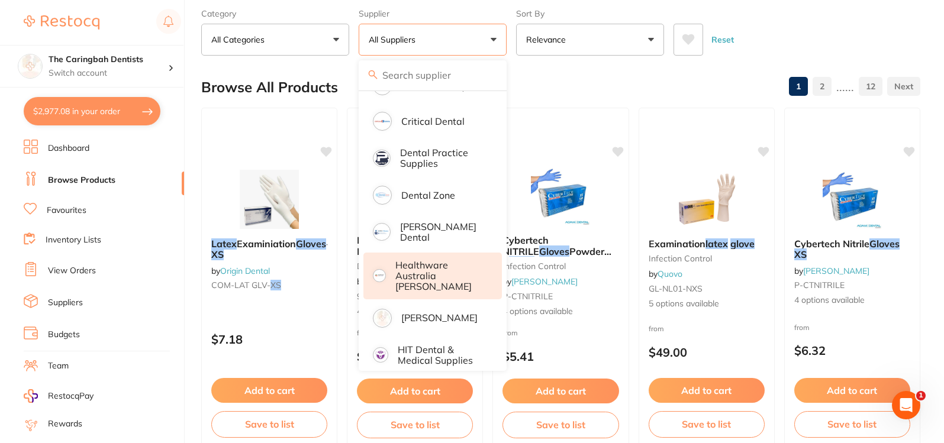
click at [431, 273] on p "Healthware Australia [PERSON_NAME]" at bounding box center [440, 276] width 91 height 33
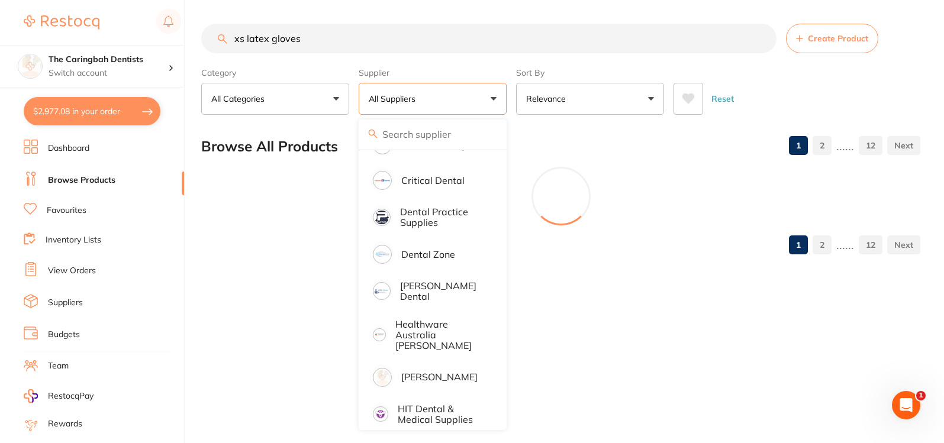
scroll to position [0, 0]
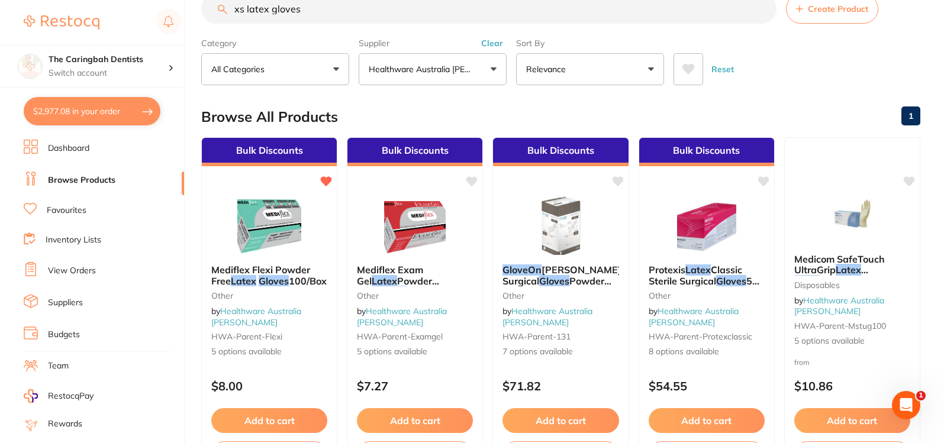
scroll to position [59, 0]
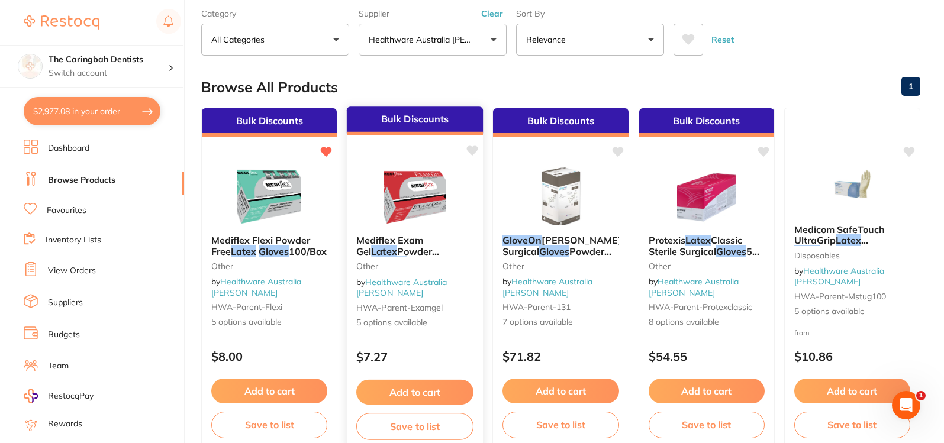
click at [455, 194] on div at bounding box center [415, 196] width 136 height 60
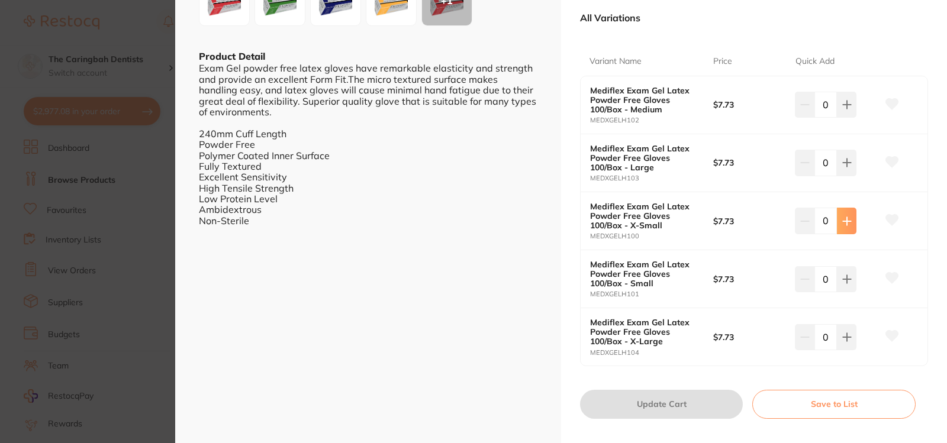
click at [841, 118] on button at bounding box center [847, 105] width 20 height 26
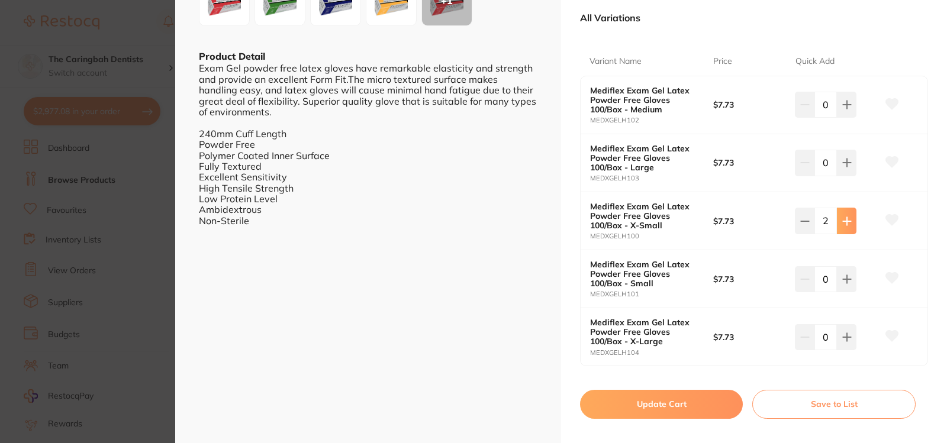
click at [841, 118] on button at bounding box center [847, 105] width 20 height 26
click at [828, 221] on input "5" at bounding box center [825, 221] width 22 height 26
type input "20"
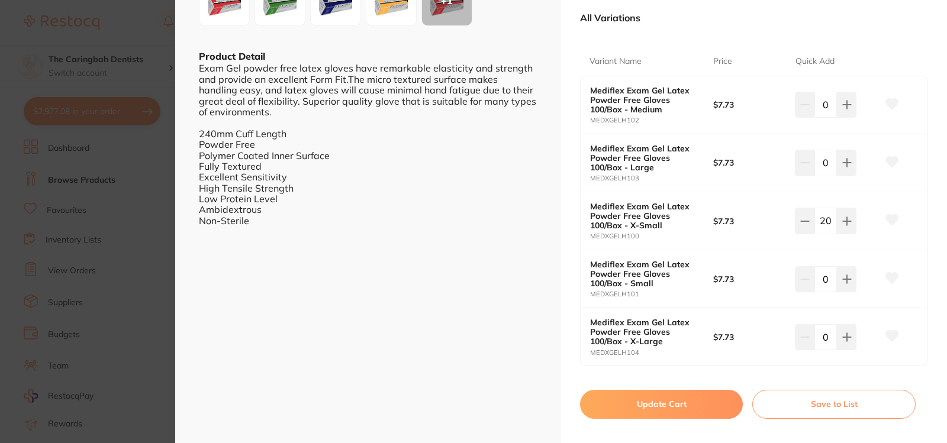
click at [695, 407] on button "Update Cart" at bounding box center [661, 404] width 163 height 28
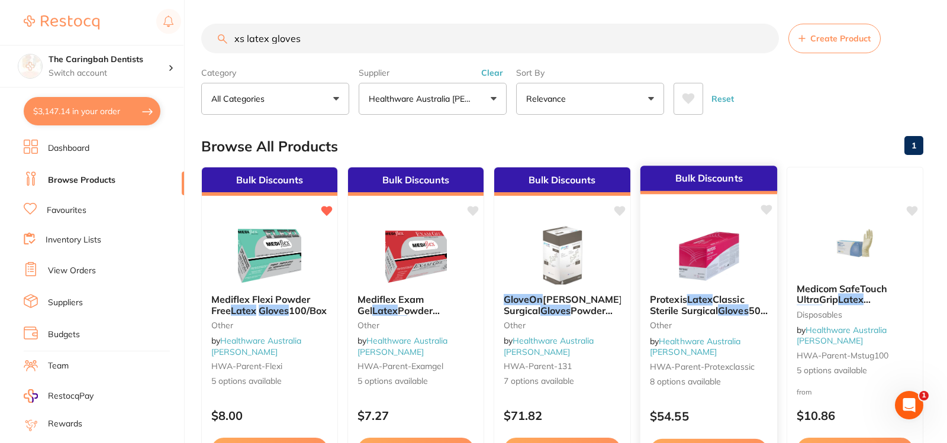
checkbox input "false"
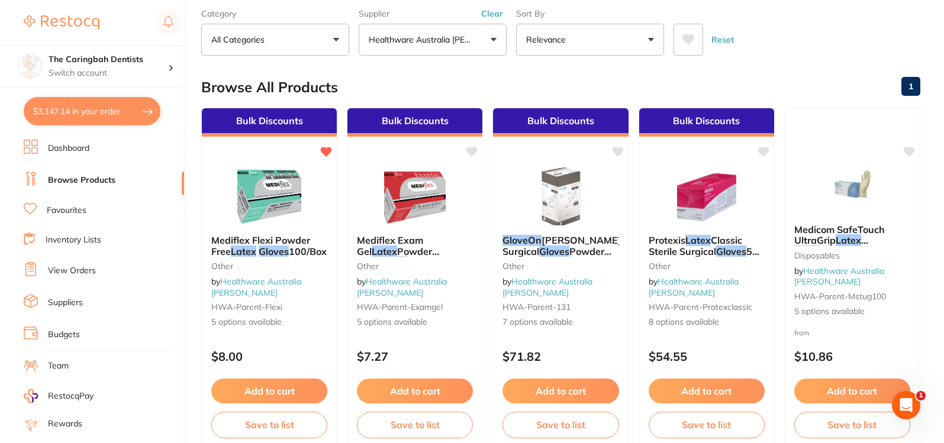
click at [78, 115] on button "$3,147.14 in your order" at bounding box center [92, 111] width 137 height 28
checkbox input "true"
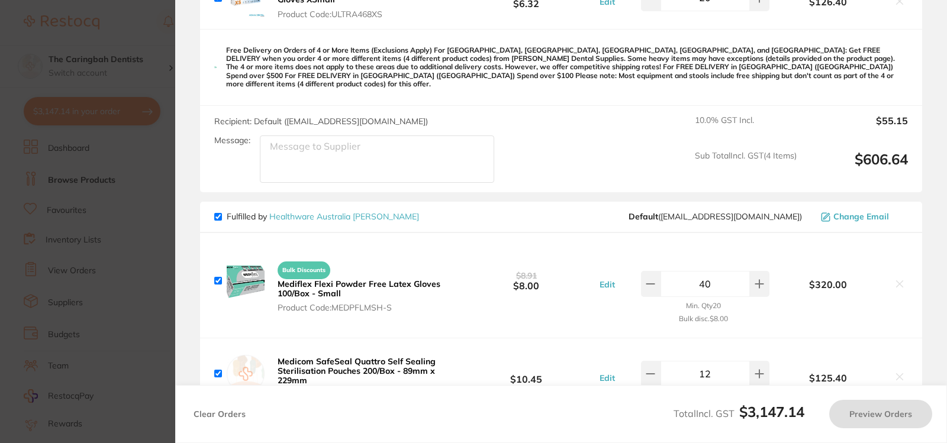
checkbox input "true"
type input "20"
type input "30"
type input "20"
type input "15"
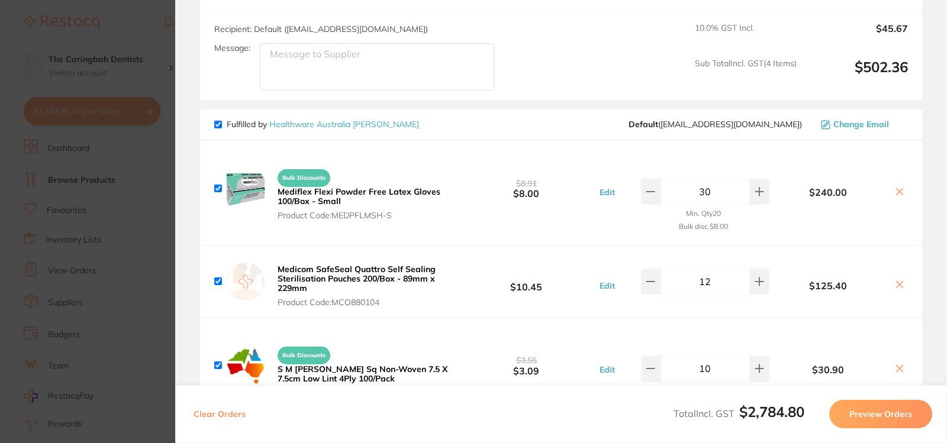
scroll to position [651, 0]
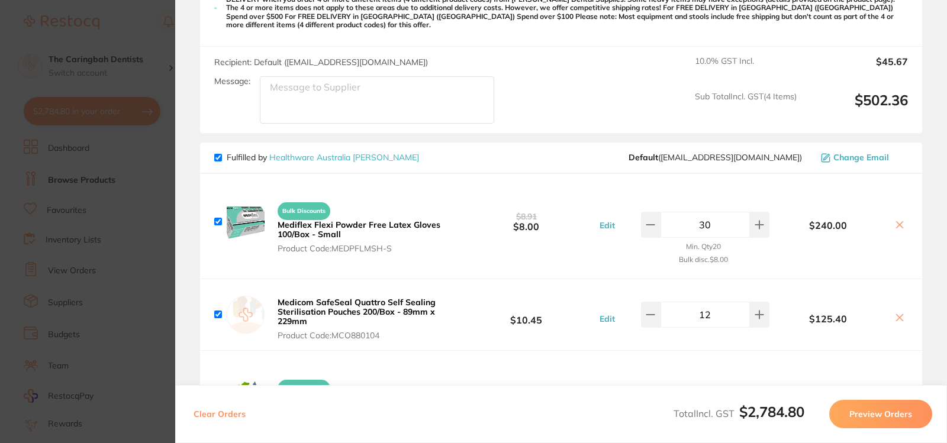
click at [148, 31] on section "Update RRP Set your pre negotiated price for this item. Item Agreed RRP (excl. …" at bounding box center [473, 221] width 947 height 443
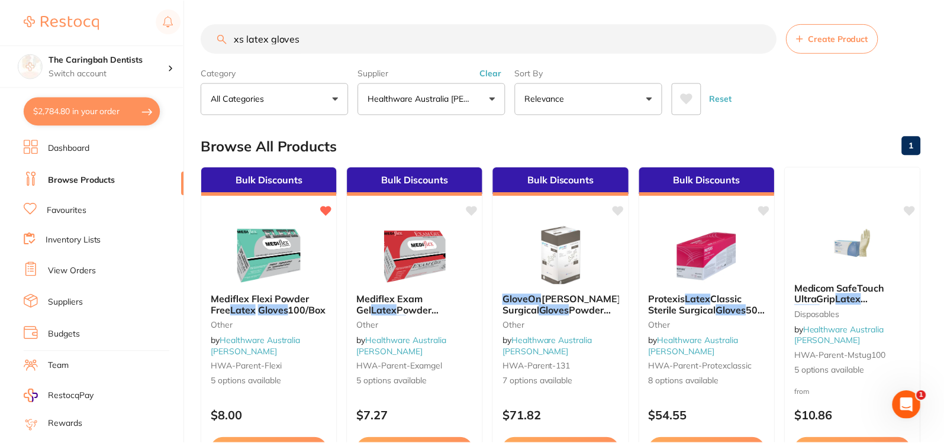
scroll to position [59, 0]
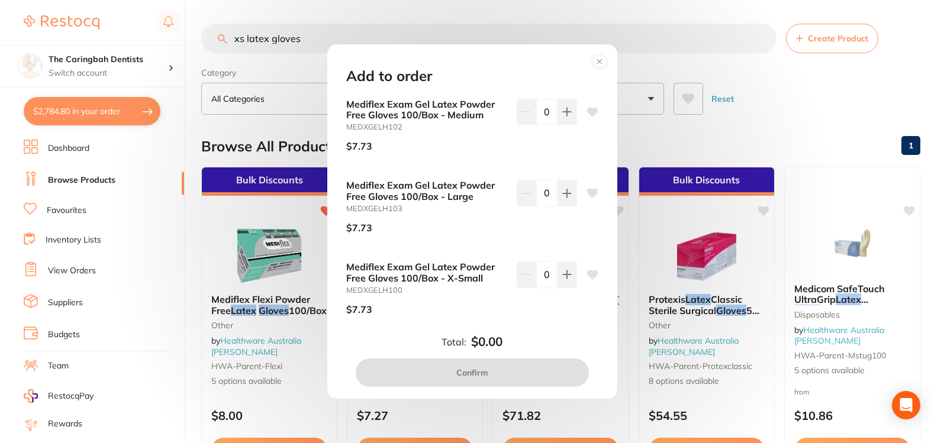
scroll to position [59, 0]
